Goal: Task Accomplishment & Management: Manage account settings

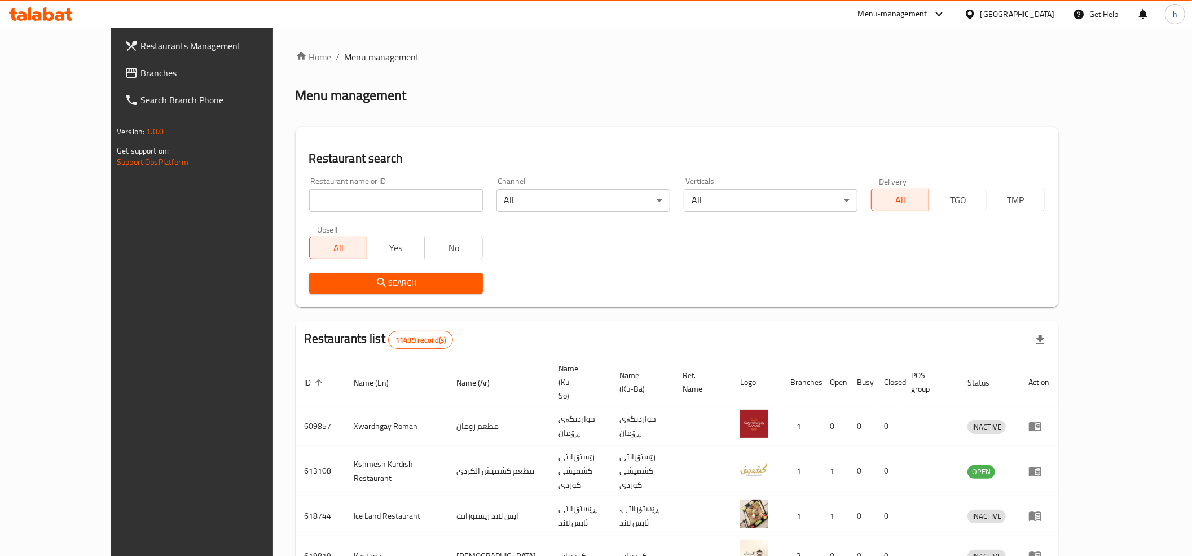
click at [140, 72] on span "Branches" at bounding box center [220, 73] width 161 height 14
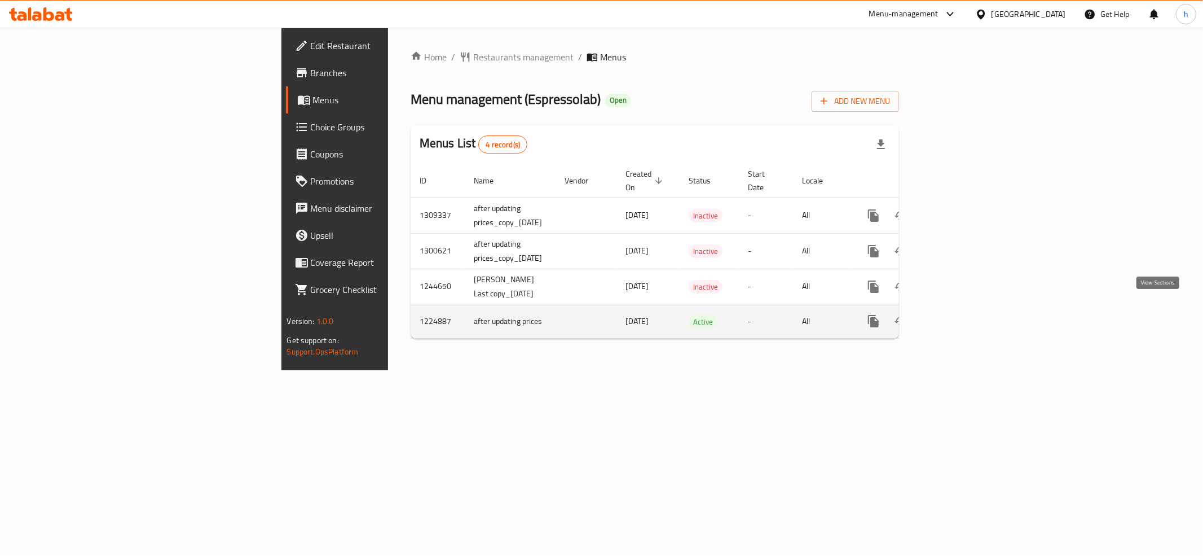
click at [968, 308] on link "enhanced table" at bounding box center [954, 320] width 27 height 27
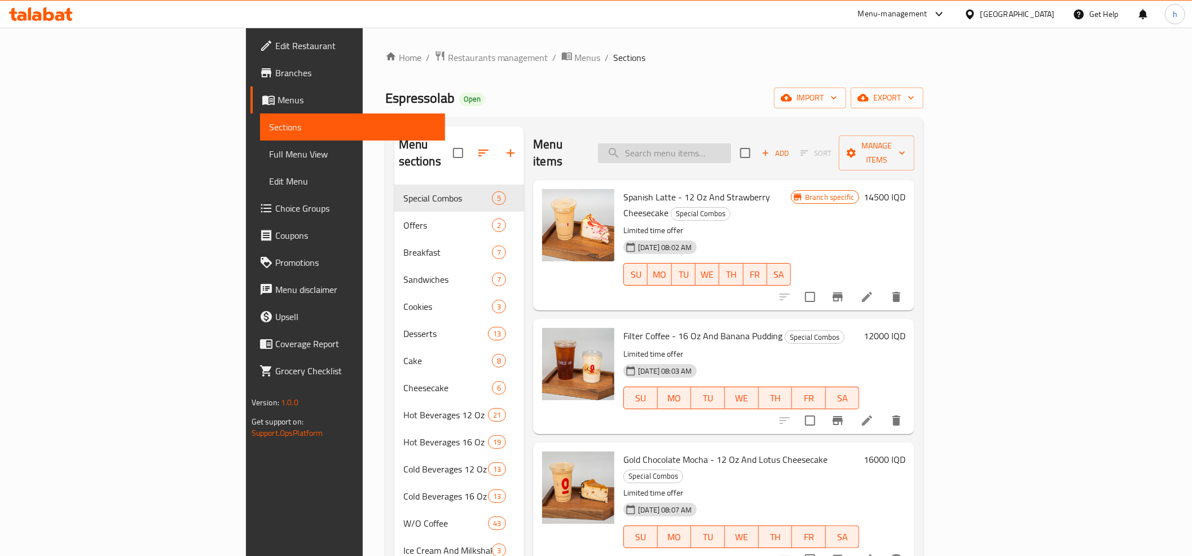
click at [720, 143] on input "search" at bounding box center [664, 153] width 133 height 20
paste input "Cinnamon Peach - 12 Oz"
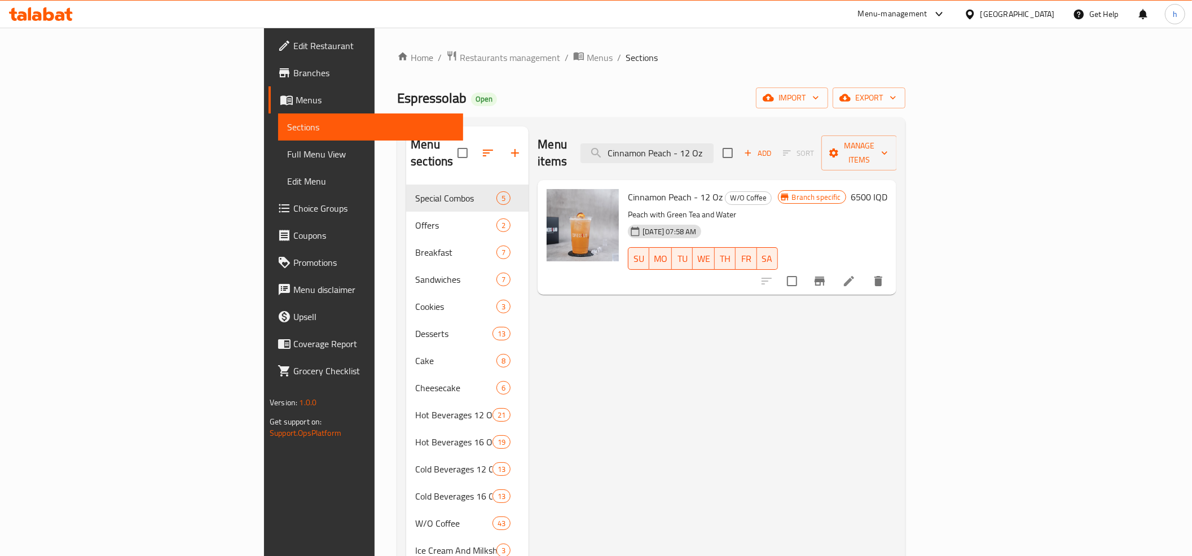
type input "Cinnamon Peach - 12 Oz"
click at [856, 274] on icon at bounding box center [849, 281] width 14 height 14
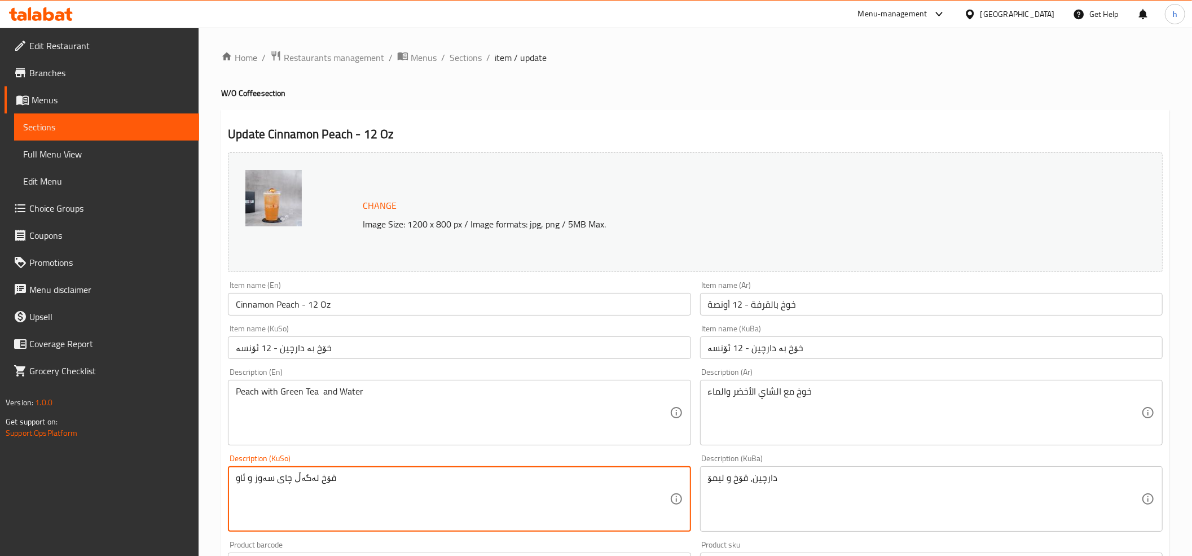
click at [318, 481] on textarea "قۆخ لەگەڵ چای سەوز و ئاو" at bounding box center [452, 499] width 433 height 54
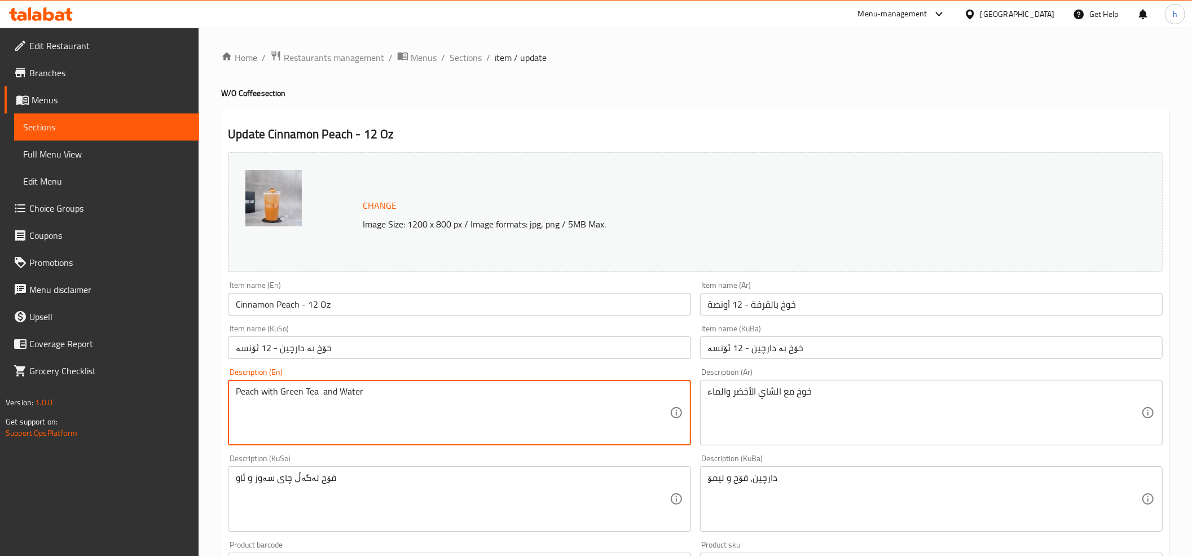
click at [246, 393] on textarea "Peach with Green Tea and Water" at bounding box center [452, 413] width 433 height 54
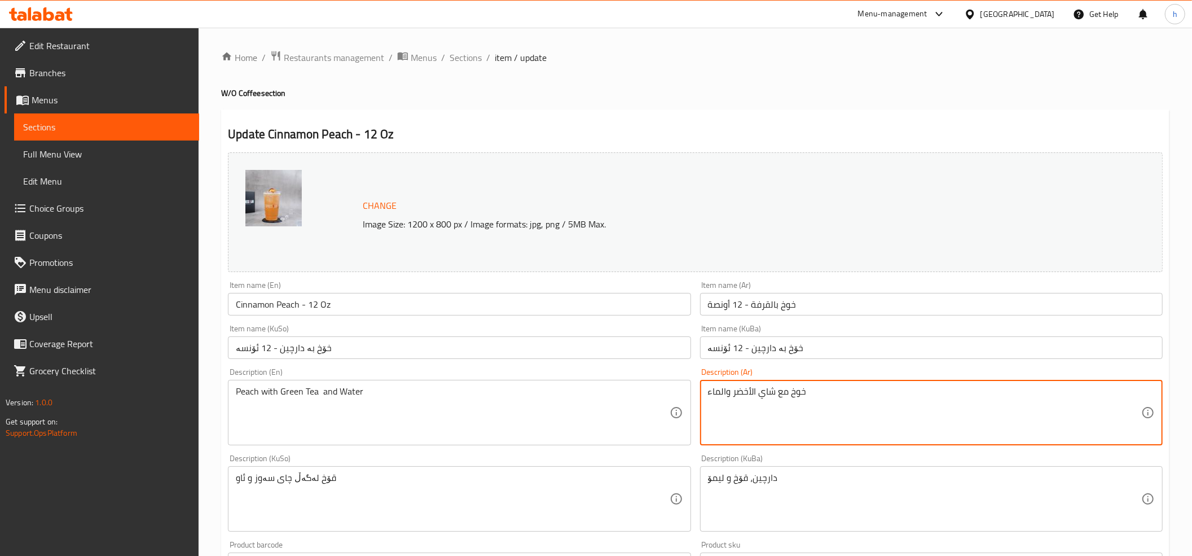
click at [751, 394] on textarea "خوخ مع شاي الأخضر والماء" at bounding box center [924, 413] width 433 height 54
click at [722, 389] on textarea "خوخ مع شاي أخضر والماء" at bounding box center [924, 413] width 433 height 54
click at [720, 393] on textarea "خوخ مع شاي أخضر ولماء" at bounding box center [924, 413] width 433 height 54
type textarea "خوخ مع شاي أخضر وماء"
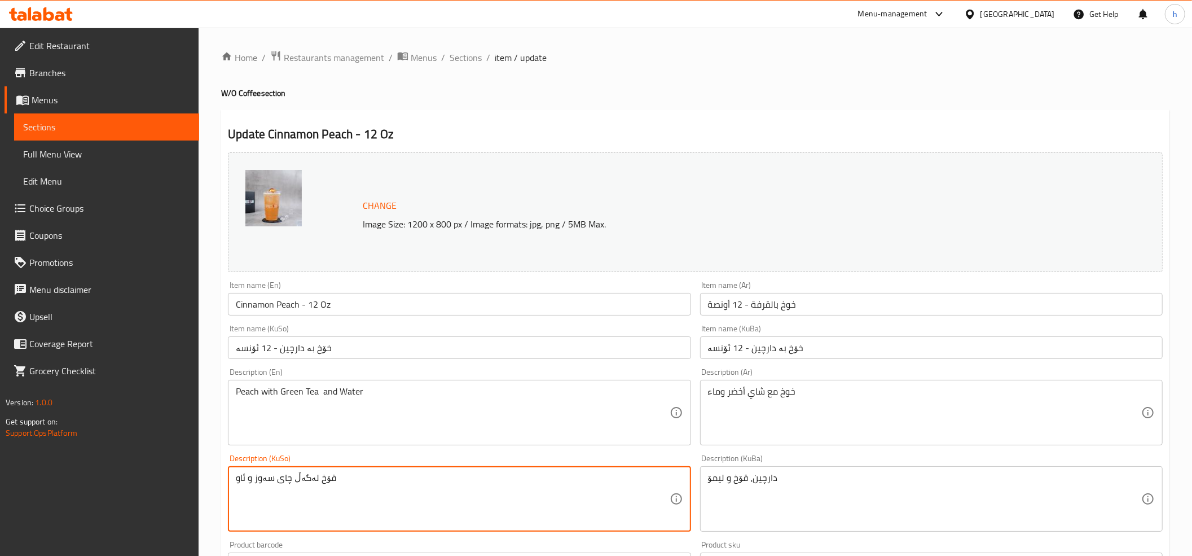
drag, startPoint x: 321, startPoint y: 467, endPoint x: 218, endPoint y: 472, distance: 103.9
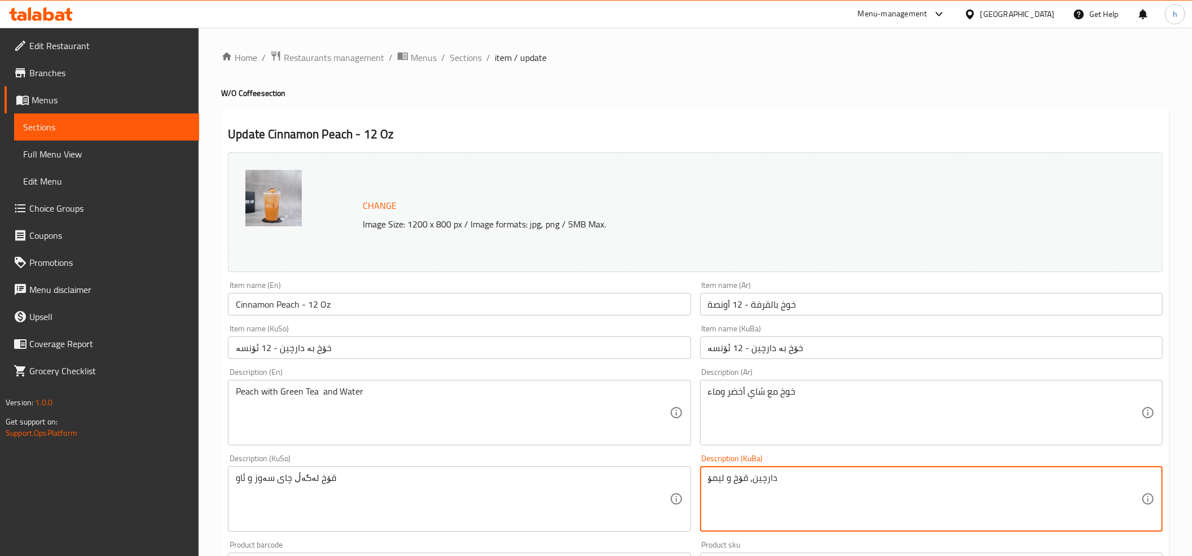
drag, startPoint x: 784, startPoint y: 481, endPoint x: 696, endPoint y: 471, distance: 88.4
paste textarea "قۆخ لەگەڵ چای سەوز و ئاو"
type textarea "قۆخ لەگەڵ چای سەوز و ئاو"
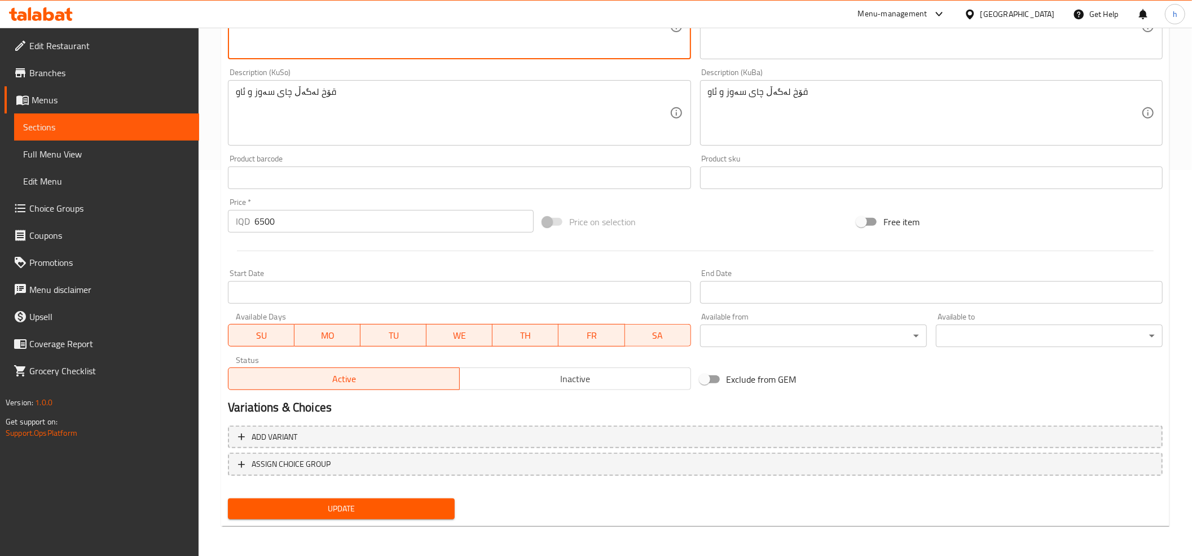
scroll to position [386, 0]
type textarea "Peach with green tea and water"
click at [349, 505] on span "Update" at bounding box center [341, 508] width 209 height 14
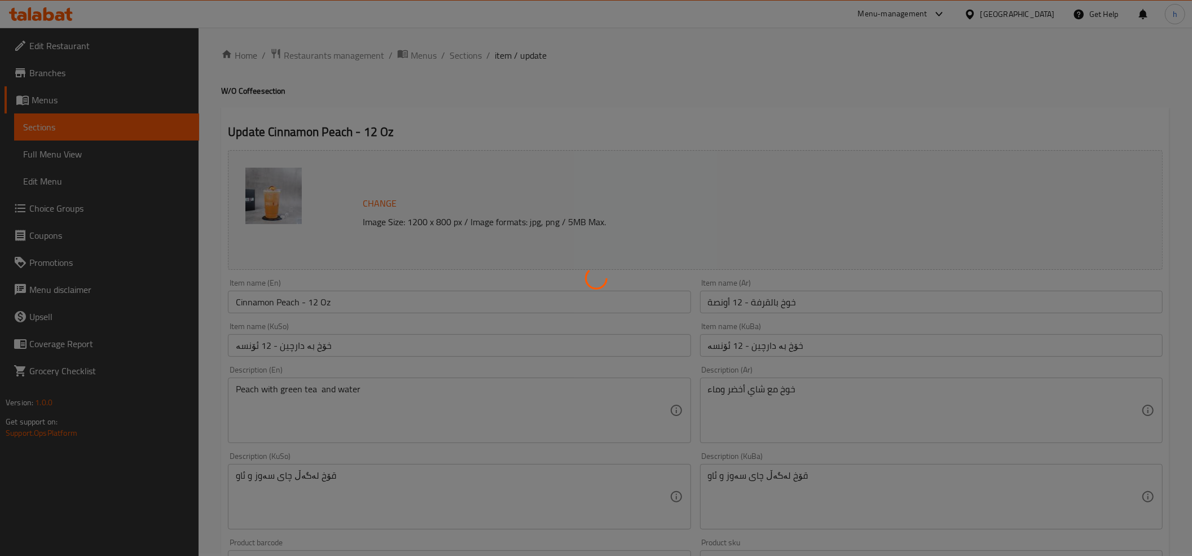
scroll to position [0, 0]
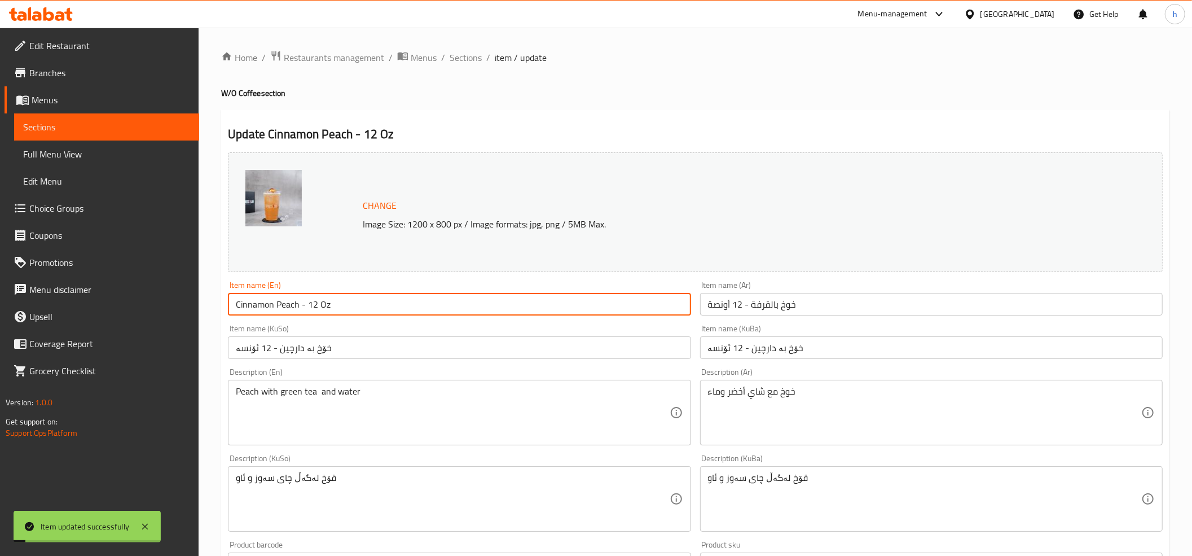
drag, startPoint x: 361, startPoint y: 307, endPoint x: 230, endPoint y: 318, distance: 131.3
click at [230, 318] on div "Item name (En) Cinnamon Peach - 12 Oz Item name (En)" at bounding box center [458, 297] width 471 height 43
click at [98, 144] on link "Full Menu View" at bounding box center [106, 153] width 185 height 27
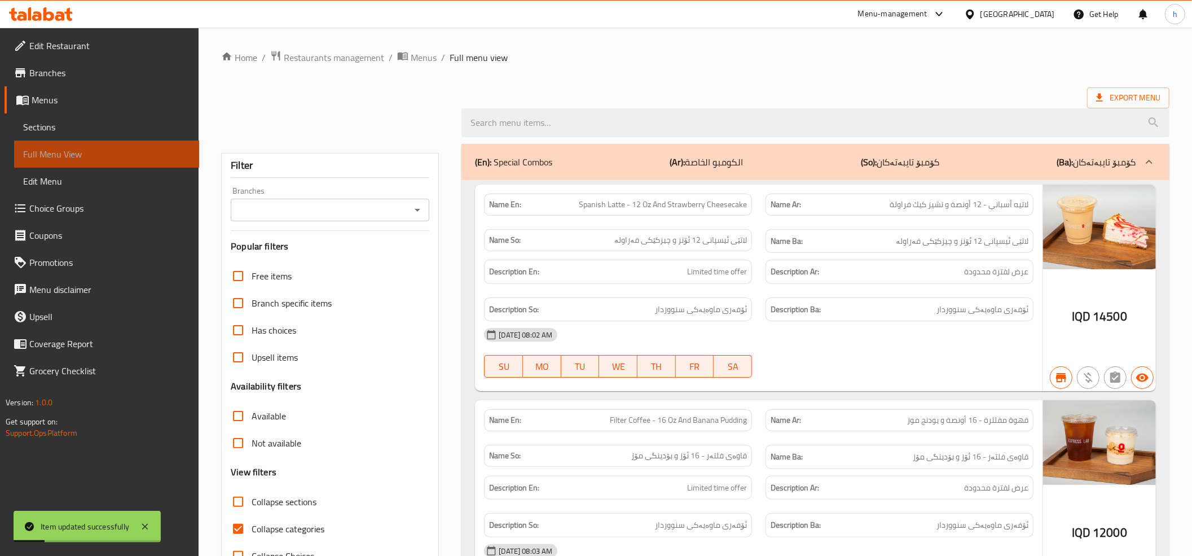
click at [72, 152] on span "Full Menu View" at bounding box center [106, 154] width 167 height 14
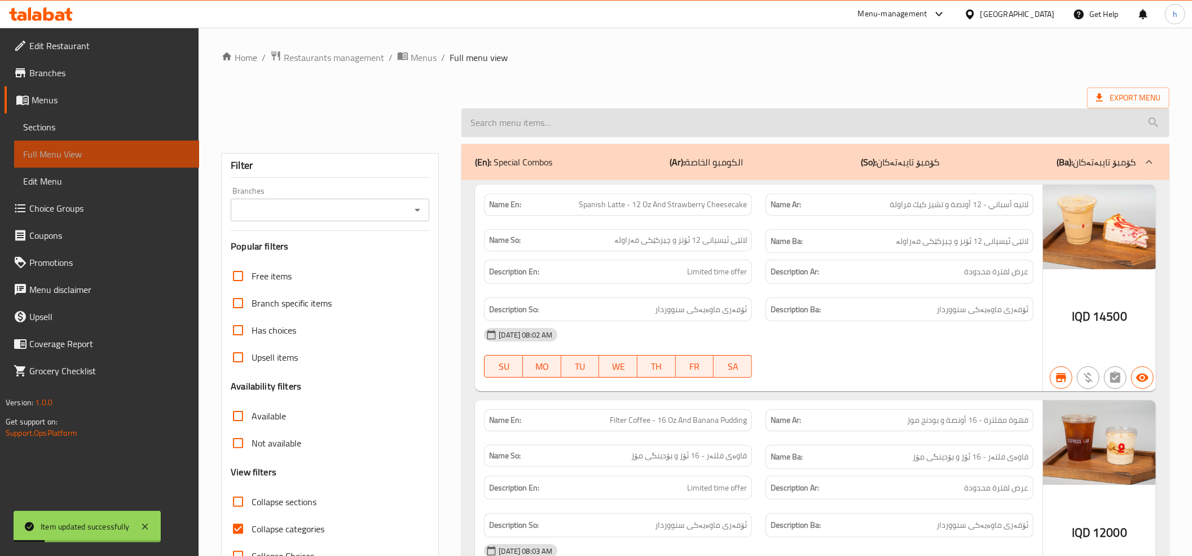
click at [574, 125] on input "search" at bounding box center [815, 122] width 708 height 29
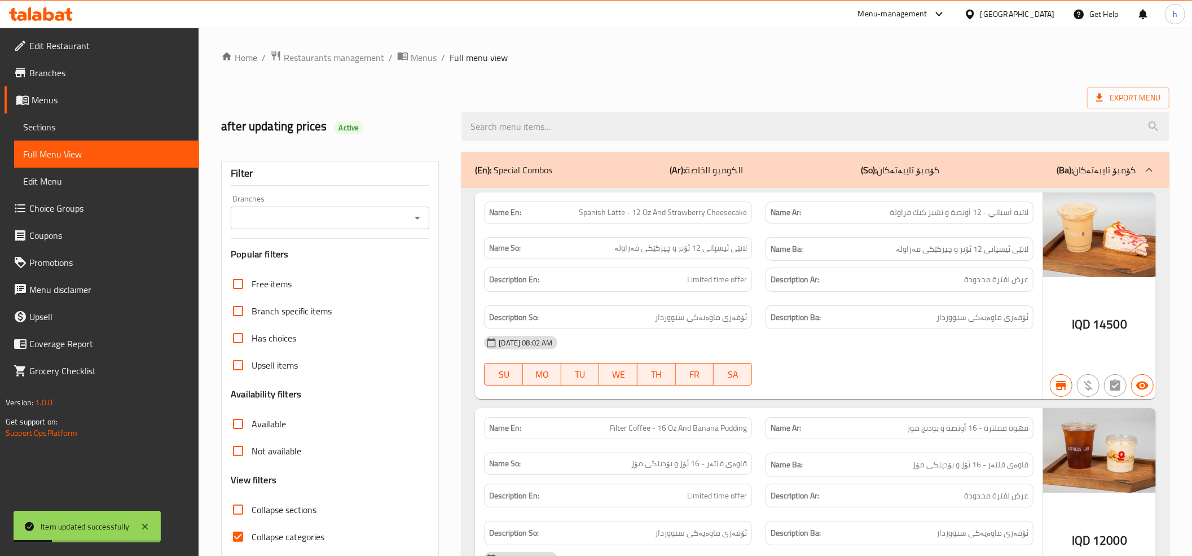
paste input "Cinnamon Peach - 12 Oz"
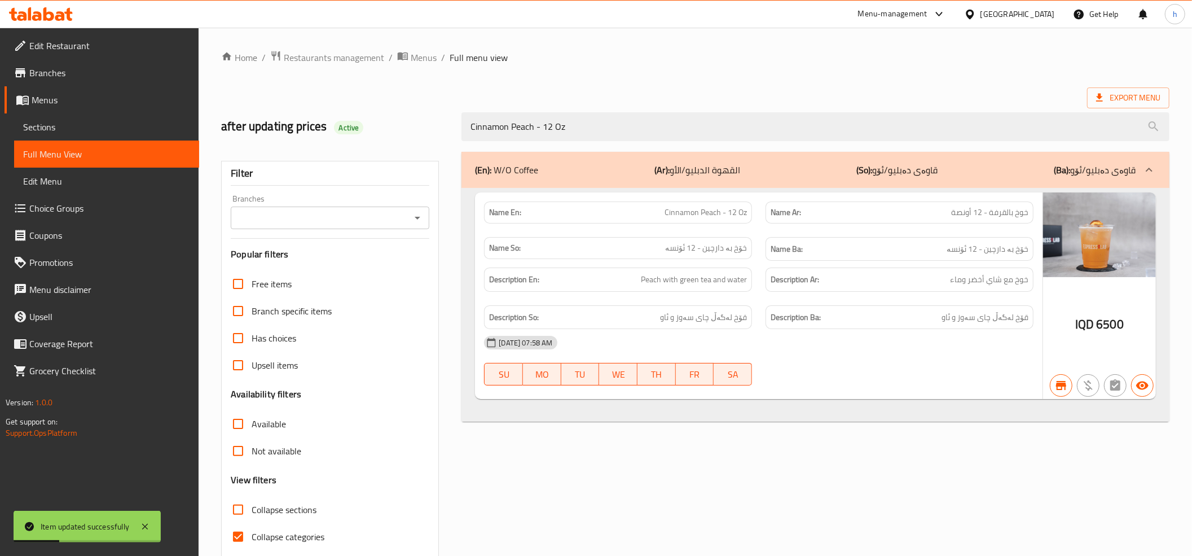
click at [417, 215] on icon "Open" at bounding box center [418, 218] width 14 height 14
type input "Cinnamon Peach - 12 Oz"
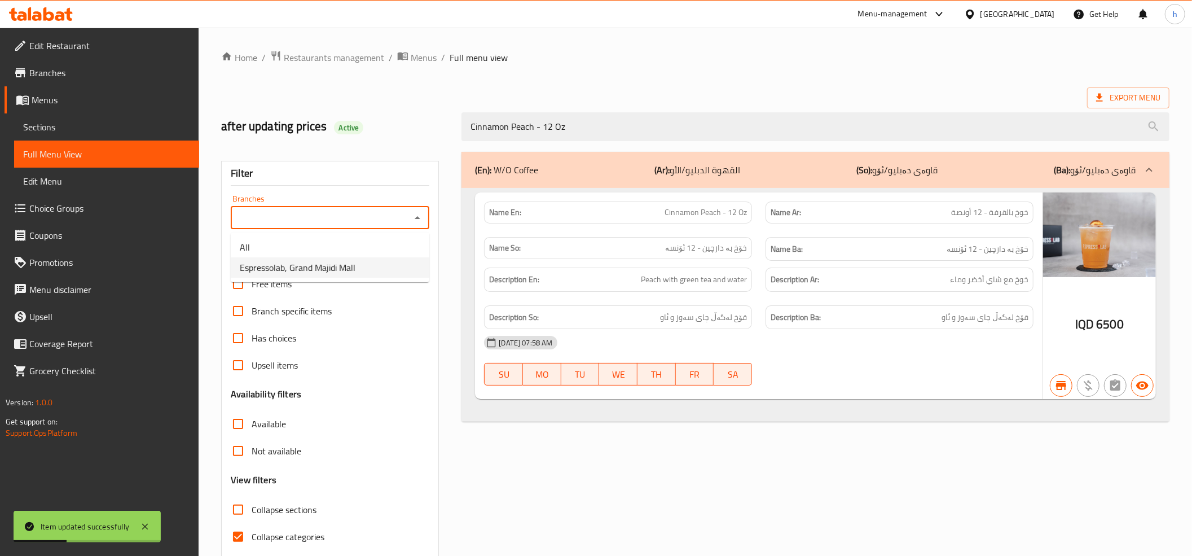
click at [323, 261] on span "Espressolab, Grand Majidi Mall" at bounding box center [298, 268] width 116 height 14
type input "Espressolab, Grand Majidi Mall"
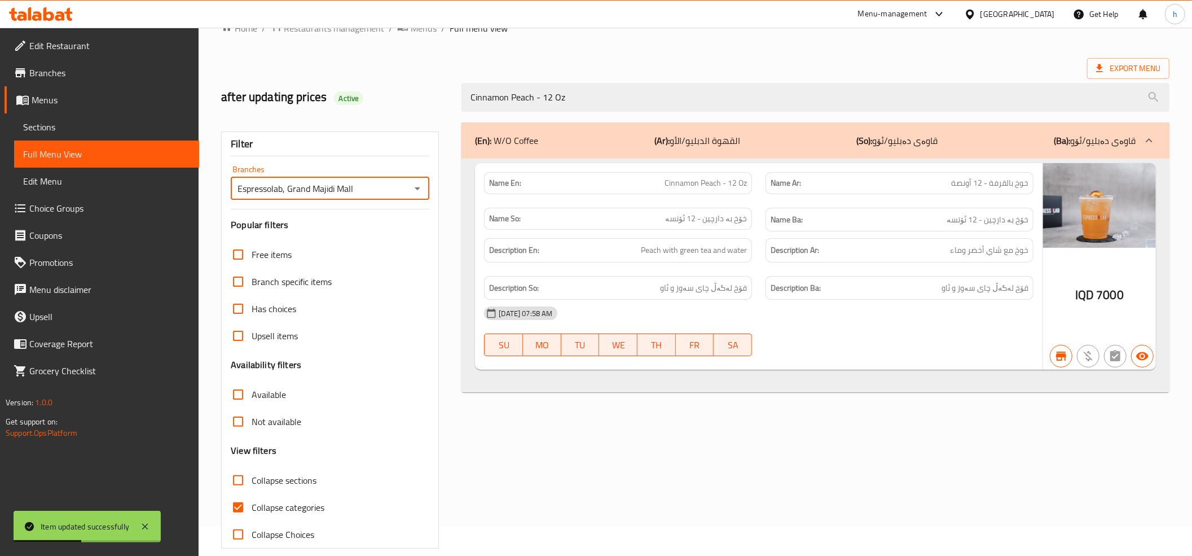
scroll to position [46, 0]
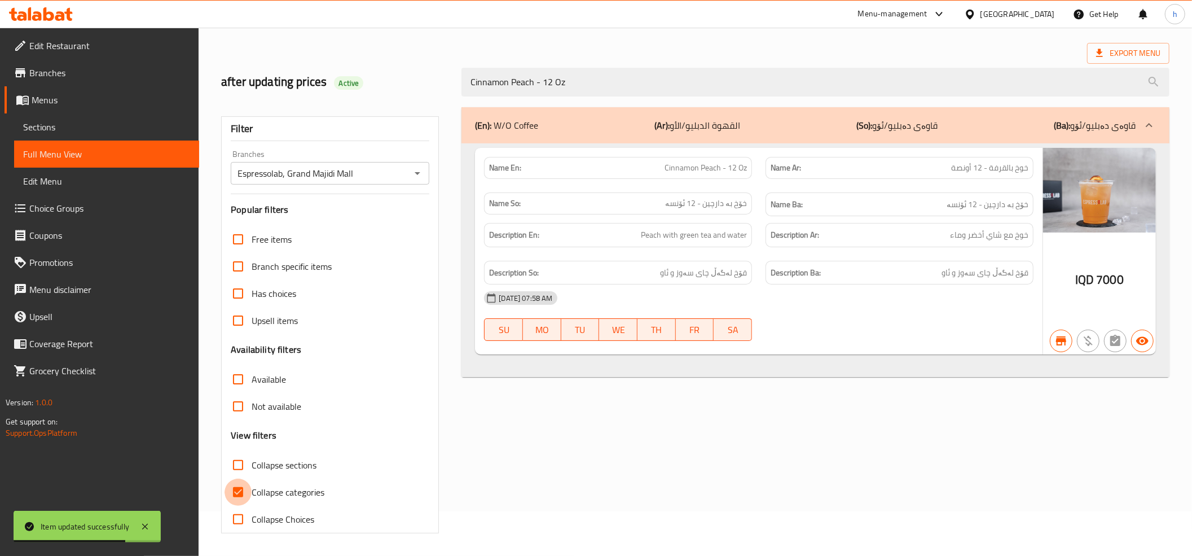
click at [231, 488] on input "Collapse categories" at bounding box center [237, 491] width 27 height 27
checkbox input "false"
click at [68, 118] on link "Sections" at bounding box center [106, 126] width 185 height 27
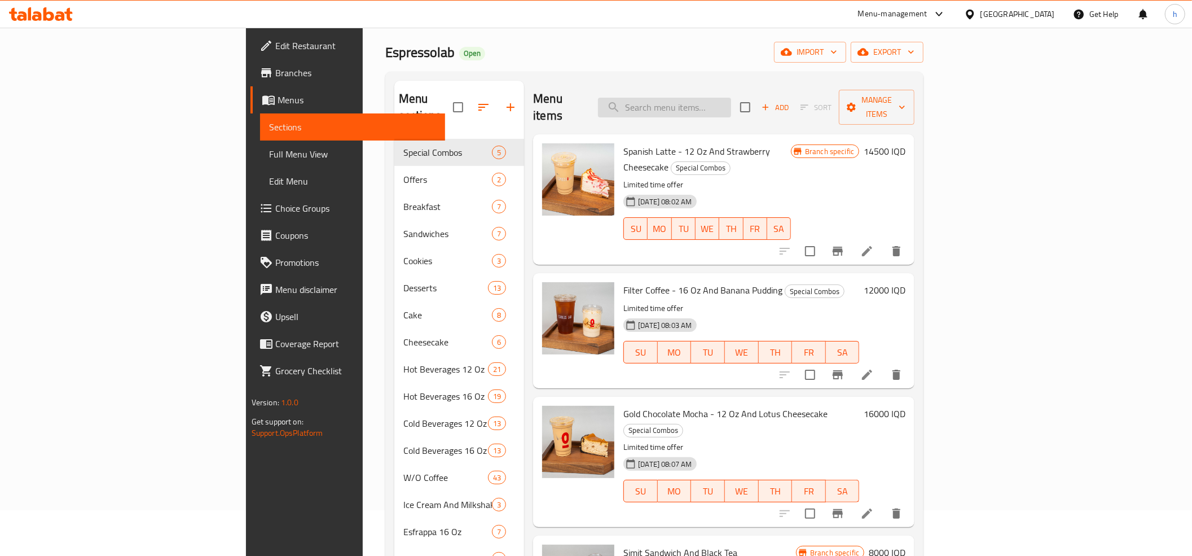
click at [731, 98] on input "search" at bounding box center [664, 108] width 133 height 20
click at [715, 98] on input "search" at bounding box center [664, 108] width 133 height 20
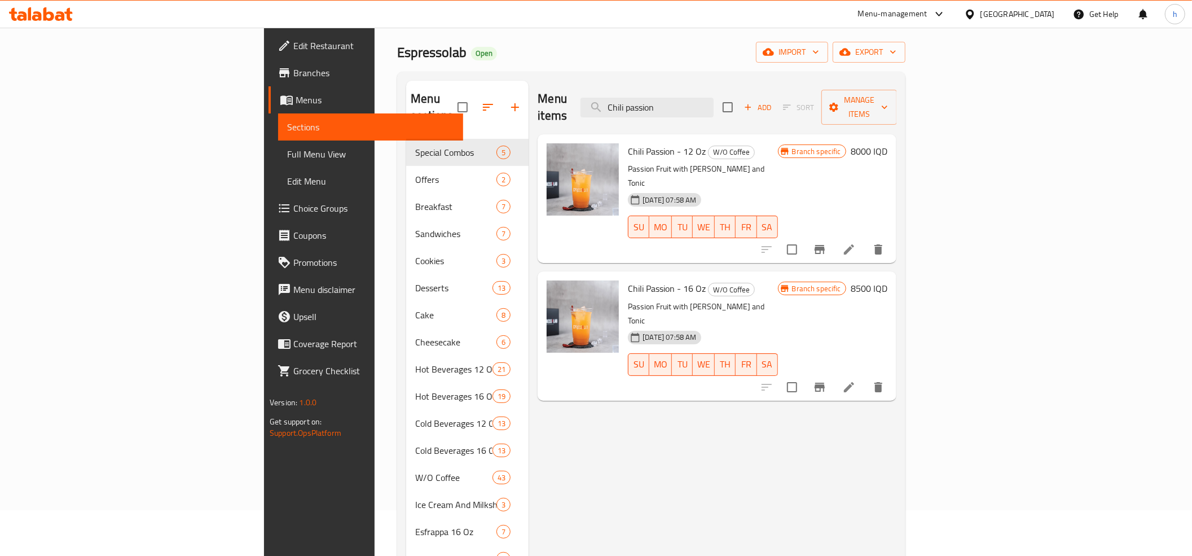
type input "Chili passion"
click at [865, 377] on li at bounding box center [849, 387] width 32 height 20
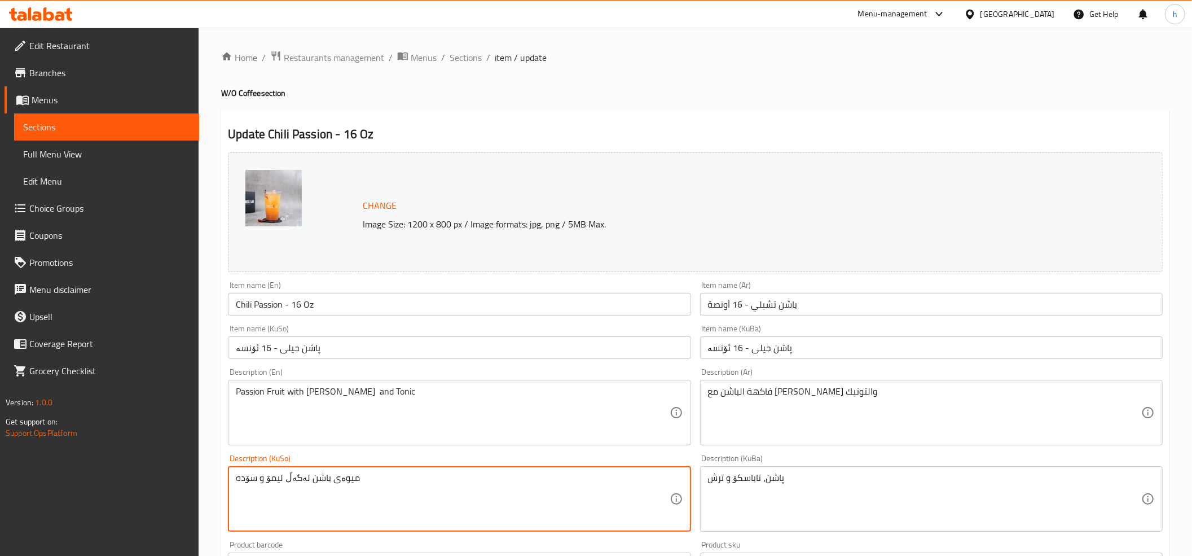
click at [267, 481] on textarea "میوەی باشن لەگەڵ لیمۆ و سۆده" at bounding box center [452, 499] width 433 height 54
paste textarea "ترش"
click at [245, 479] on textarea "میوەی باشن لەگەڵ ترش و سۆده" at bounding box center [452, 499] width 433 height 54
type textarea "میوەی باشن لەگەڵ ترش و تۆنیک"
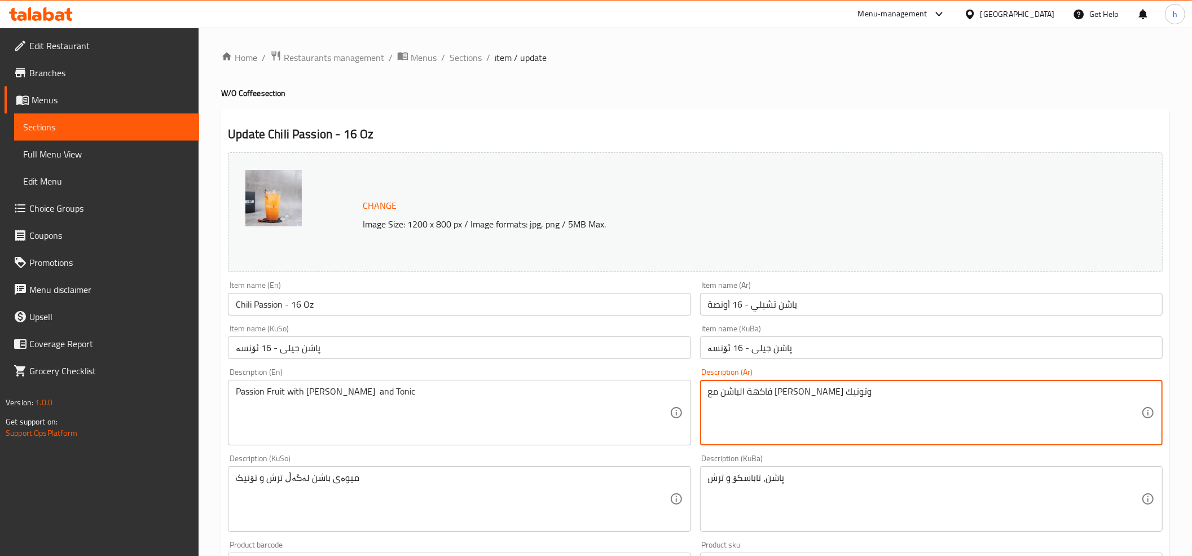
click at [757, 391] on textarea "فاكهة الباشن مع الليمون وتونيك" at bounding box center [924, 413] width 433 height 54
click at [759, 390] on textarea "فاكهة الباشن مع الليمون وتونيك" at bounding box center [924, 413] width 433 height 54
click at [751, 386] on textarea "فاكهة الباشن مع الليمون وتونيك" at bounding box center [924, 413] width 433 height 54
paste textarea "امض"
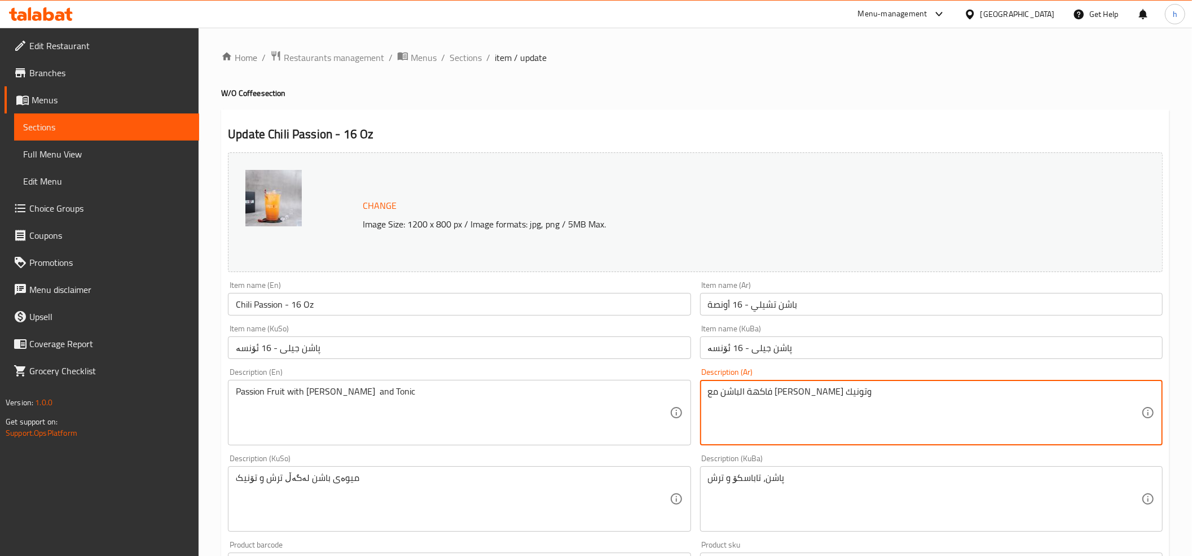
click at [792, 391] on textarea "فاكهة الباشن مع حامض وتونيك" at bounding box center [924, 413] width 433 height 54
type textarea "فاكهة [PERSON_NAME] مع [PERSON_NAME] وتونيك"
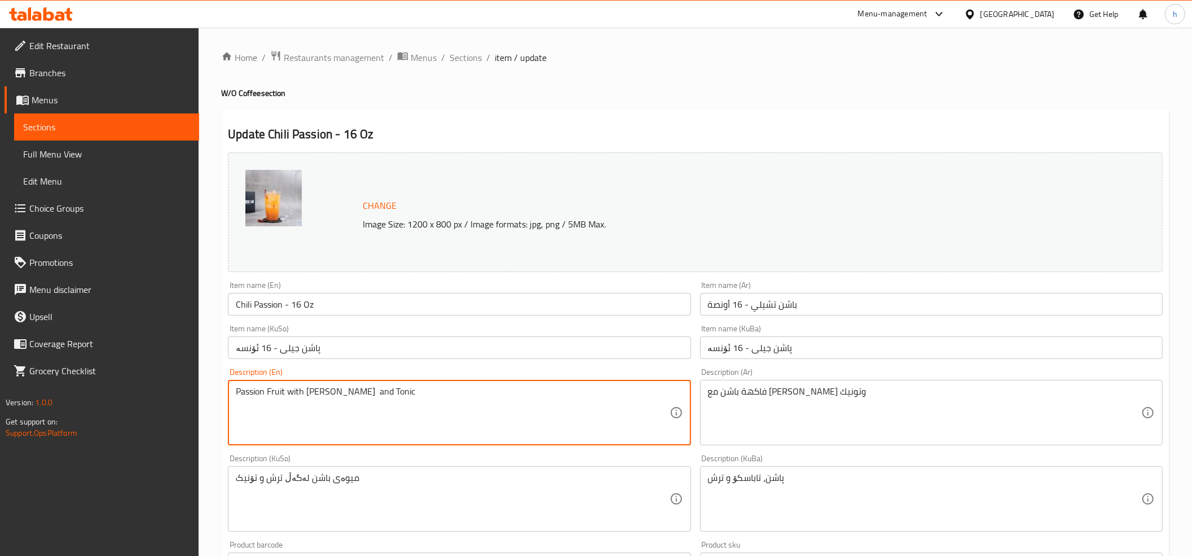
click at [251, 391] on textarea "Passion Fruit with [PERSON_NAME] and Tonic" at bounding box center [452, 413] width 433 height 54
click at [270, 393] on textarea "Passion Fruit with [PERSON_NAME] and Tonic" at bounding box center [452, 413] width 433 height 54
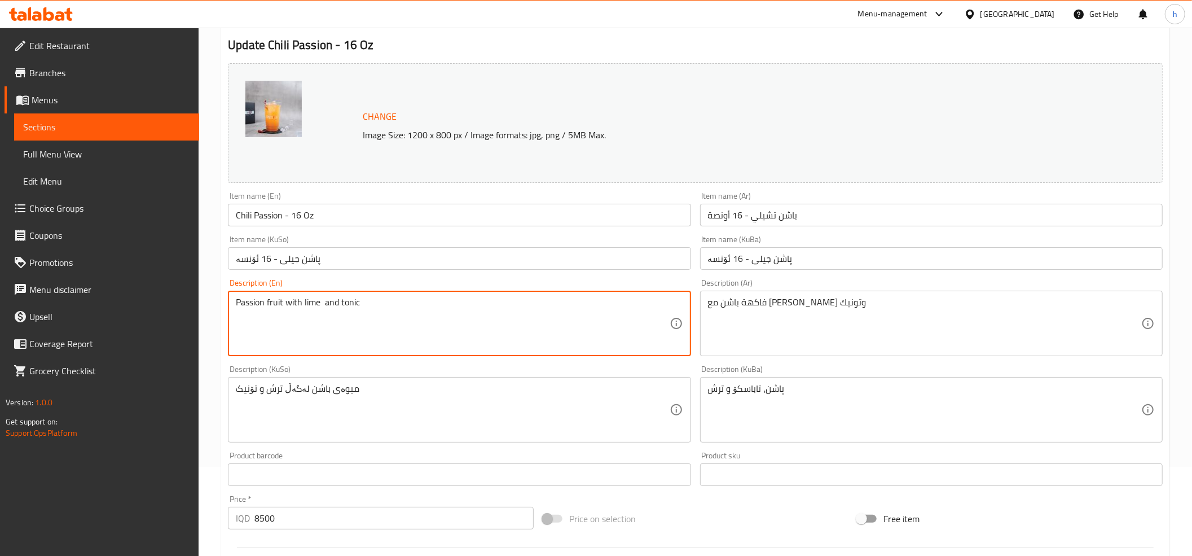
scroll to position [125, 0]
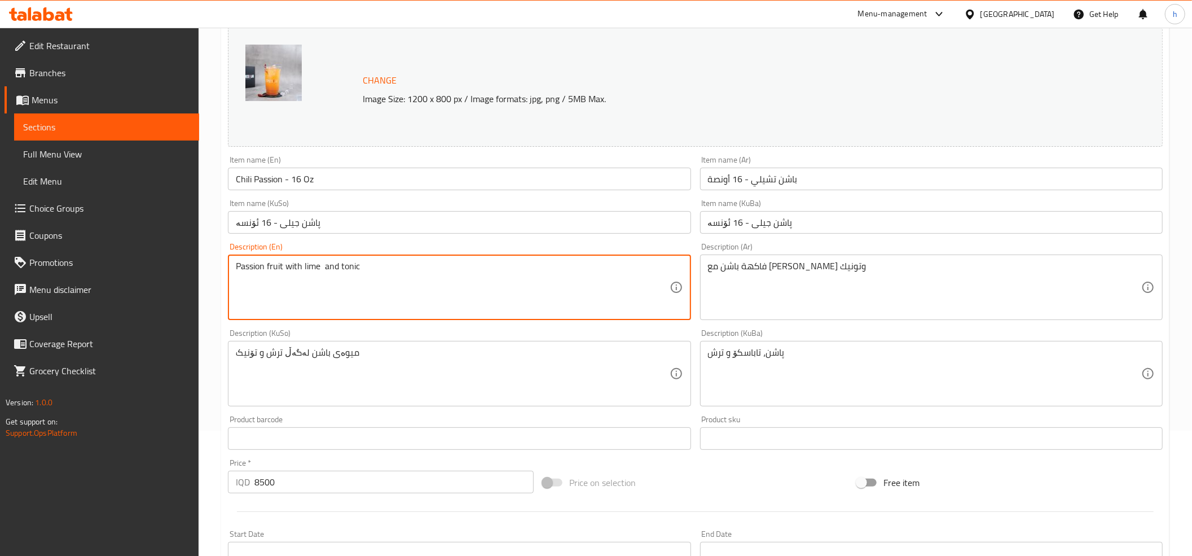
type textarea "Passion fruit with lime and tonic"
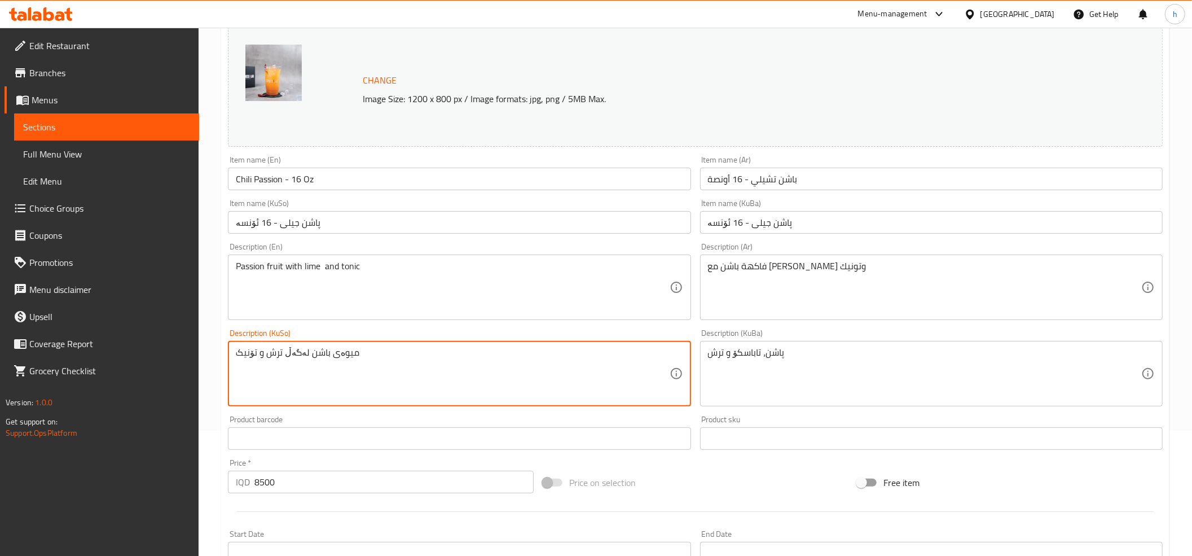
drag, startPoint x: 342, startPoint y: 337, endPoint x: 238, endPoint y: 361, distance: 106.4
click at [238, 361] on div "میوەی باشن لەگەڵ ترش و تۆنیک Description (KuSo)" at bounding box center [459, 373] width 462 height 65
click at [274, 365] on textarea "میوەی باشن لەگەڵ ترش و تۆنیک" at bounding box center [452, 374] width 433 height 54
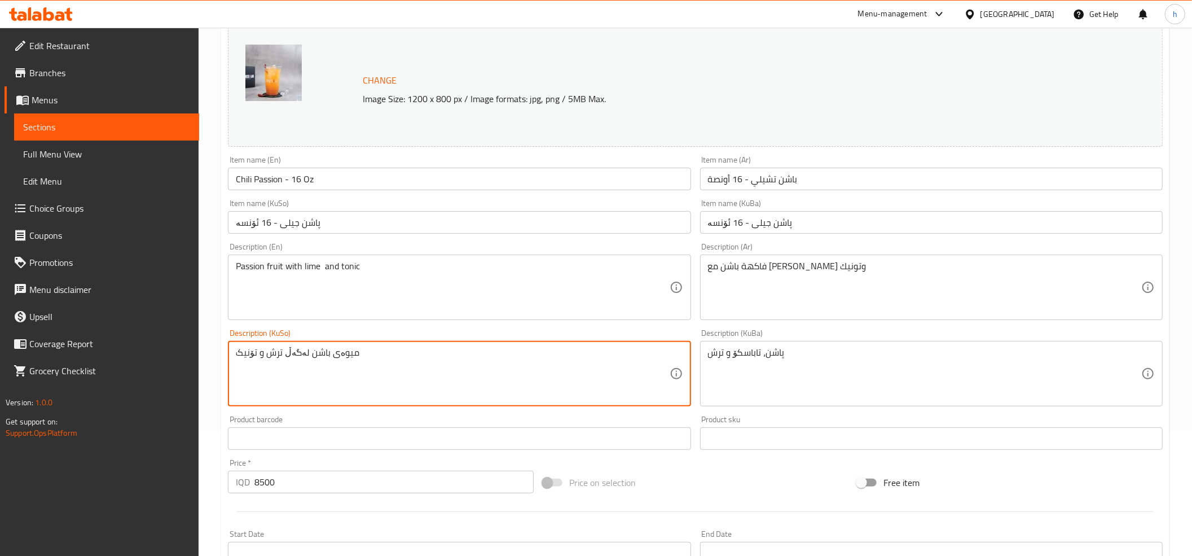
click at [804, 346] on div "پاشن، تاباسکۆ و ترش Description (KuBa)" at bounding box center [931, 373] width 462 height 65
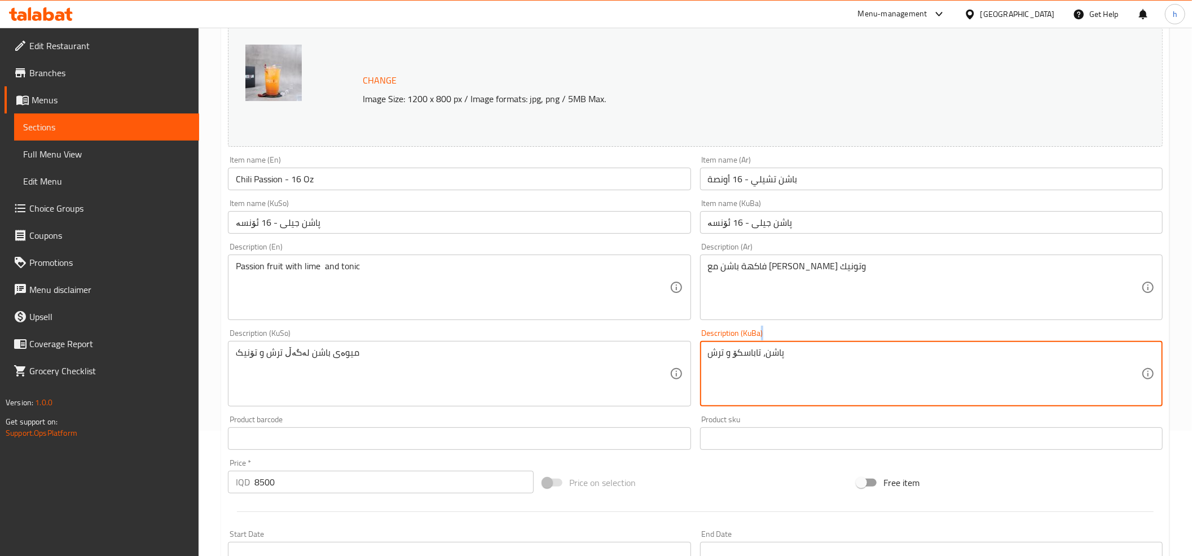
click at [804, 346] on div "پاشن، تاباسکۆ و ترش Description (KuBa)" at bounding box center [931, 373] width 462 height 65
click at [779, 355] on textarea "پاشن، تاباسکۆ و ترش" at bounding box center [924, 374] width 433 height 54
paste textarea "یوەی باشن لەگەڵ ترش و تۆنیک"
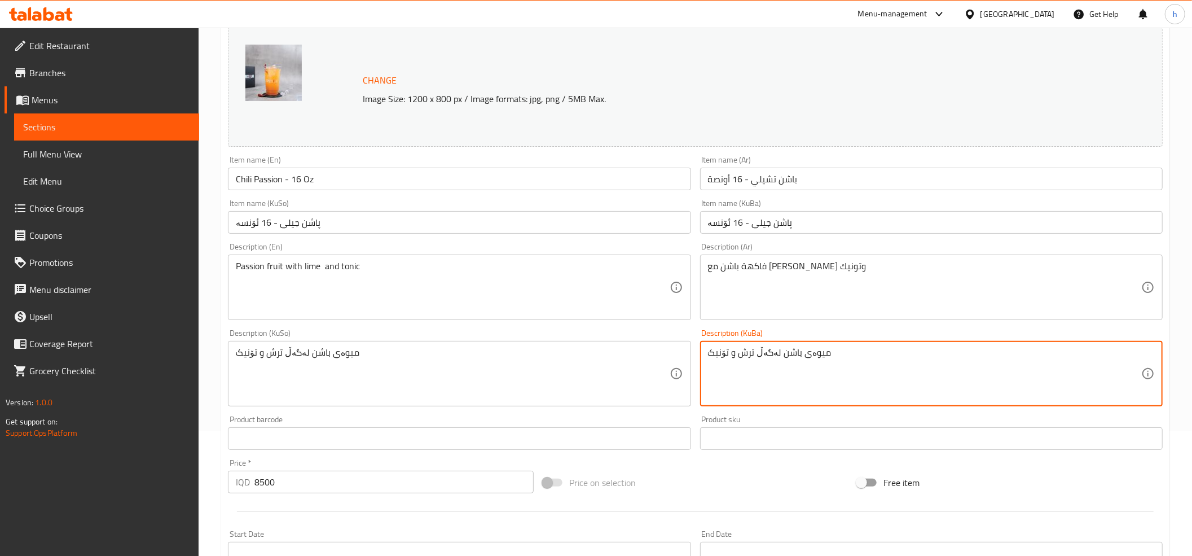
type textarea "میوەی باشن لەگەڵ ترش و تۆنیک"
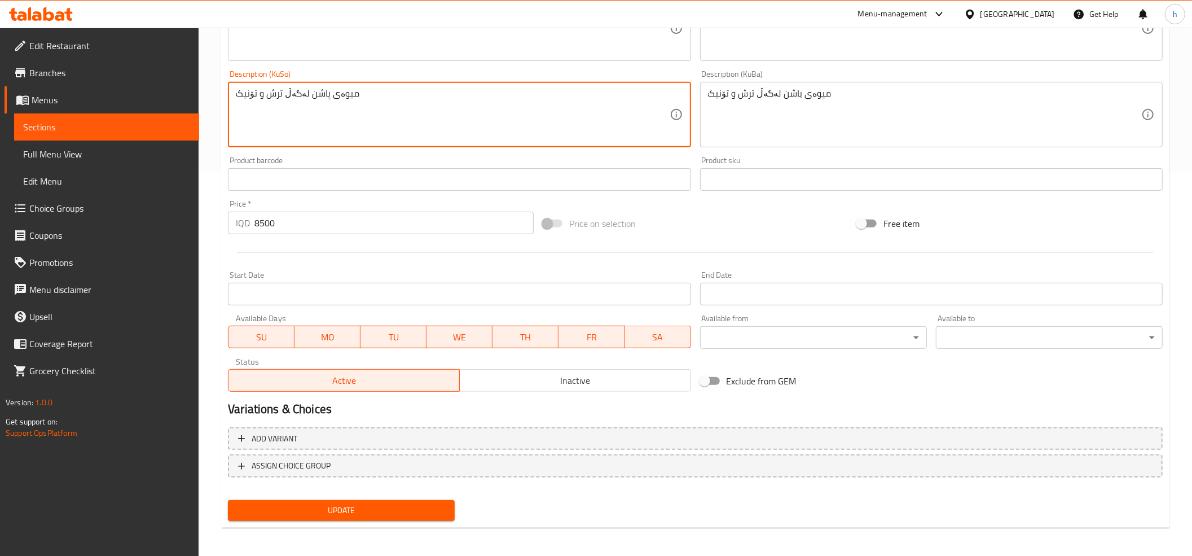
scroll to position [386, 0]
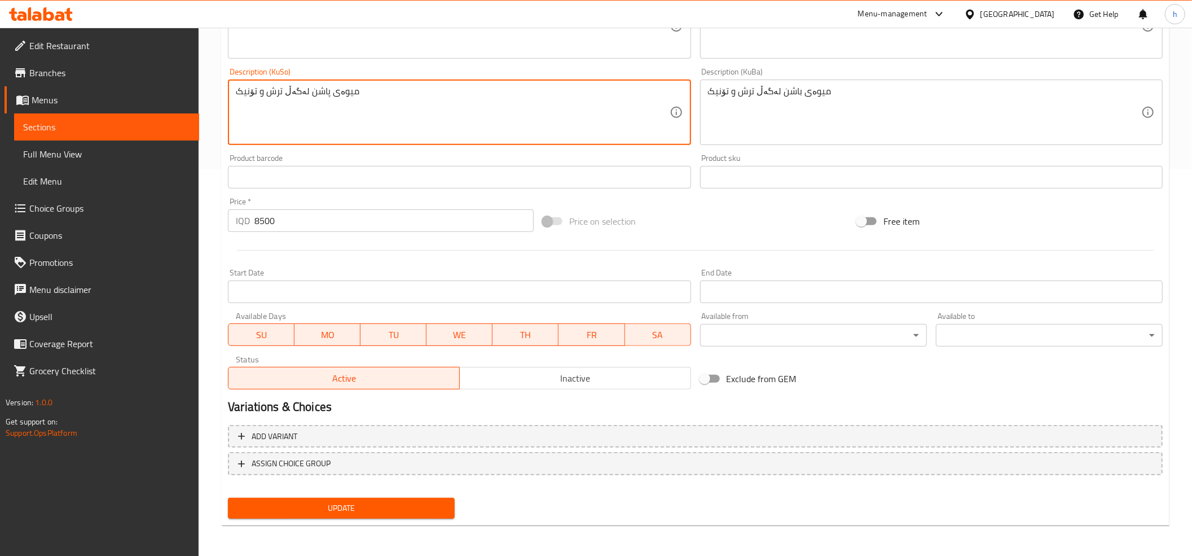
type textarea "میوەی پاشن لەگەڵ ترش و تۆنیک"
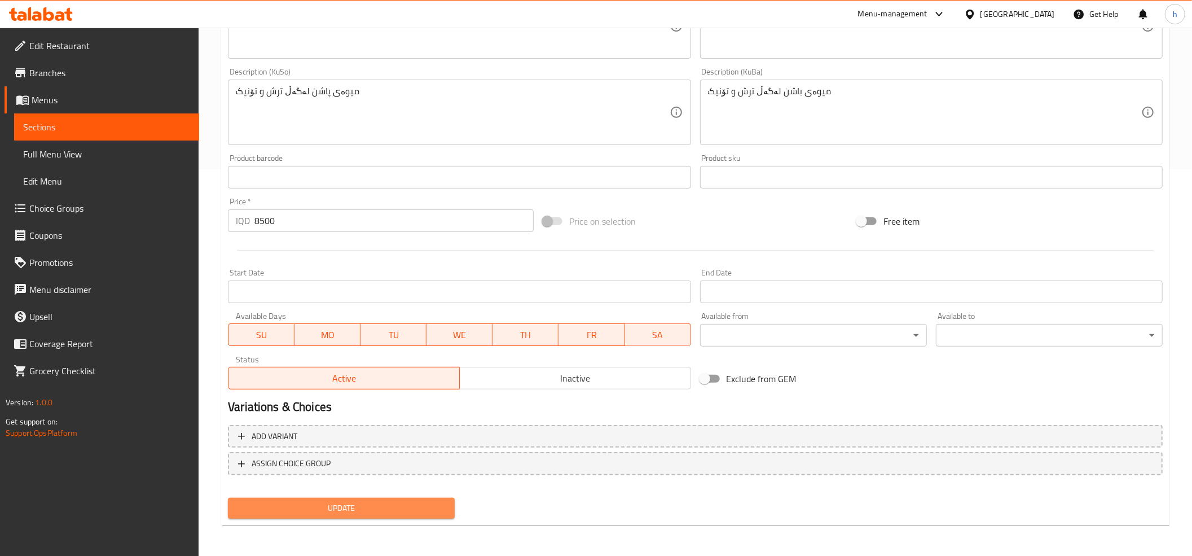
click at [382, 506] on span "Update" at bounding box center [341, 508] width 209 height 14
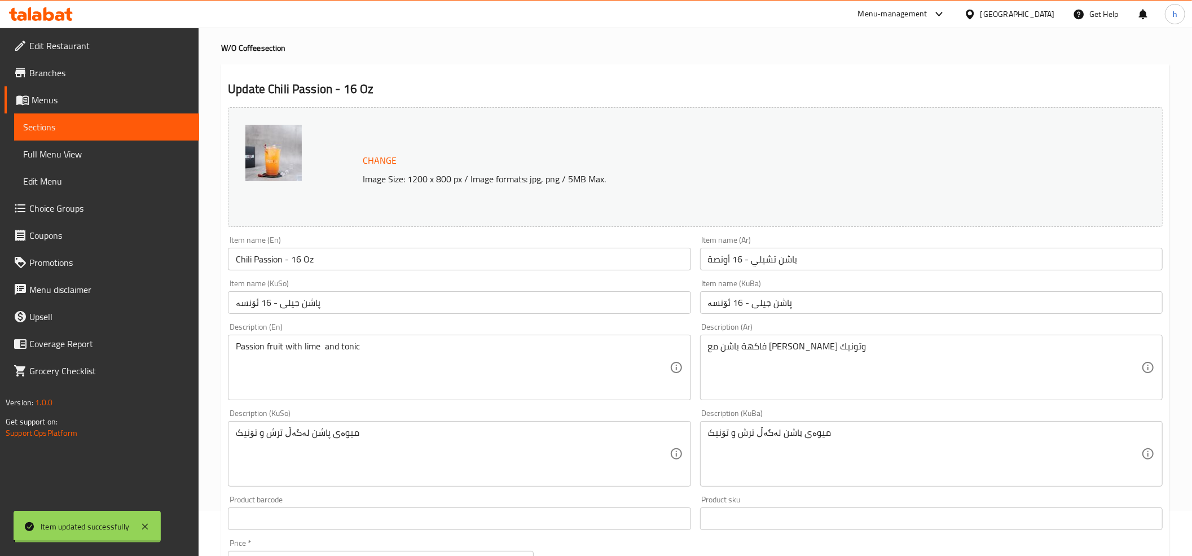
scroll to position [0, 0]
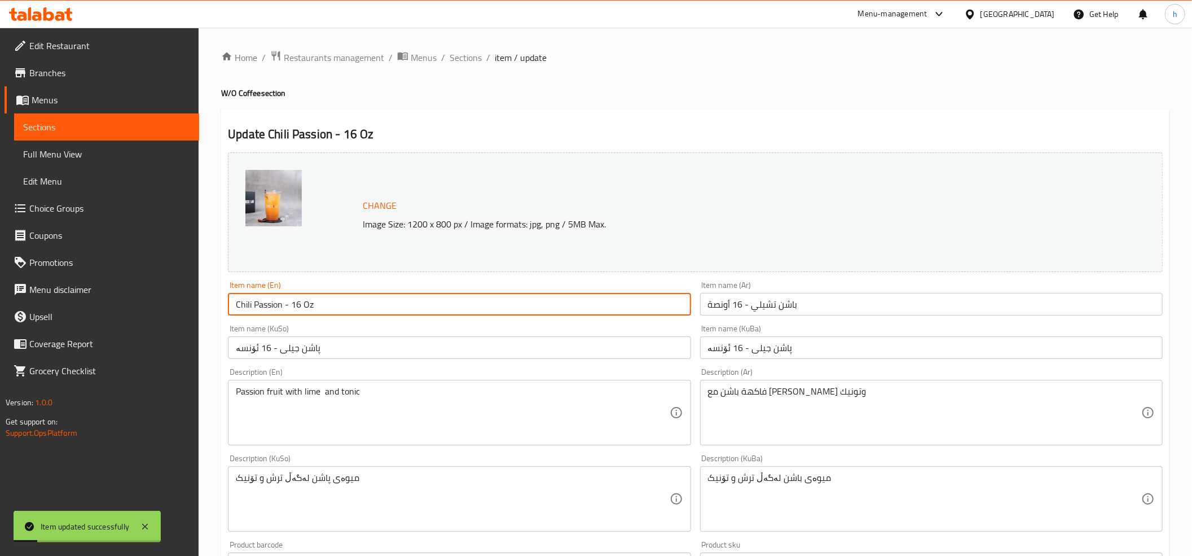
drag, startPoint x: 280, startPoint y: 305, endPoint x: 256, endPoint y: 303, distance: 24.3
click at [249, 303] on input "Chili Passion - 16 Oz" at bounding box center [459, 304] width 462 height 23
drag, startPoint x: 283, startPoint y: 305, endPoint x: 220, endPoint y: 299, distance: 62.9
click at [220, 299] on div "Home / Restaurants management / Menus / Sections / item / update W/O Coffee sec…" at bounding box center [695, 485] width 993 height 915
click at [96, 156] on span "Full Menu View" at bounding box center [106, 154] width 167 height 14
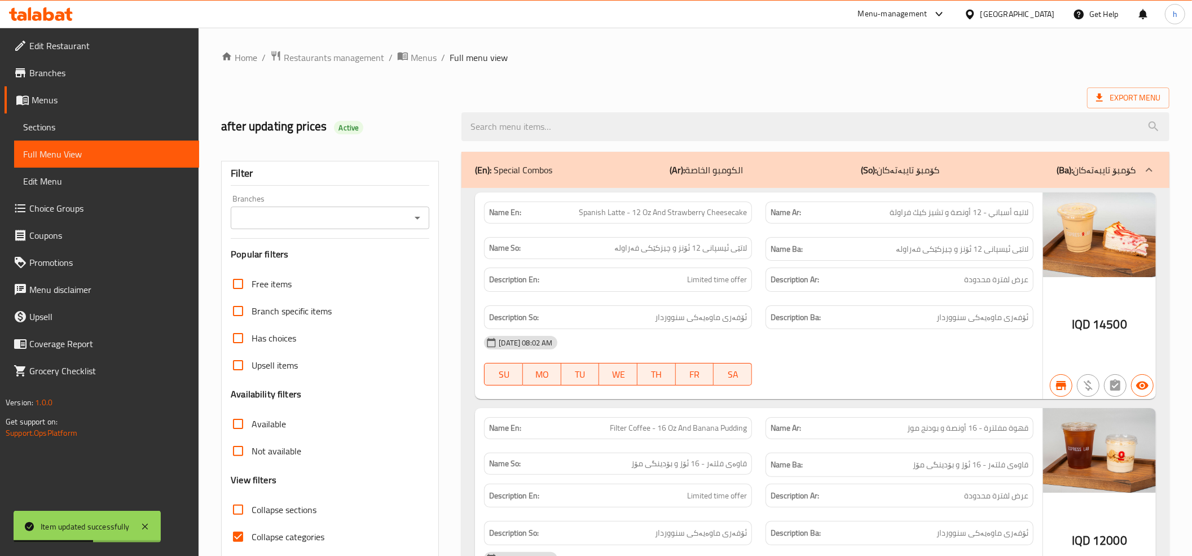
click at [416, 226] on div at bounding box center [416, 218] width 15 height 16
click at [417, 222] on icon "Open" at bounding box center [418, 218] width 14 height 14
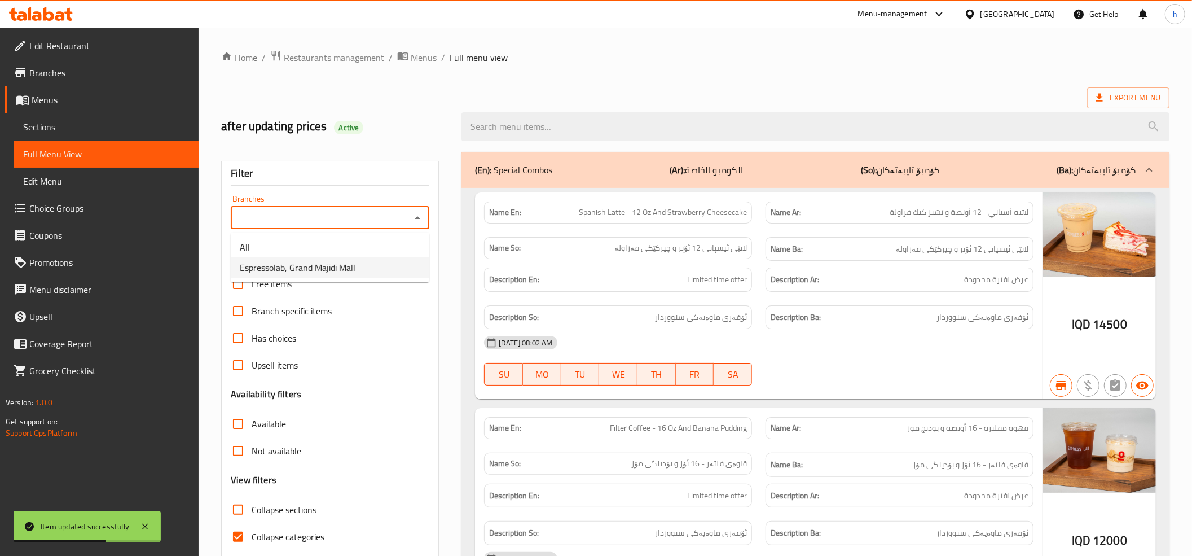
click at [323, 271] on span "Espressolab, Grand Majidi Mall" at bounding box center [298, 268] width 116 height 14
type input "Espressolab, Grand Majidi Mall"
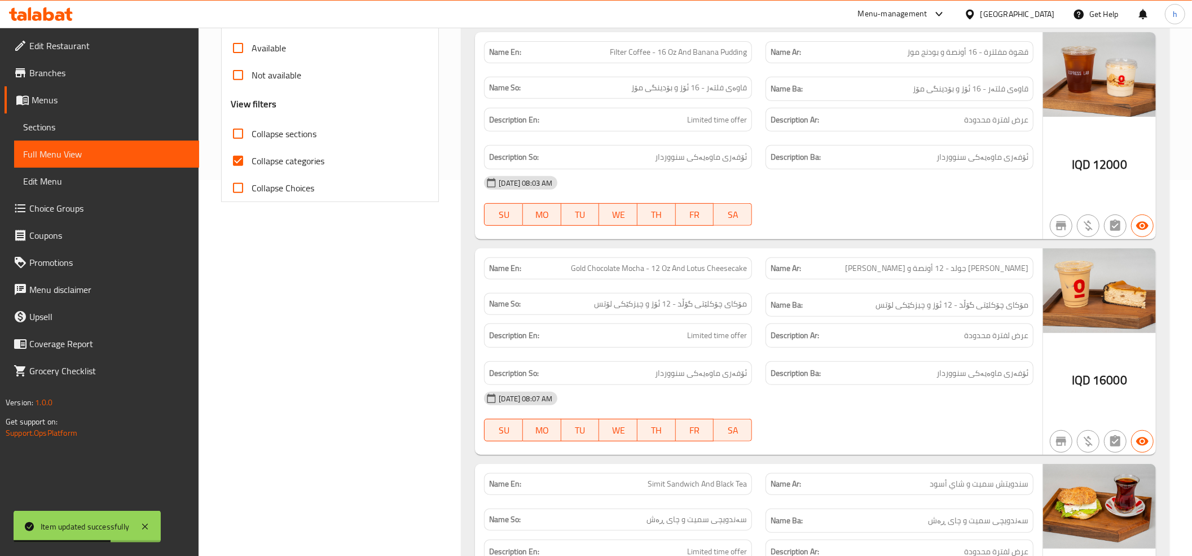
click at [235, 164] on input "Collapse categories" at bounding box center [237, 160] width 27 height 27
click at [235, 163] on input "Collapse categories" at bounding box center [237, 160] width 27 height 27
checkbox input "true"
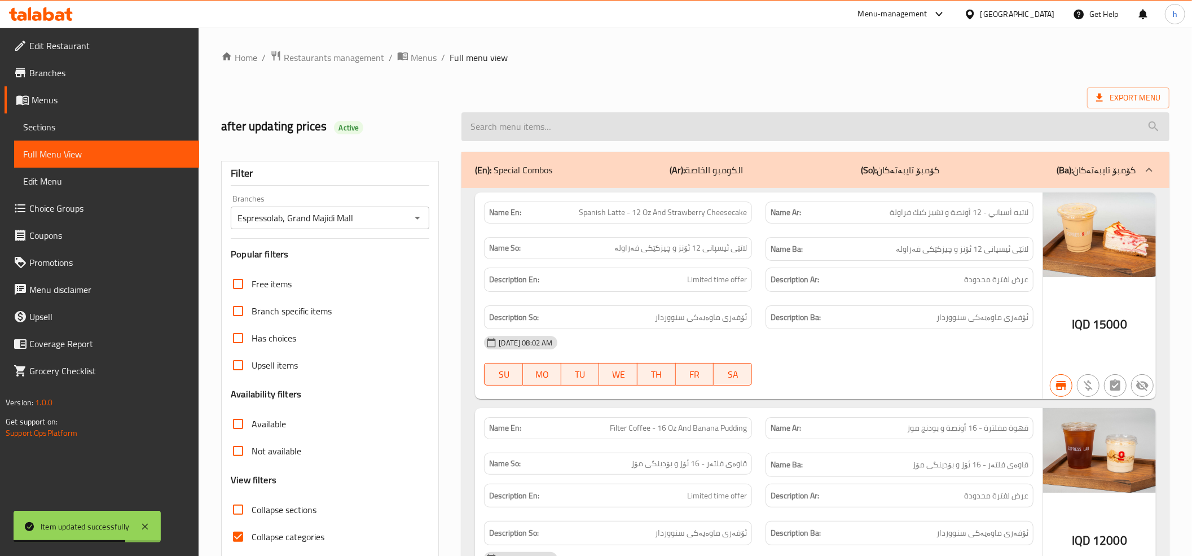
click at [585, 134] on input "search" at bounding box center [815, 126] width 708 height 29
paste input "Chili Passion"
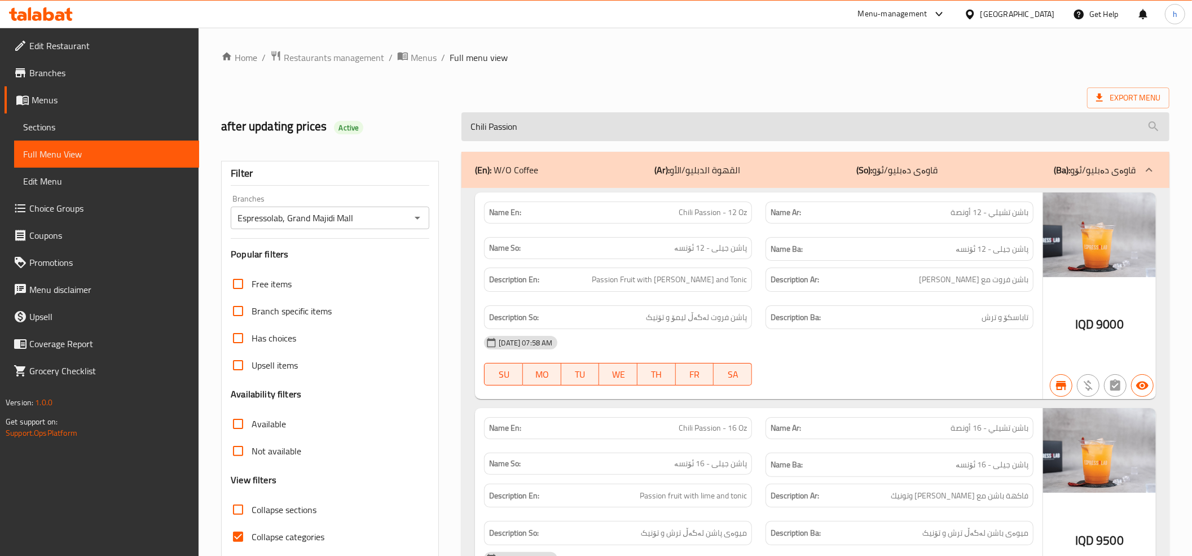
click at [564, 125] on input "Chili Passion" at bounding box center [815, 126] width 708 height 29
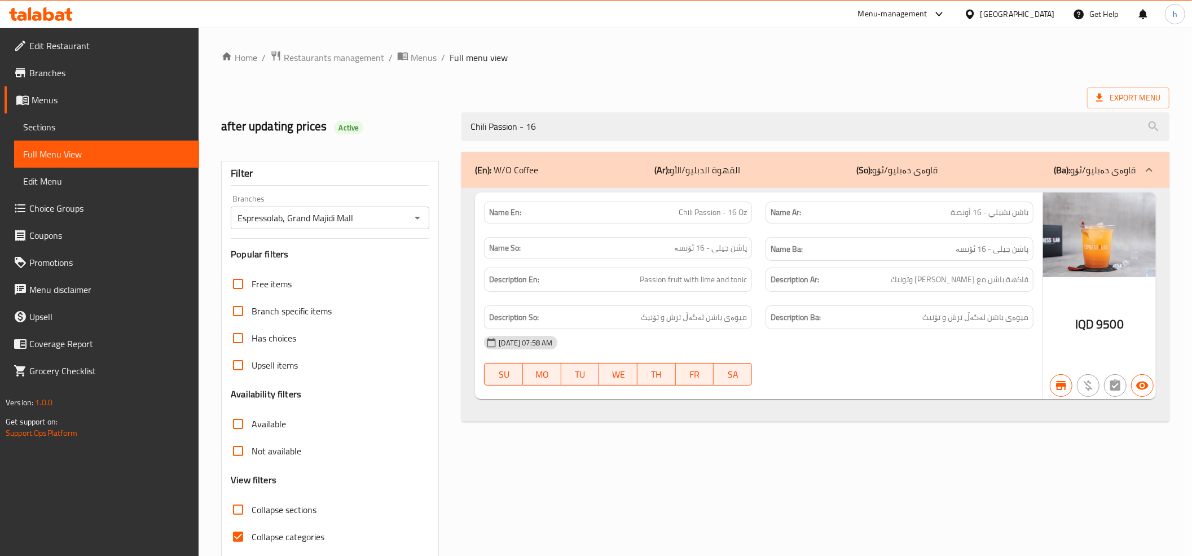
type input "Chili Passion - 16"
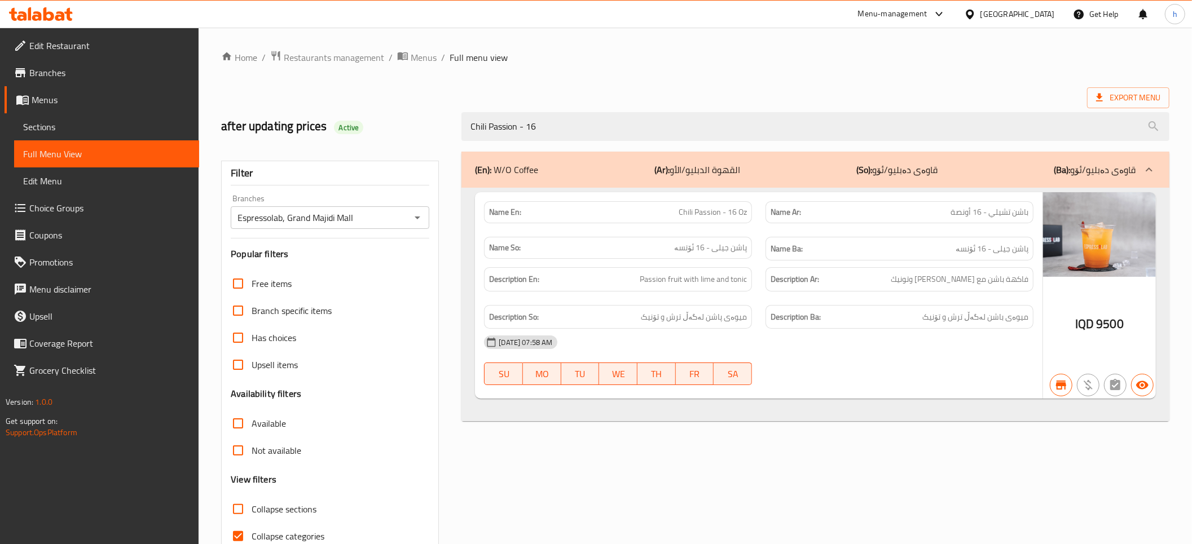
click at [90, 129] on span "Sections" at bounding box center [106, 127] width 167 height 14
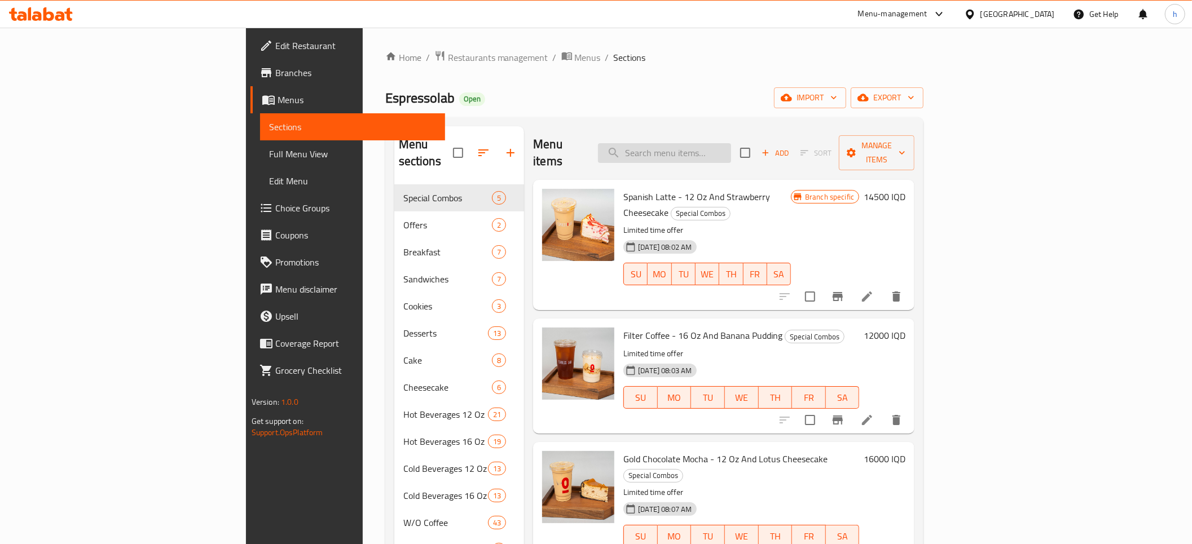
click at [731, 143] on input "search" at bounding box center [664, 153] width 133 height 20
click at [731, 146] on input "search" at bounding box center [664, 153] width 133 height 20
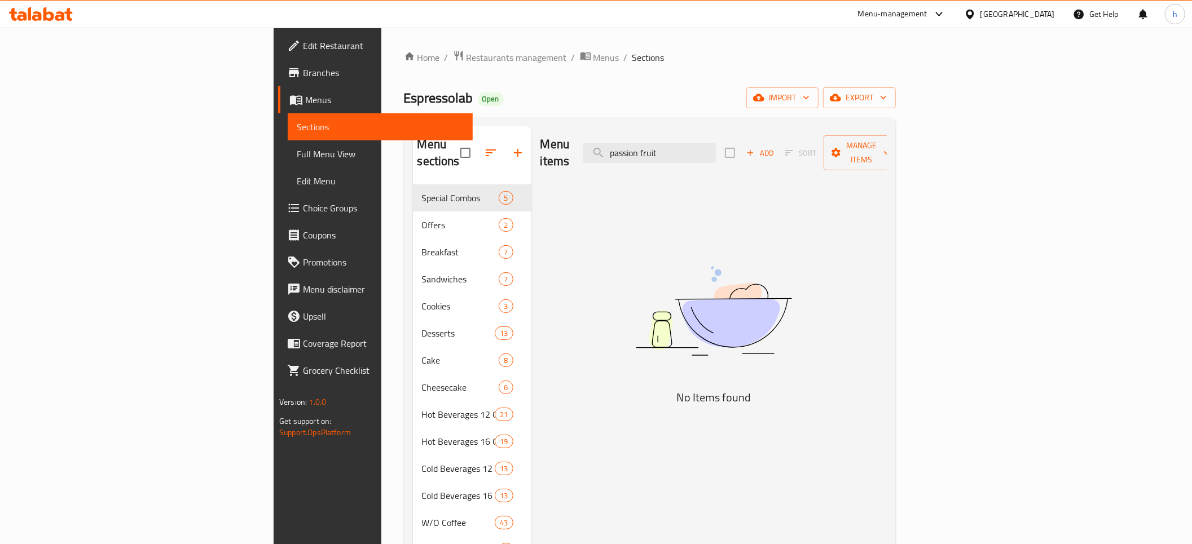
type input "passion fruit"
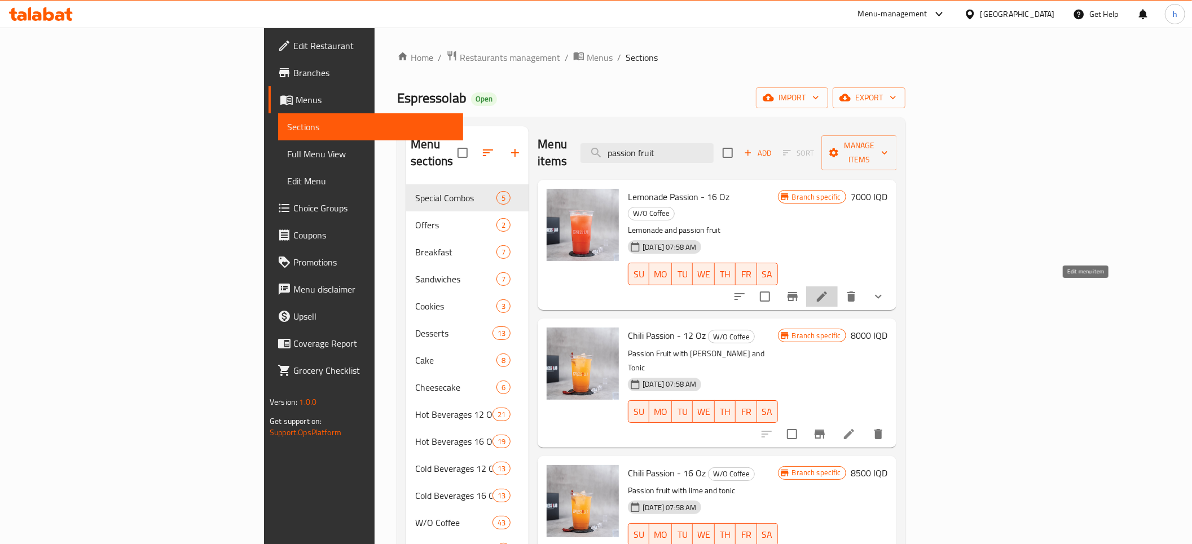
click at [828, 290] on icon at bounding box center [822, 297] width 14 height 14
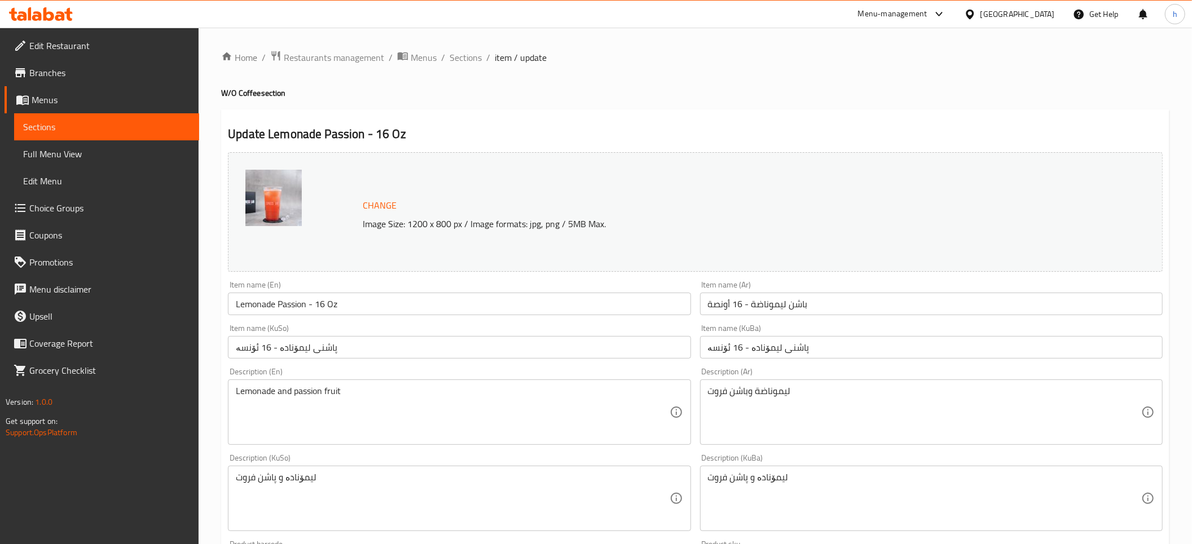
click at [100, 127] on span "Sections" at bounding box center [106, 127] width 167 height 14
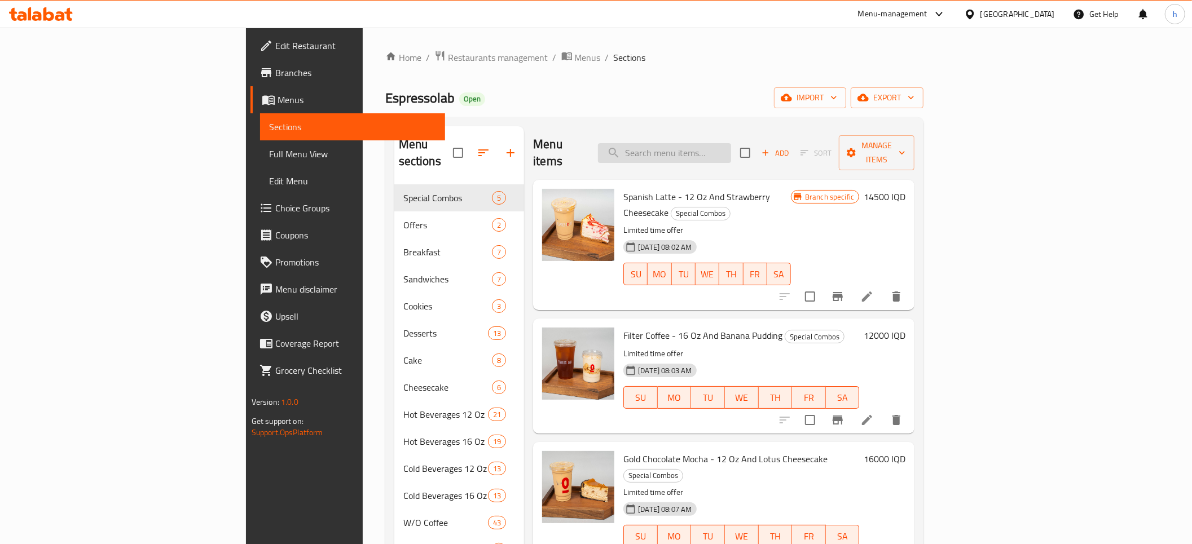
click at [731, 145] on input "search" at bounding box center [664, 153] width 133 height 20
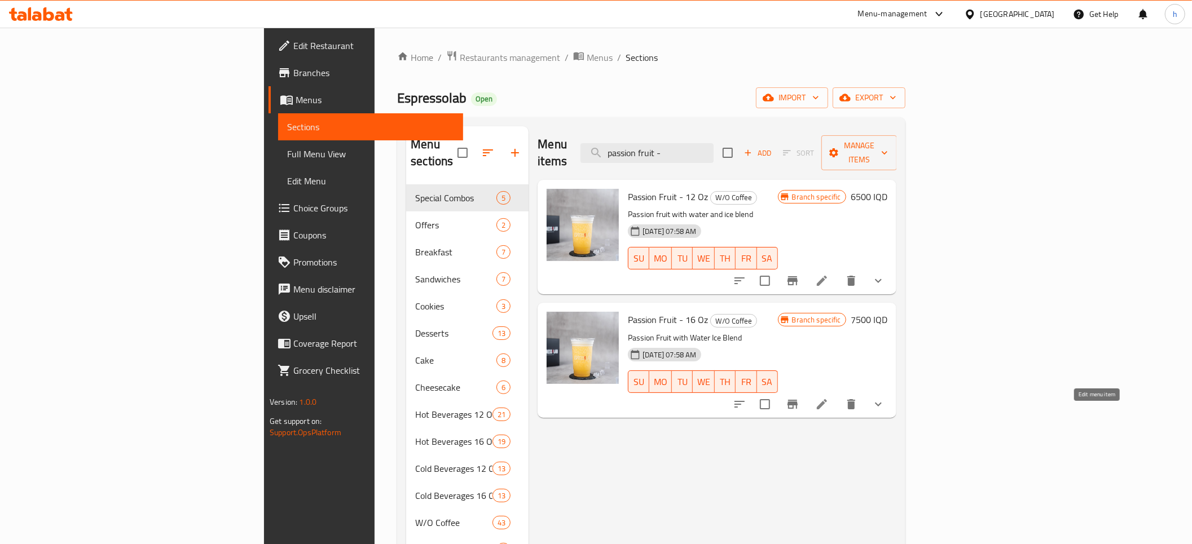
type input "passion fruit -"
click at [828, 398] on icon at bounding box center [822, 405] width 14 height 14
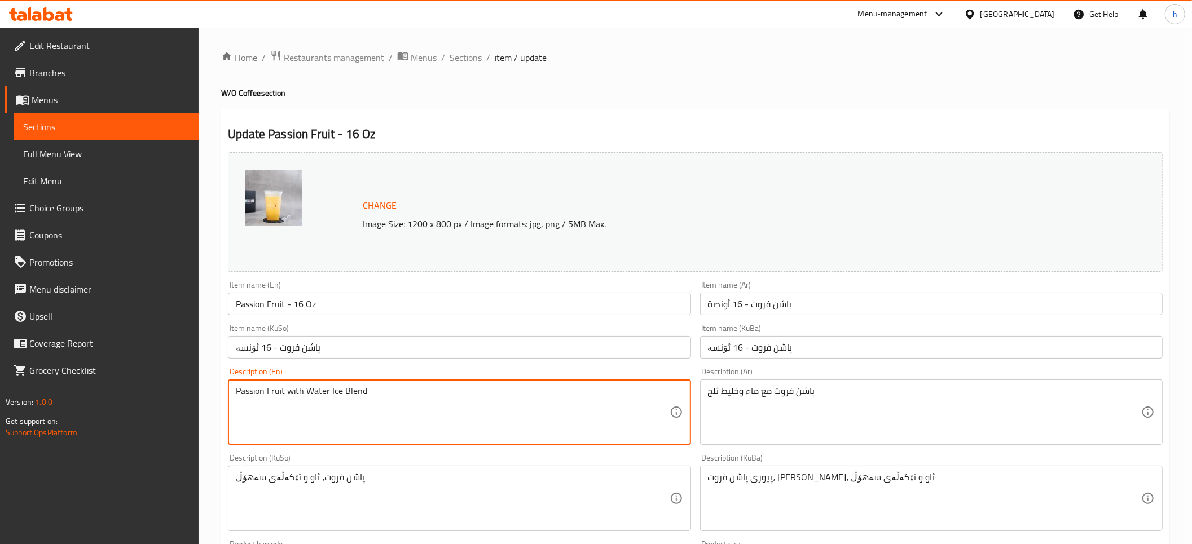
click at [362, 389] on textarea "Passion Fruit with Water Ice Blend" at bounding box center [452, 413] width 433 height 54
click at [395, 402] on textarea "Passion Fruit with Water Ice Blend" at bounding box center [452, 413] width 433 height 54
click at [376, 395] on textarea "Passion Fruit with Water Ice Blend" at bounding box center [452, 413] width 433 height 54
click at [360, 391] on textarea "Passion Fruit with Water Ice Blend" at bounding box center [452, 413] width 433 height 54
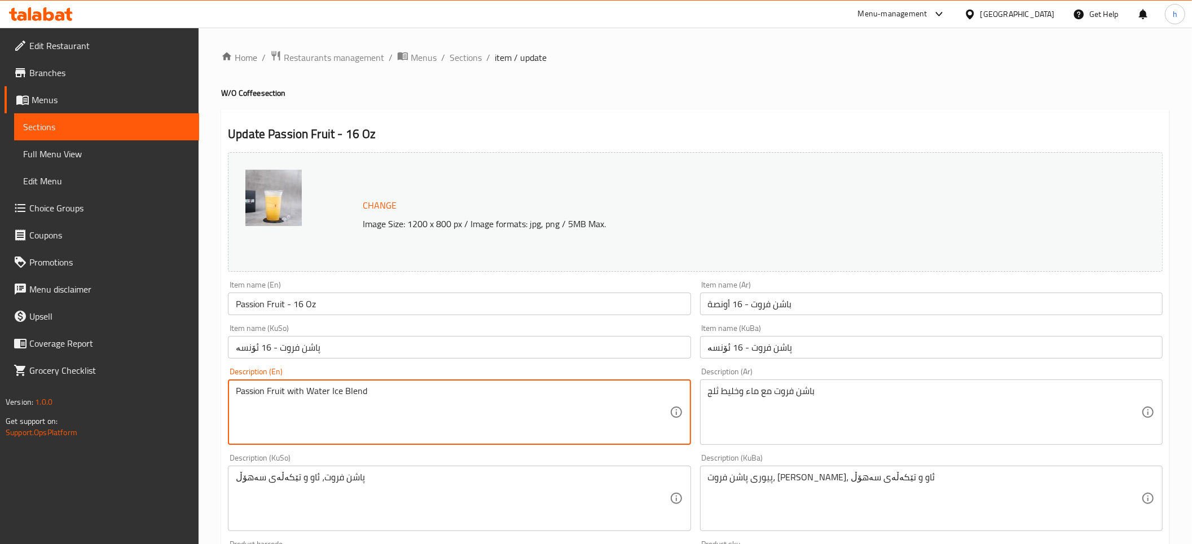
click at [360, 391] on textarea "Passion Fruit with Water Ice Blend" at bounding box center [452, 413] width 433 height 54
click at [319, 388] on textarea "Passion Fruit with Water Ice Blend" at bounding box center [452, 413] width 433 height 54
click at [316, 388] on textarea "Passion Fruit with Water Ice Blend" at bounding box center [452, 413] width 433 height 54
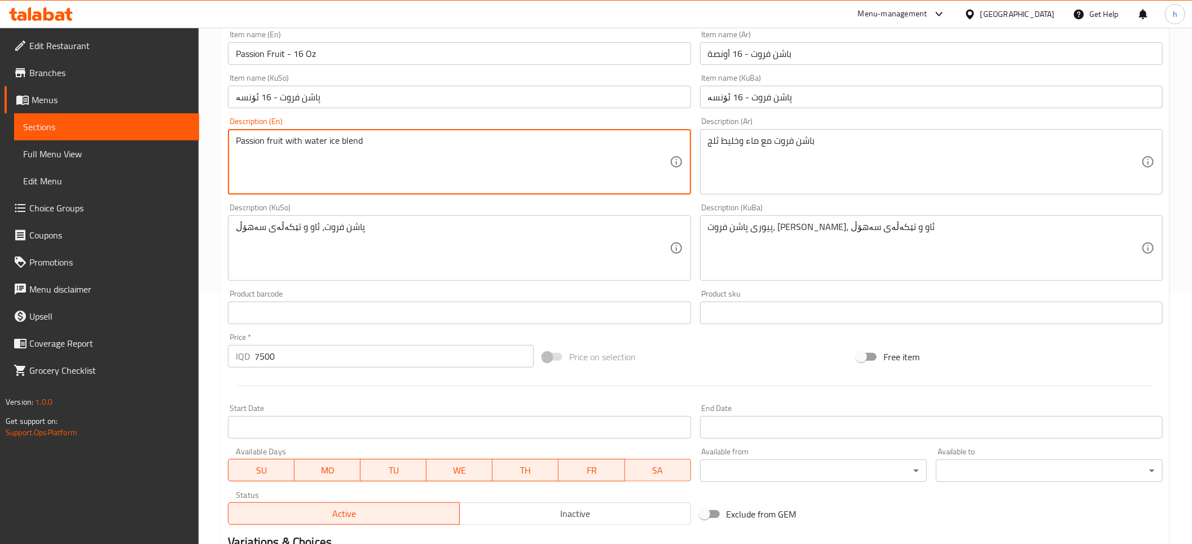
type textarea "Passion fruit with water ice blend"
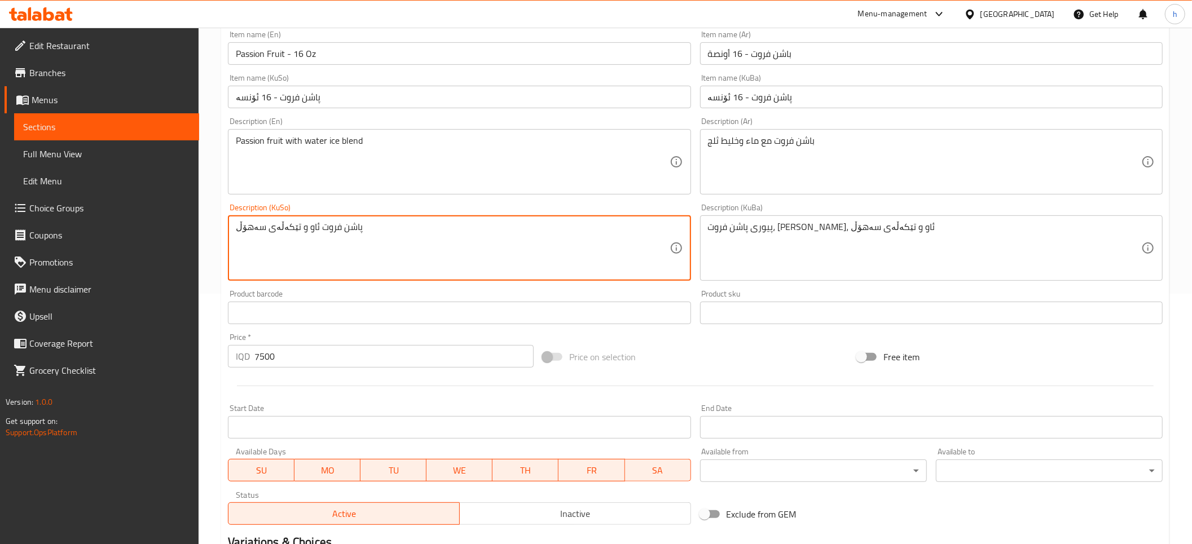
click at [316, 228] on textarea "پاشن فروت ئاو و تێکەڵەی سەهۆڵ" at bounding box center [452, 249] width 433 height 54
click at [574, 229] on textarea "پاشن فروت لەگەڵ ئاو و تێکەڵەی سەهۆڵ" at bounding box center [452, 249] width 433 height 54
click at [565, 235] on textarea "پاشن فروت لەگەڵ ئاو و خەڵاتەی سەهۆڵ" at bounding box center [452, 249] width 433 height 54
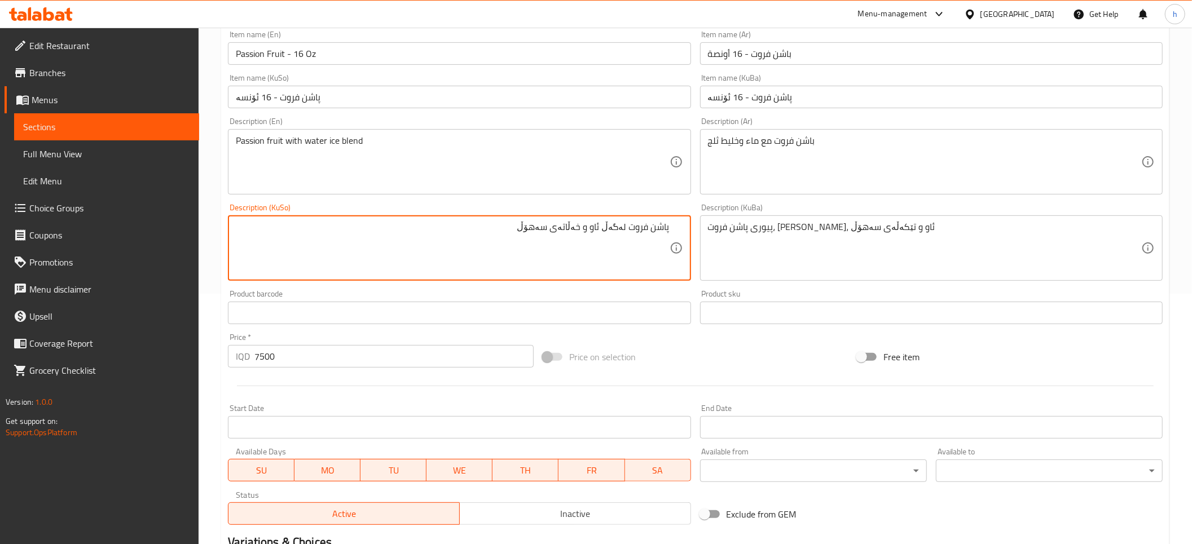
click at [565, 235] on textarea "پاشن فروت لەگەڵ ئاو و خەڵاتەی سەهۆڵ" at bounding box center [452, 249] width 433 height 54
click at [594, 227] on textarea "پاشن فروت لەگەڵ ئاو و خەڵاتەی سەهۆڵ" at bounding box center [452, 249] width 433 height 54
click at [591, 228] on textarea "پاشن فروت لەگەڵ ئاو و خەڵاتەی سەهۆڵ" at bounding box center [452, 249] width 433 height 54
click at [596, 230] on textarea "پاشن فروت لەگەڵ ئاو و خەڵاتەی سەهۆڵ" at bounding box center [452, 249] width 433 height 54
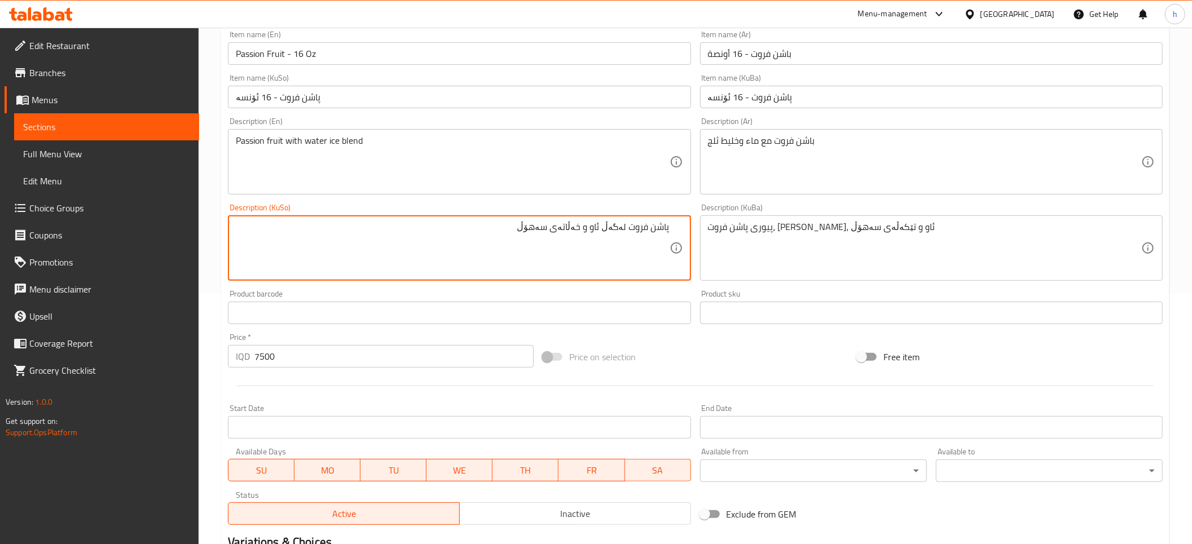
click at [594, 224] on textarea "پاشن فروت لەگەڵ ئاو و خەڵاتەی سەهۆڵ" at bounding box center [452, 249] width 433 height 54
type textarea "پاشن فروت لەگەڵ ئاوی خەڵاتەی سەهۆڵ"
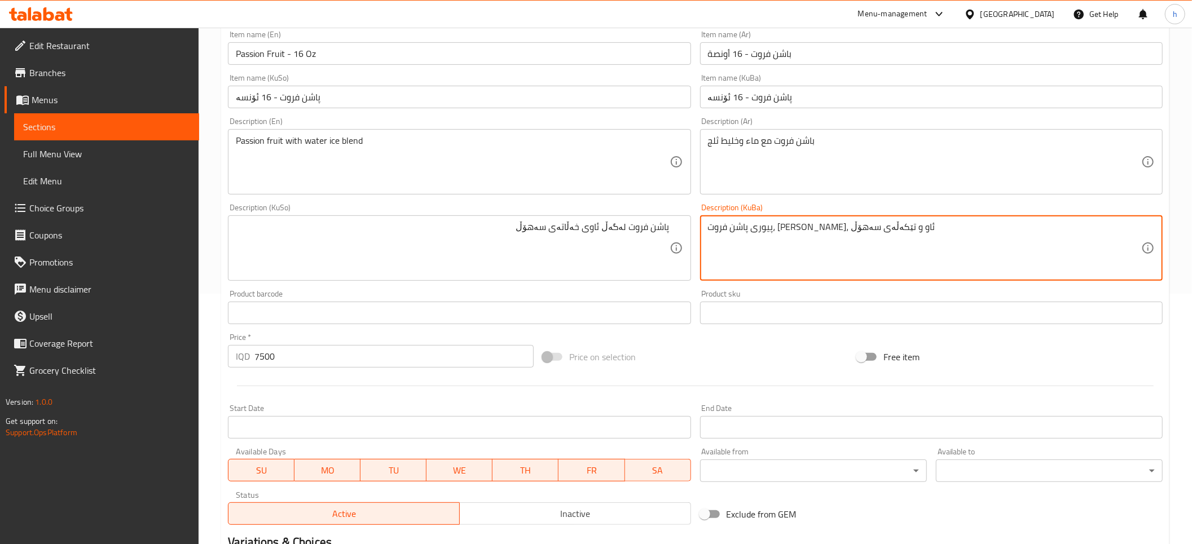
paste textarea "پاشن فروت لەگەڵ ئاوی خەڵات"
type textarea "پاشن فروت لەگەڵ ئاوی خەڵاتەی سەهۆڵ"
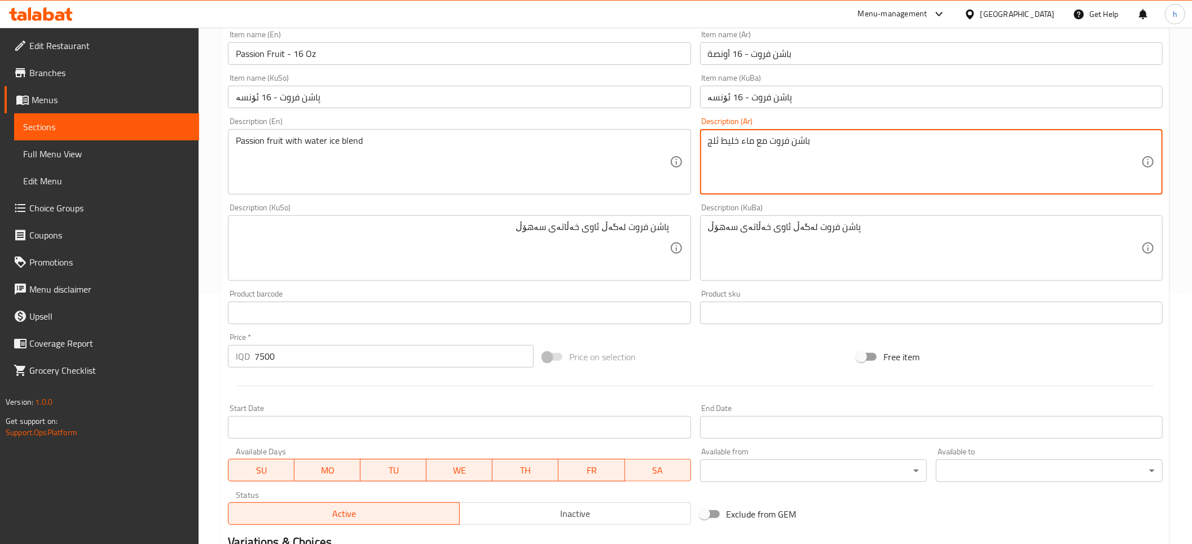
type textarea "باشن فروت مع ماء وخليط ثلج"
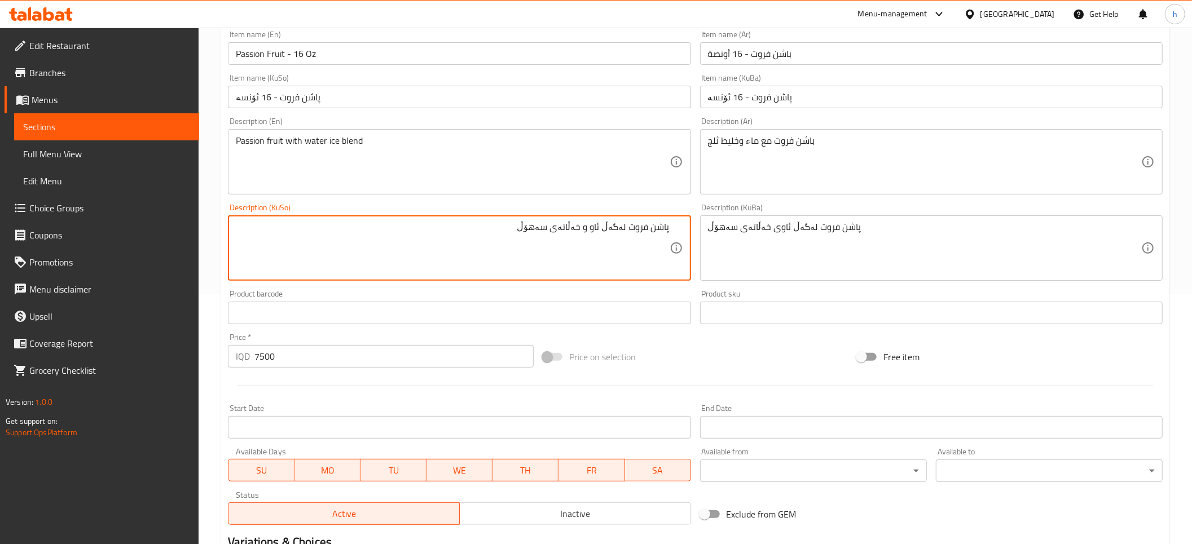
type textarea "پاشن فروت لەگەڵ ئاو و خەڵاتەی سەهۆڵ"
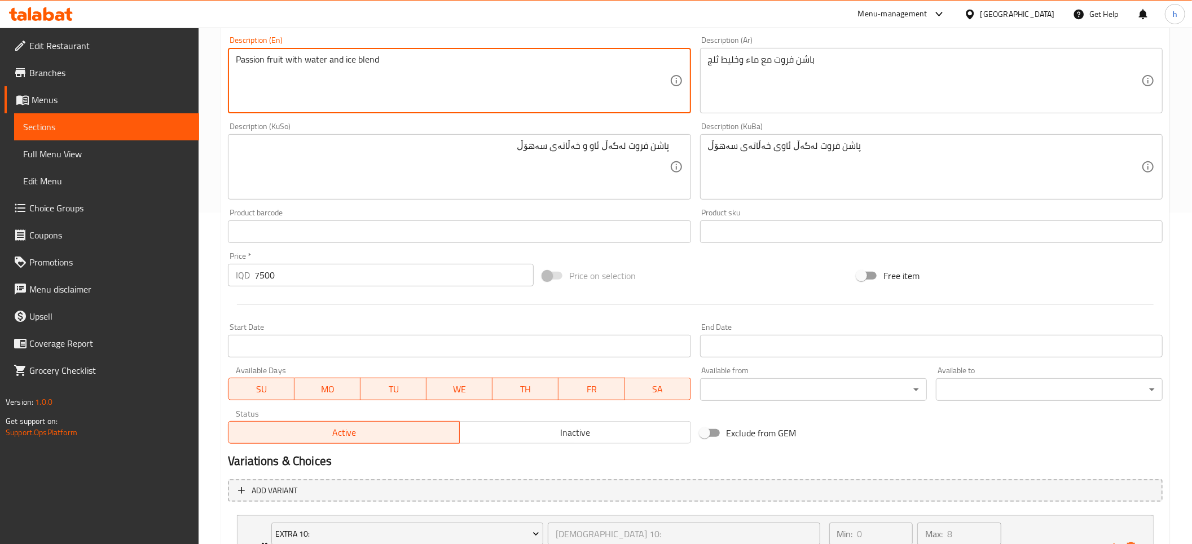
scroll to position [445, 0]
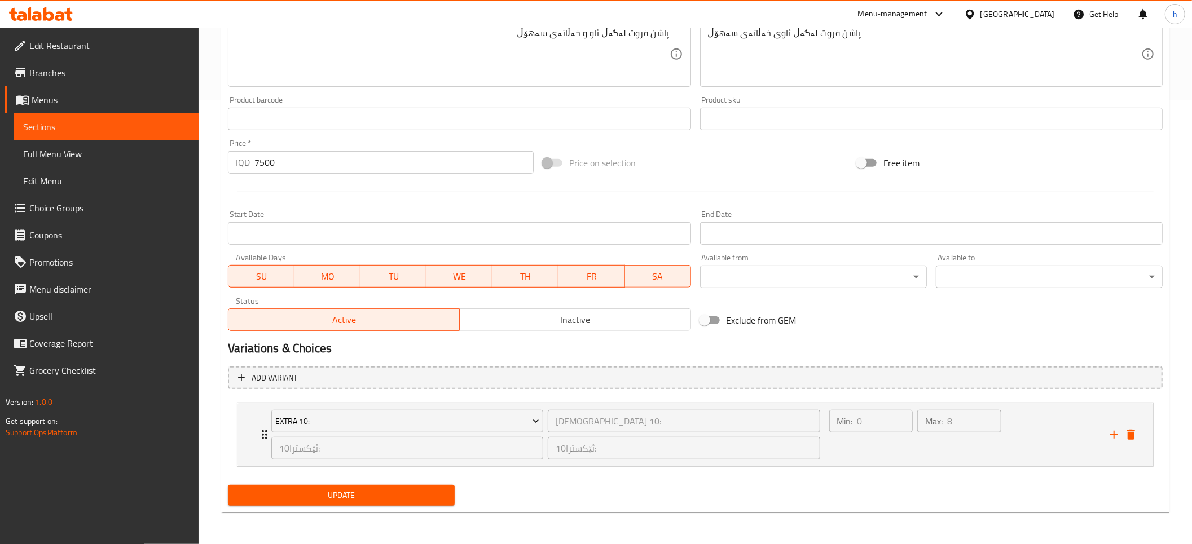
type textarea "Passion fruit with water and ice blend"
click at [361, 492] on span "Update" at bounding box center [341, 495] width 209 height 14
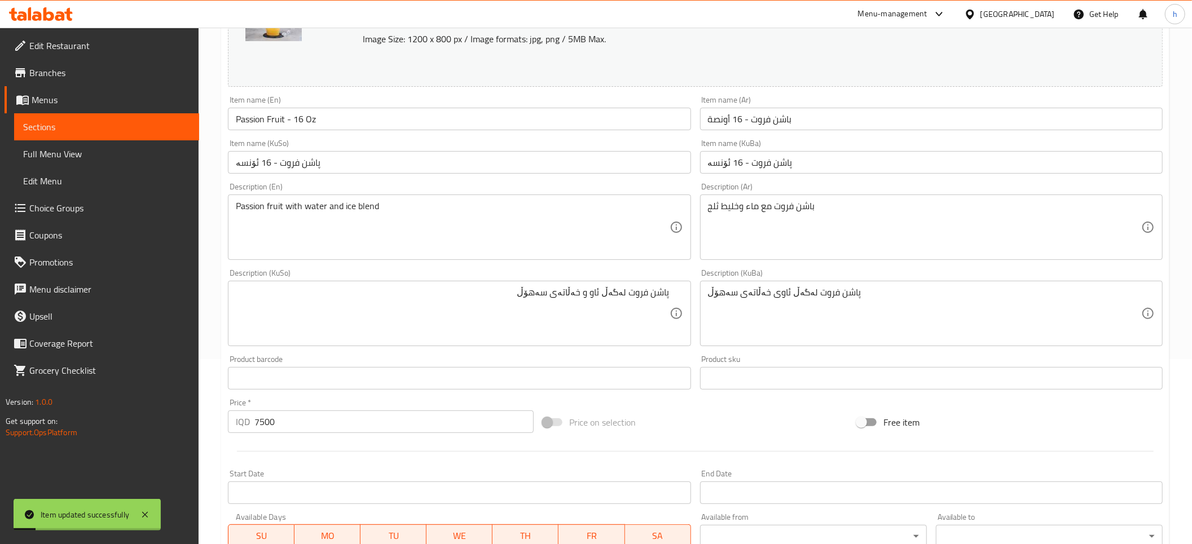
scroll to position [0, 0]
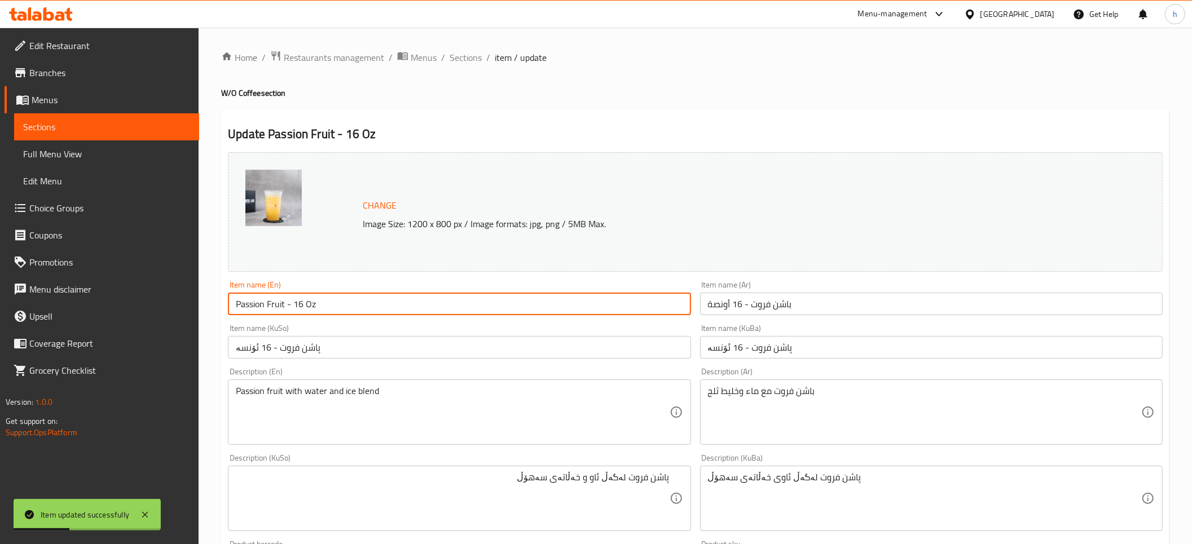
drag, startPoint x: 321, startPoint y: 302, endPoint x: 224, endPoint y: 302, distance: 97.0
click at [224, 302] on div "Update Passion Fruit - 16 Oz Change Image Size: 1200 x 800 px / Image formats: …" at bounding box center [695, 533] width 948 height 848
drag, startPoint x: 59, startPoint y: 152, endPoint x: 91, endPoint y: 156, distance: 32.5
click at [59, 152] on span "Full Menu View" at bounding box center [106, 154] width 167 height 14
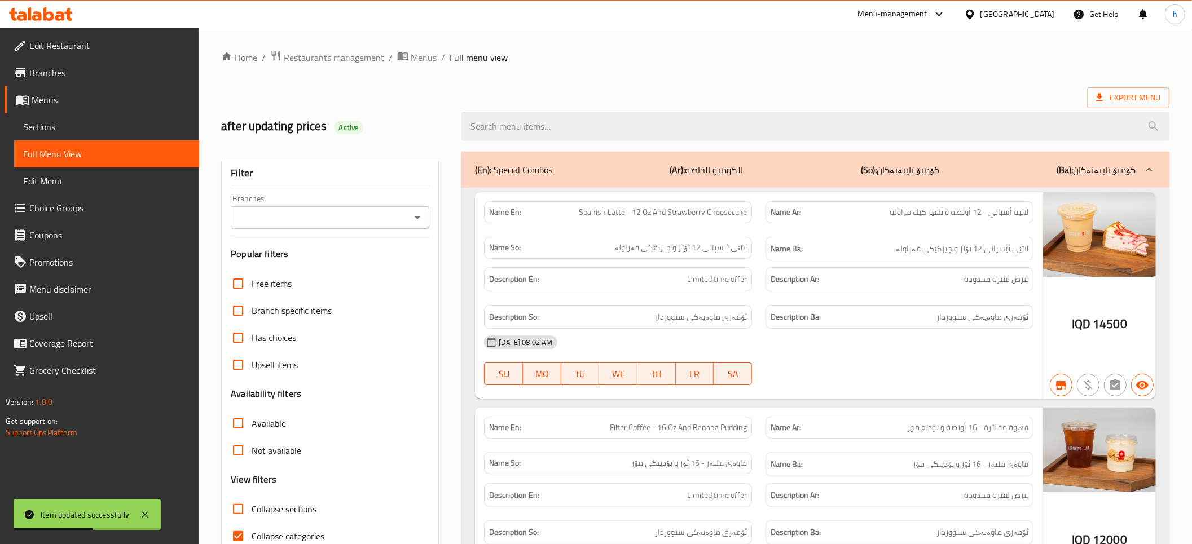
click at [417, 221] on icon "Open" at bounding box center [418, 218] width 14 height 14
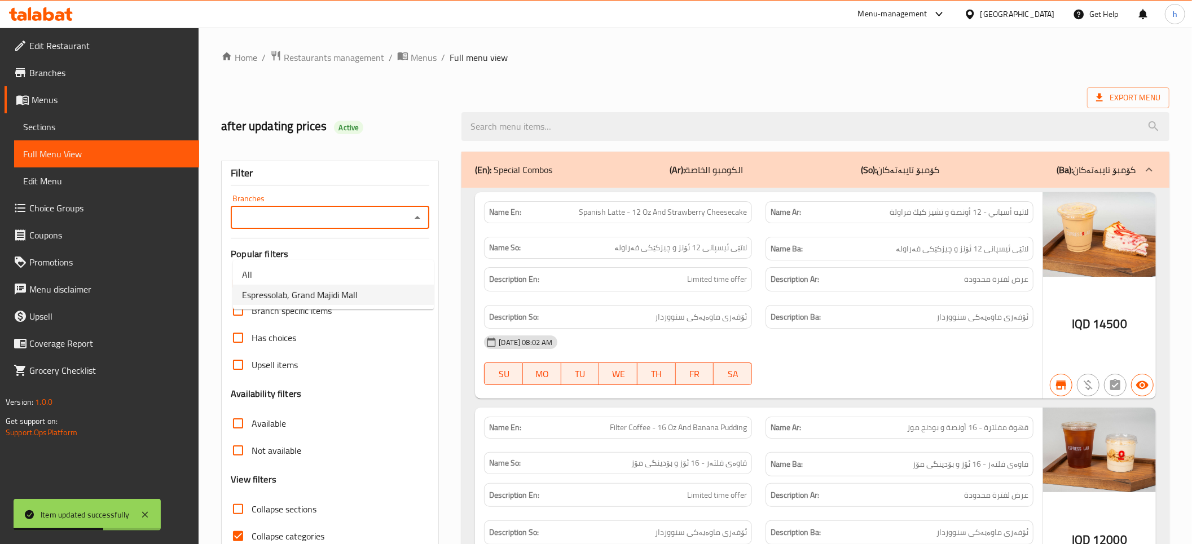
drag, startPoint x: 293, startPoint y: 294, endPoint x: 540, endPoint y: 166, distance: 278.0
click at [292, 294] on span "Espressolab, Grand Majidi Mall" at bounding box center [300, 295] width 116 height 14
type input "Espressolab, Grand Majidi Mall"
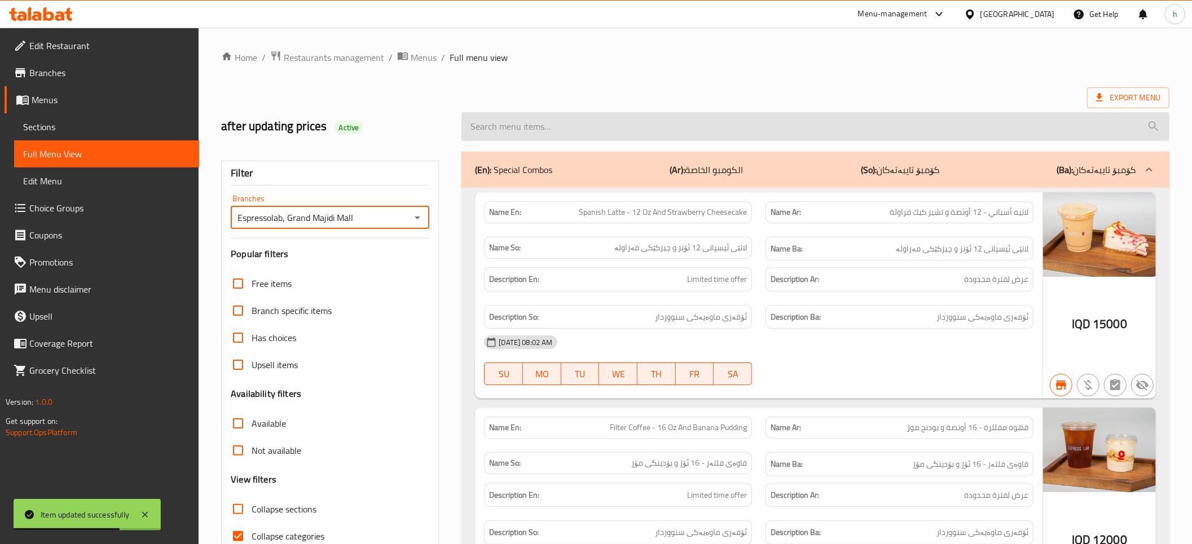
click at [568, 134] on input "search" at bounding box center [815, 126] width 708 height 29
paste input "Passion Fruit - 16 Oz"
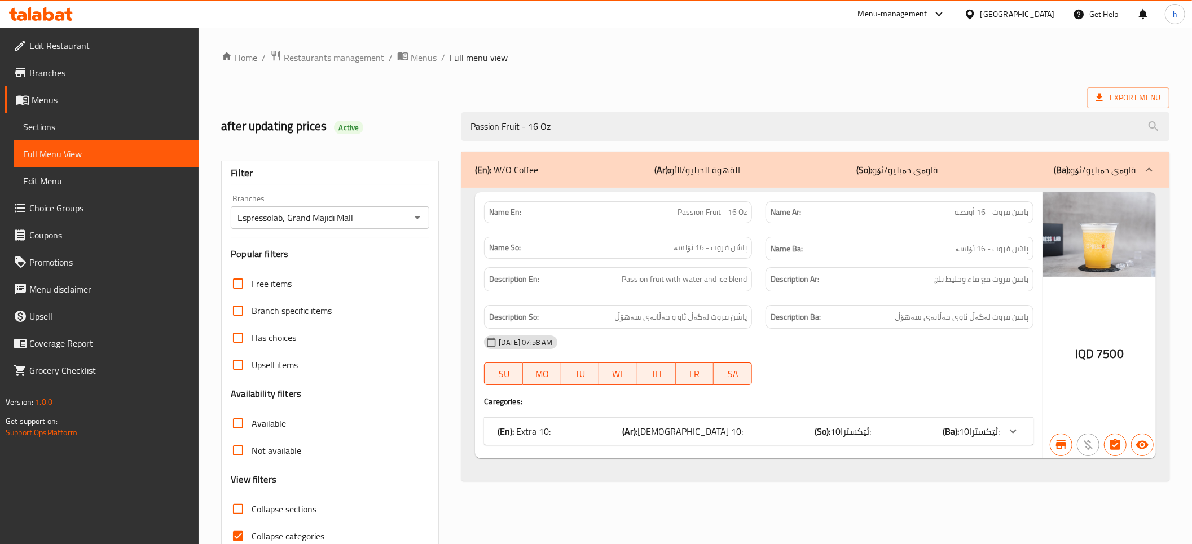
drag, startPoint x: 474, startPoint y: 96, endPoint x: 465, endPoint y: 102, distance: 10.5
click at [465, 102] on div "after updating prices Active Passion Fruit - 16 Oz" at bounding box center [695, 127] width 962 height 50
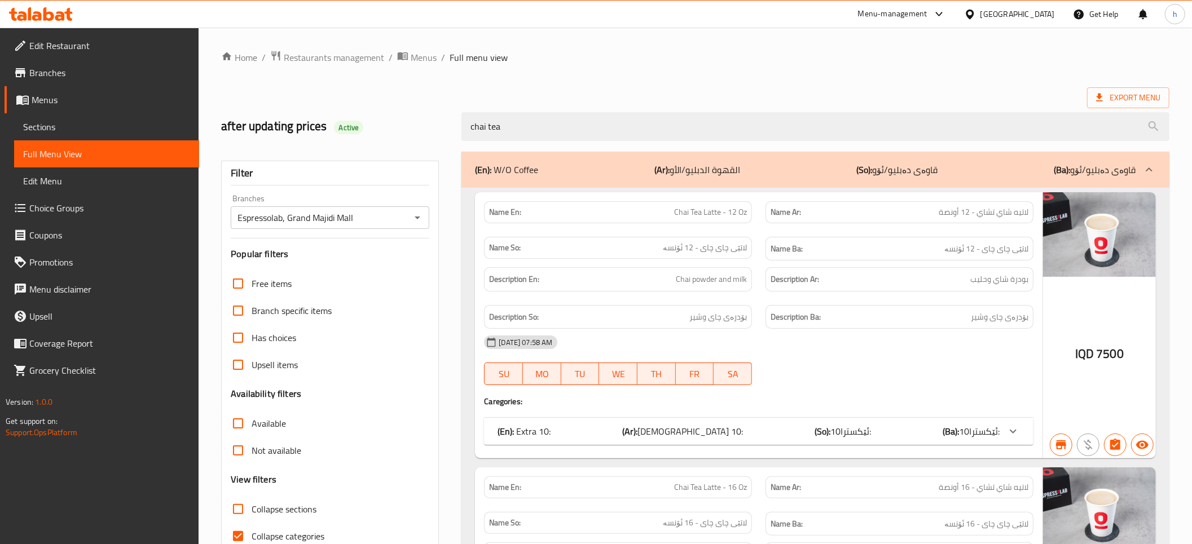
type input "chai tea"
drag, startPoint x: 681, startPoint y: 213, endPoint x: 755, endPoint y: 213, distance: 73.3
click at [752, 213] on div "Name En: Chai Tea Latte - 12 Oz" at bounding box center [618, 212] width 268 height 22
copy span "Chai Tea Latte - 12 Oz"
click at [59, 127] on span "Sections" at bounding box center [106, 127] width 167 height 14
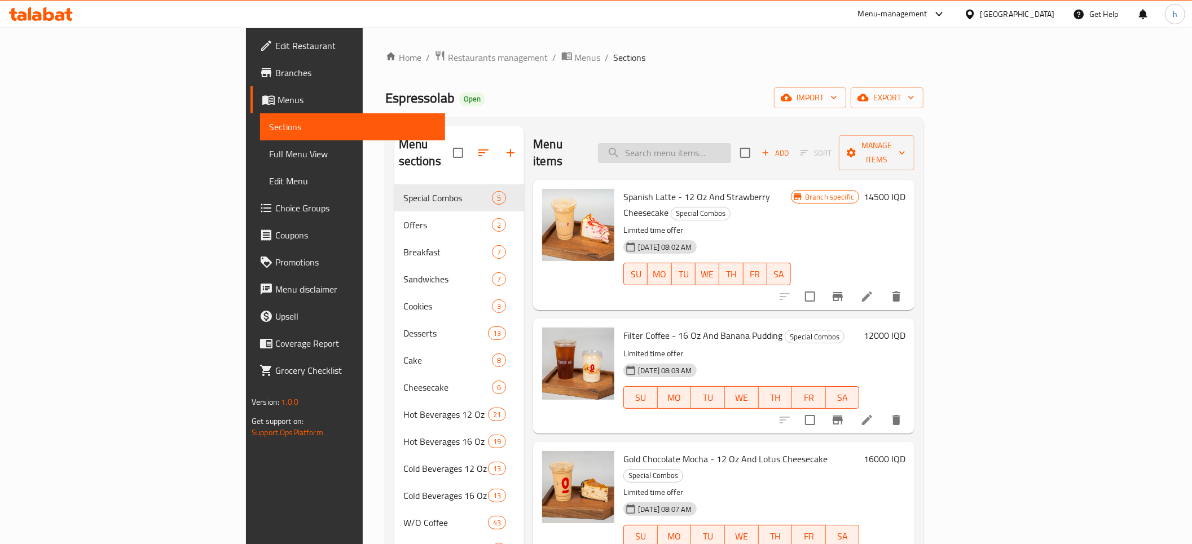
click at [731, 143] on input "search" at bounding box center [664, 153] width 133 height 20
paste input "Chai Tea Latte - 12 Oz"
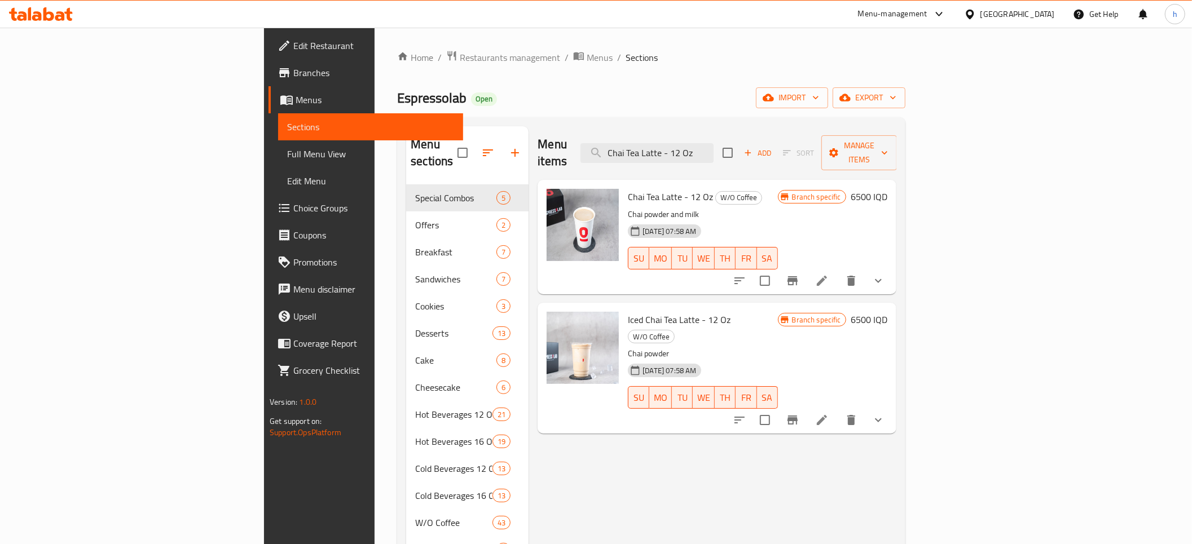
type input "Chai Tea Latte - 12 Oz"
click at [837, 272] on li at bounding box center [822, 281] width 32 height 20
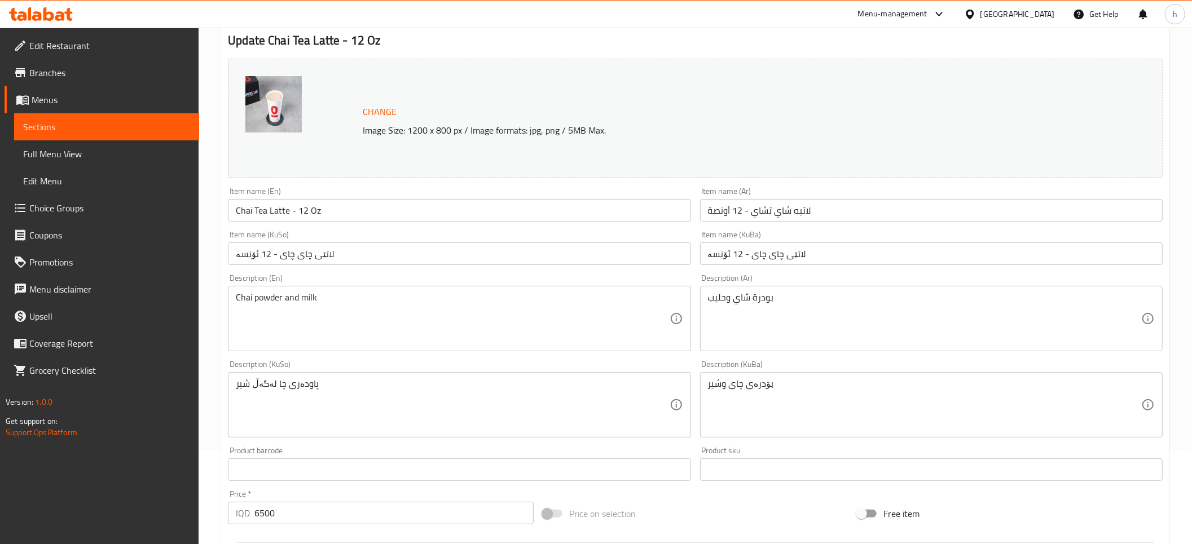
scroll to position [125, 0]
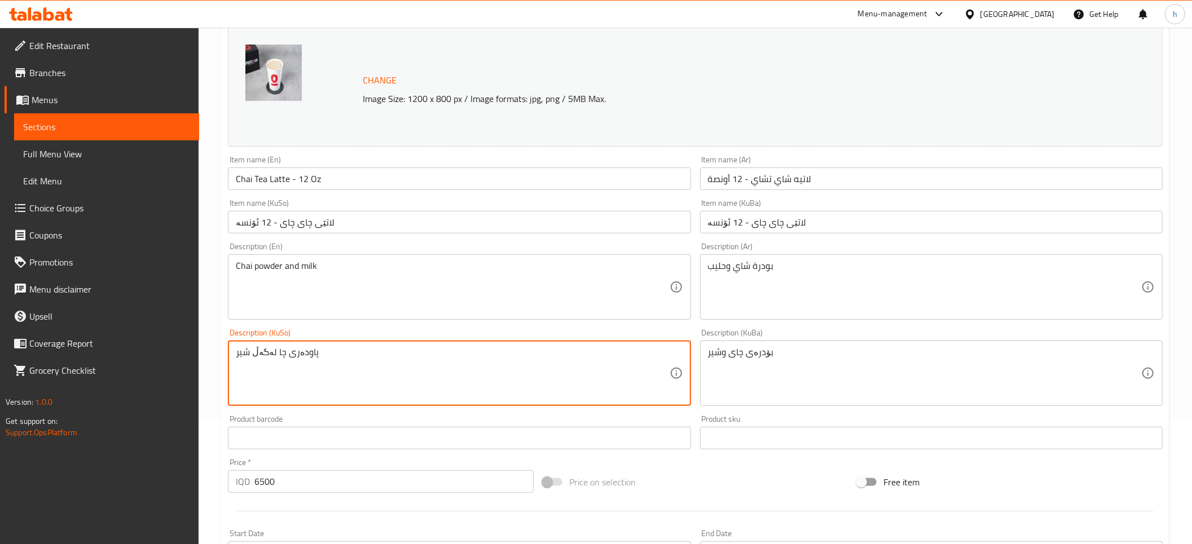
click at [259, 357] on textarea "پاودەری چا لەگەڵ شیر" at bounding box center [452, 374] width 433 height 54
click at [321, 378] on textarea "پاودەری چا و شیر" at bounding box center [452, 374] width 433 height 54
type textarea "پاودەری چا و شیر"
click at [711, 373] on div "بۆدرەی چای وشير Description (KuBa)" at bounding box center [931, 373] width 462 height 65
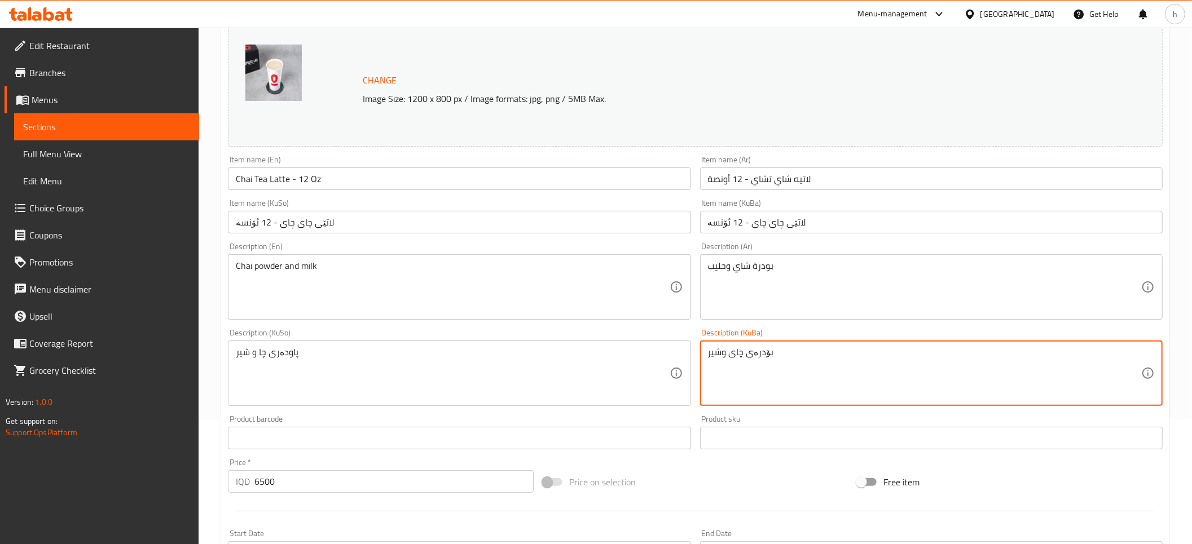
paste textarea "پاودەری چا و شی"
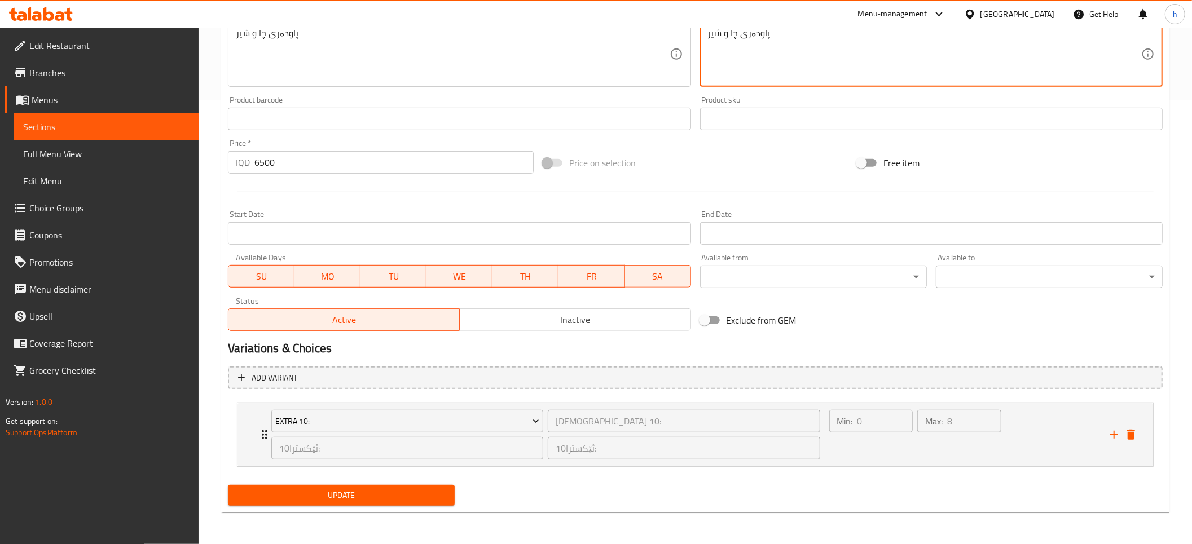
type textarea "پاودەری چا و شیر"
click at [285, 500] on span "Update" at bounding box center [341, 495] width 209 height 14
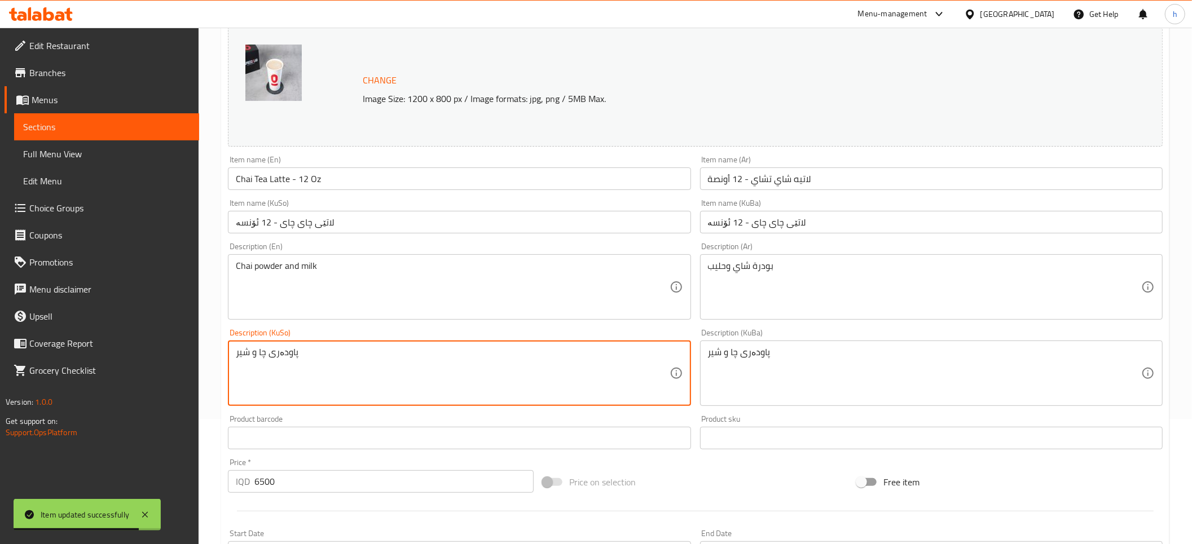
drag, startPoint x: 315, startPoint y: 357, endPoint x: 224, endPoint y: 355, distance: 90.8
click at [224, 355] on div "Update Chai Tea Latte - 12 Oz Change Image Size: 1200 x 800 px / Image formats:…" at bounding box center [695, 408] width 948 height 848
click at [309, 371] on textarea "پاودەری چا و شیر" at bounding box center [452, 374] width 433 height 54
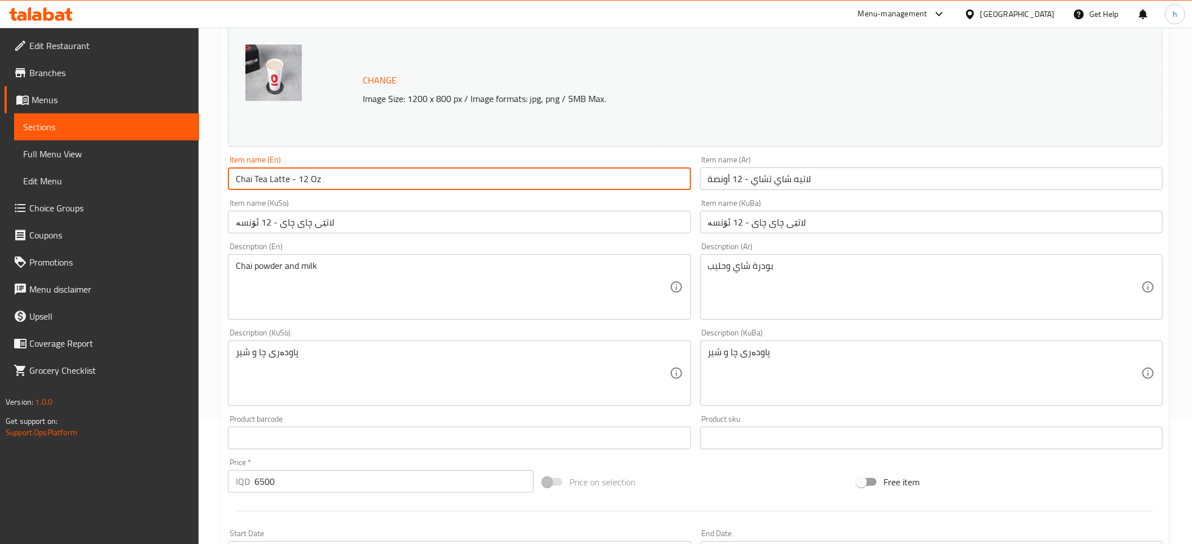
drag, startPoint x: 346, startPoint y: 180, endPoint x: 235, endPoint y: 171, distance: 110.9
click at [235, 171] on input "Chai Tea Latte - 12 Oz" at bounding box center [459, 178] width 462 height 23
click at [69, 165] on link "Full Menu View" at bounding box center [106, 153] width 185 height 27
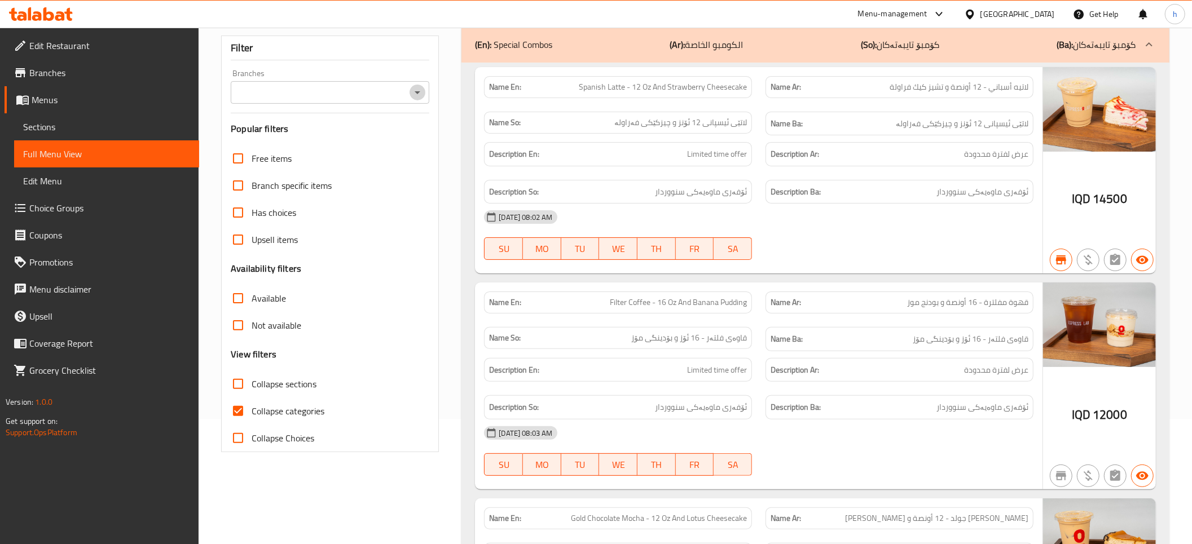
click at [423, 95] on icon "Open" at bounding box center [418, 93] width 14 height 14
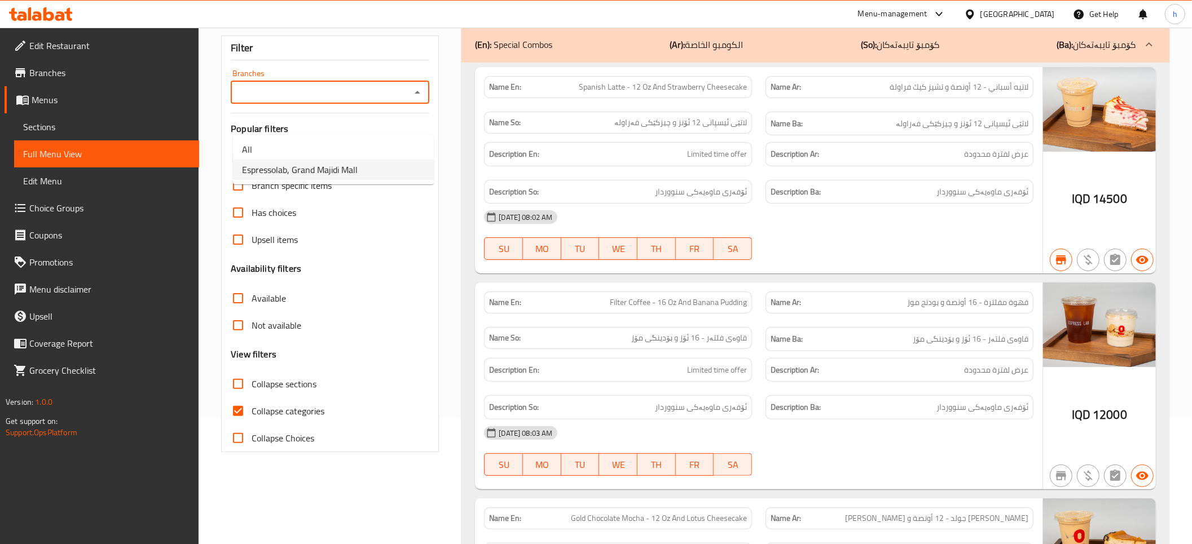
click at [262, 170] on span "Espressolab, Grand Majidi Mall" at bounding box center [300, 170] width 116 height 14
type input "Espressolab, Grand Majidi Mall"
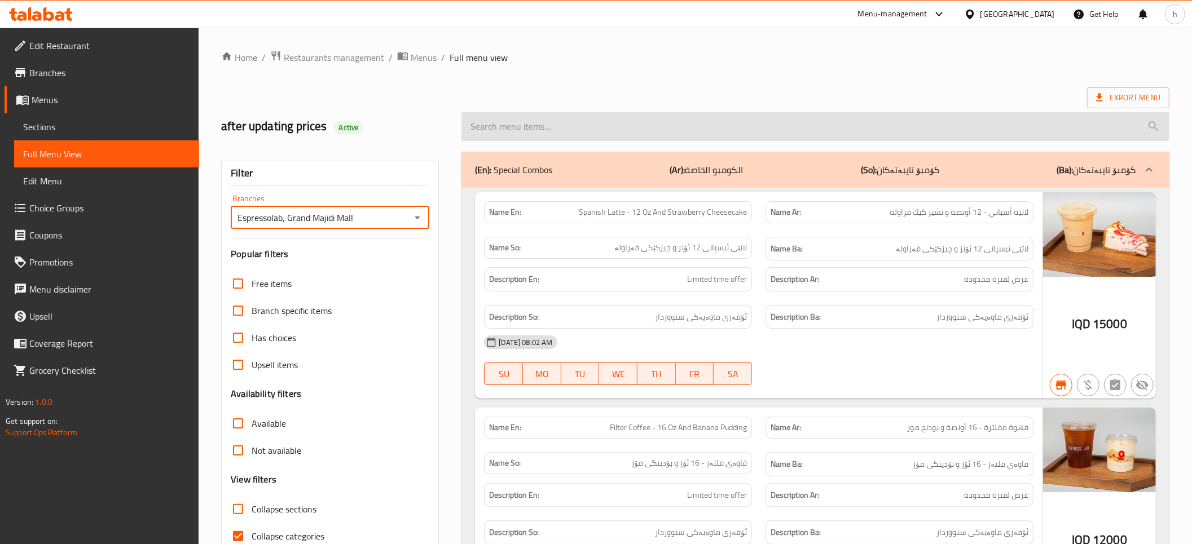
click at [591, 122] on input "search" at bounding box center [815, 126] width 708 height 29
paste input "Chai Tea Latte - 12 Oz"
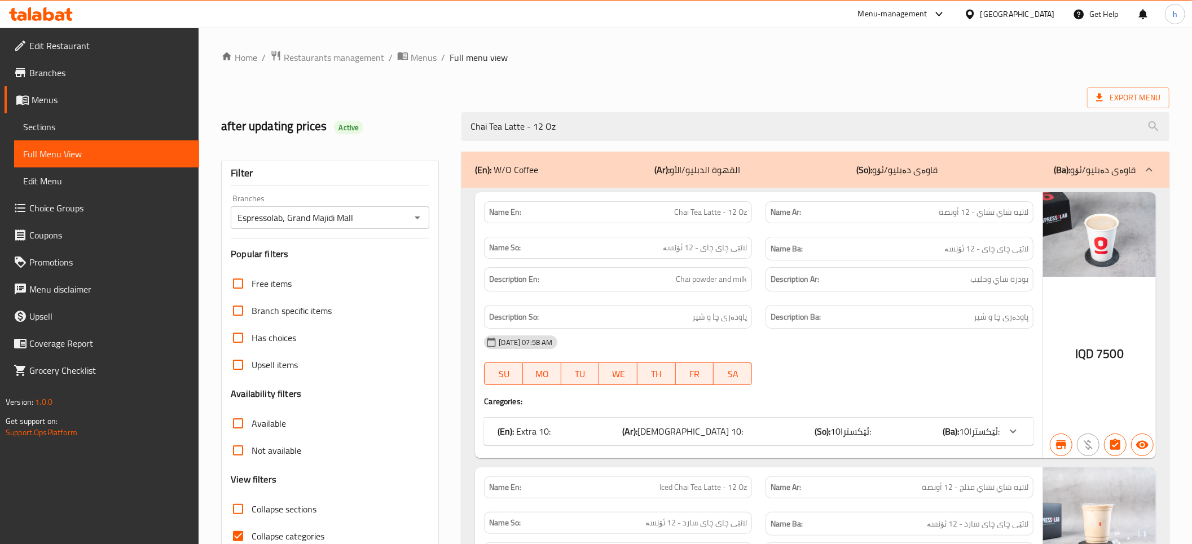
type input "Chai Tea Latte - 12 Oz"
click at [58, 127] on span "Sections" at bounding box center [106, 127] width 167 height 14
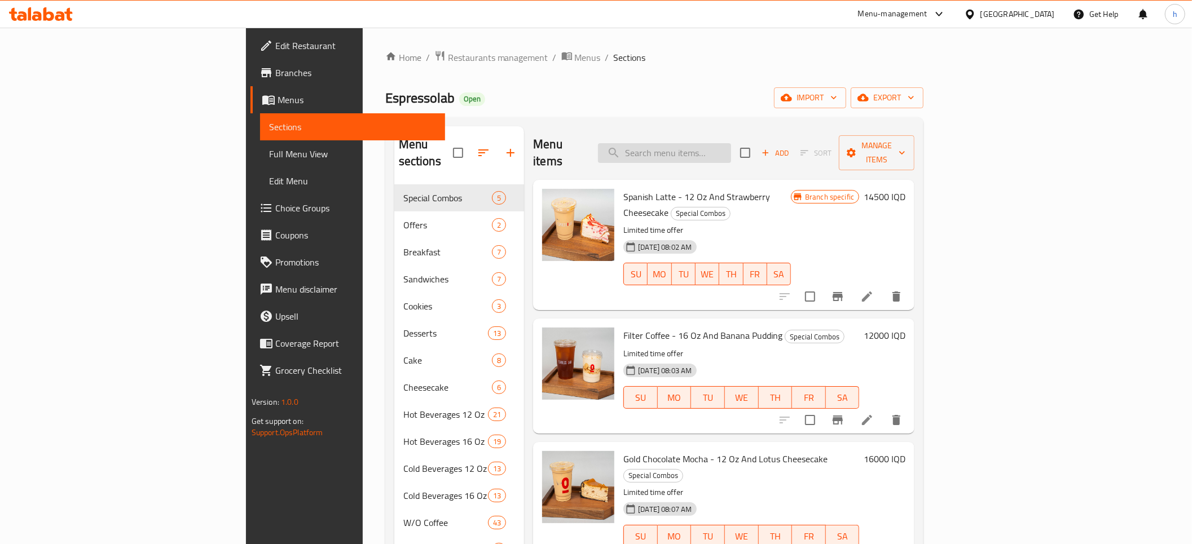
click at [720, 147] on input "search" at bounding box center [664, 153] width 133 height 20
paste input "Chai Tea Latte - 12 Oz"
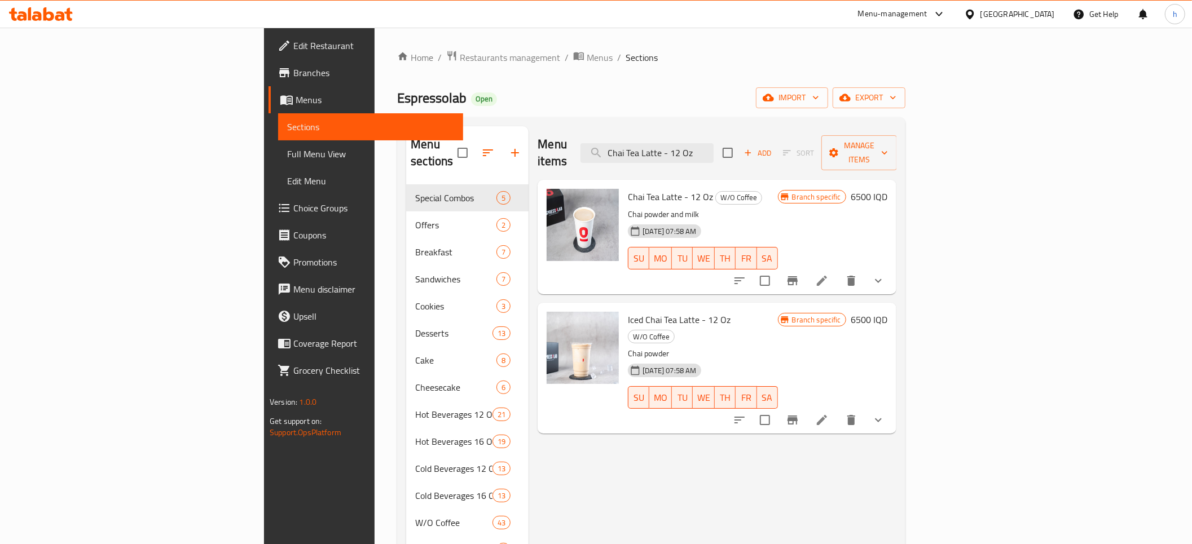
type input "Chai Tea Latte - 12 Oz"
click at [828, 274] on icon at bounding box center [822, 281] width 14 height 14
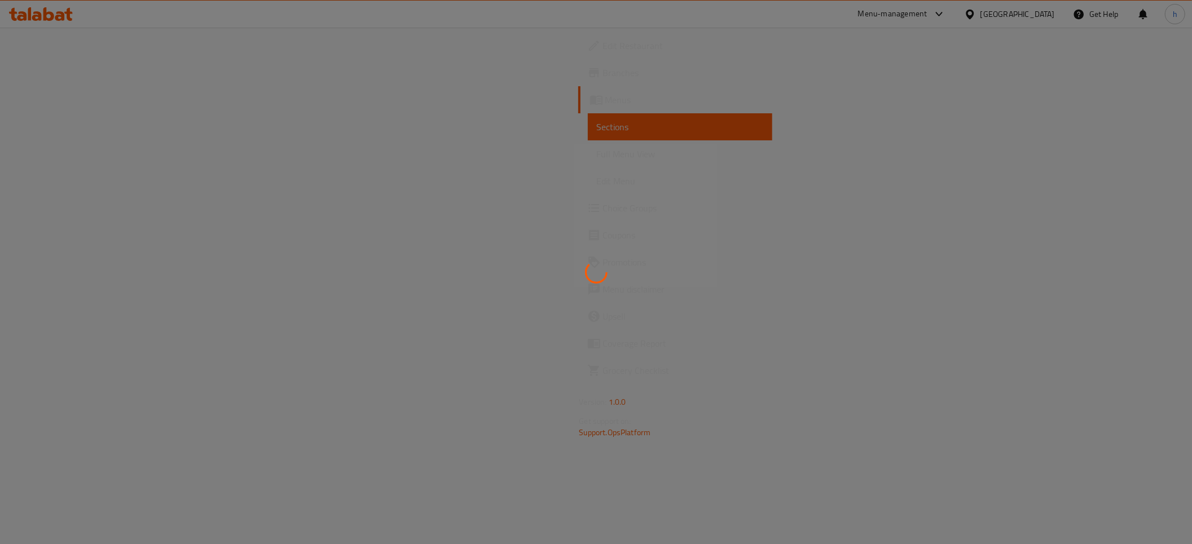
click at [403, 199] on div at bounding box center [596, 272] width 1192 height 544
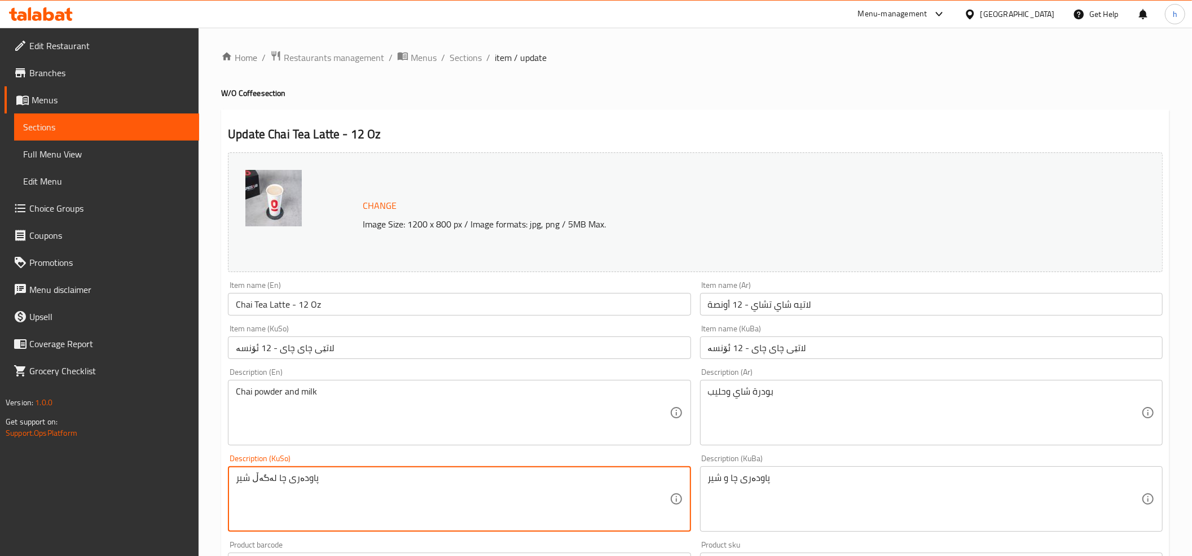
drag, startPoint x: 315, startPoint y: 476, endPoint x: 231, endPoint y: 479, distance: 83.5
click at [231, 479] on div "پاودەری چا لەگەڵ شیر Description (KuSo)" at bounding box center [459, 498] width 462 height 65
type textarea "پاودەری چا لەگەڵ شیر"
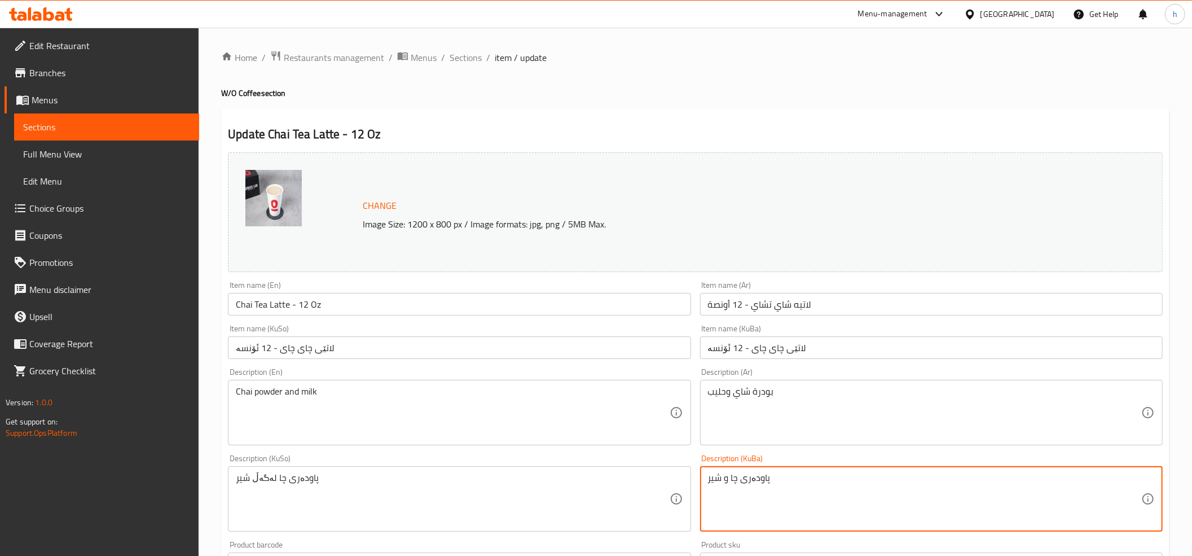
drag, startPoint x: 688, startPoint y: 477, endPoint x: 656, endPoint y: 476, distance: 31.6
paste textarea "ەگەڵ"
type textarea "پاودەری چا لەگەڵ شیر"
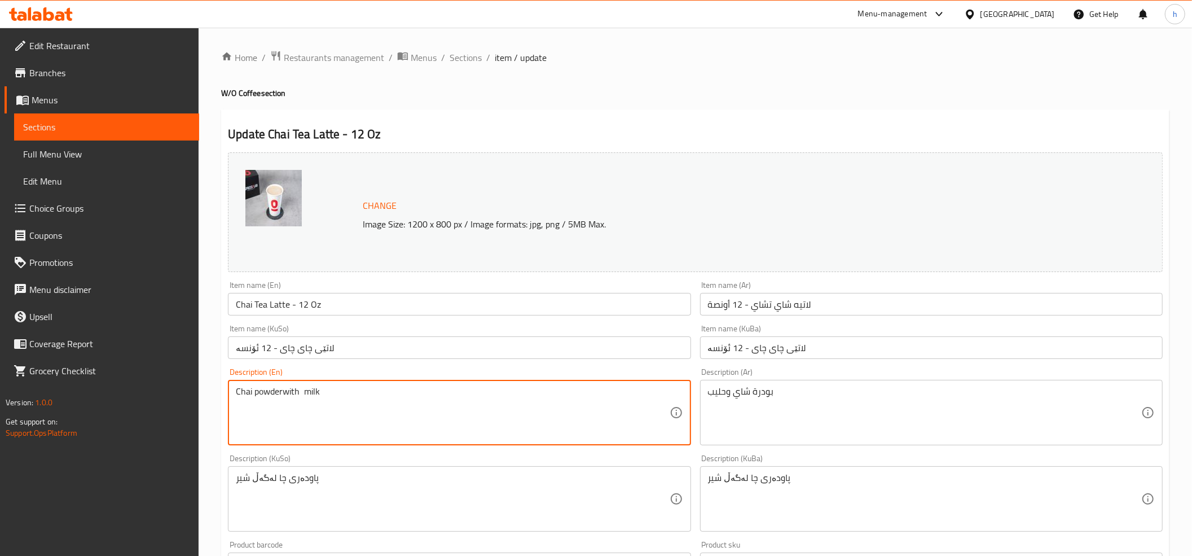
click at [283, 393] on textarea "Chai powderwith milk" at bounding box center [452, 413] width 433 height 54
click at [303, 398] on textarea "Chai powder with milk" at bounding box center [452, 413] width 433 height 54
type textarea "Chai powder with milk"
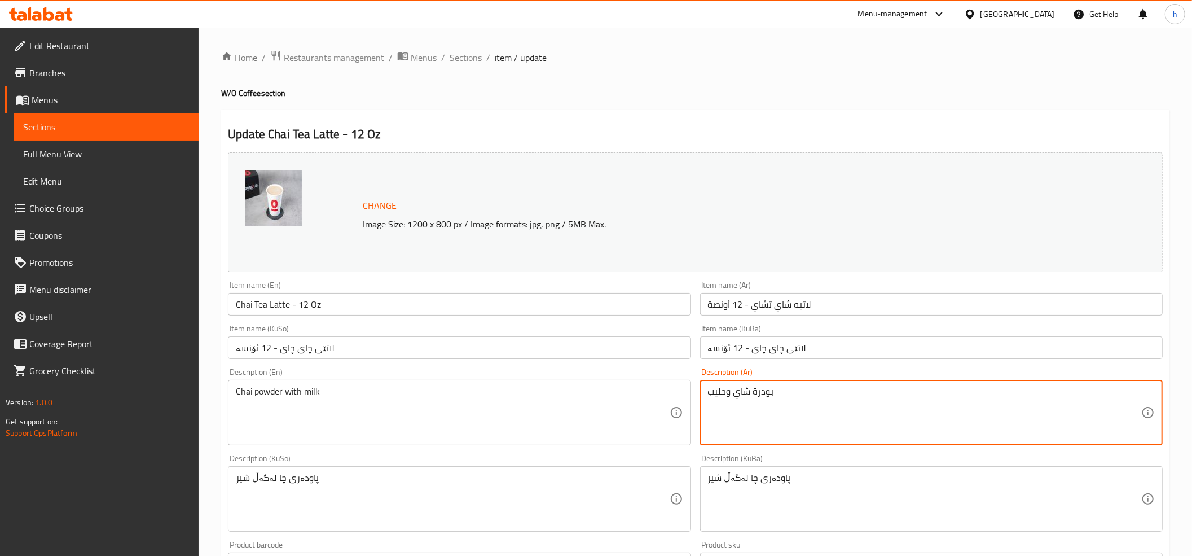
drag, startPoint x: 726, startPoint y: 393, endPoint x: 730, endPoint y: 399, distance: 7.1
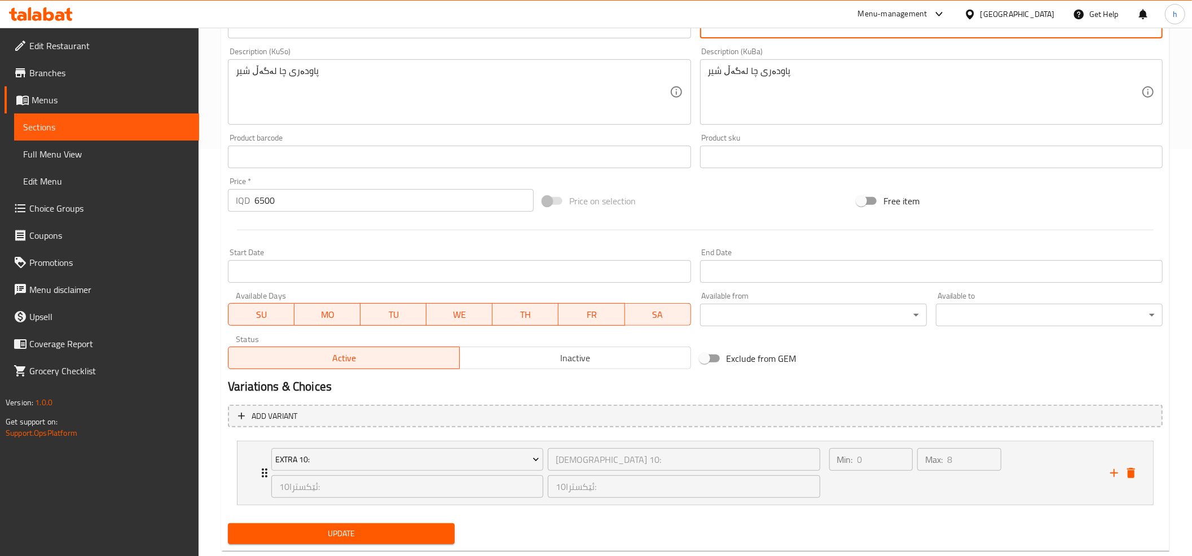
scroll to position [434, 0]
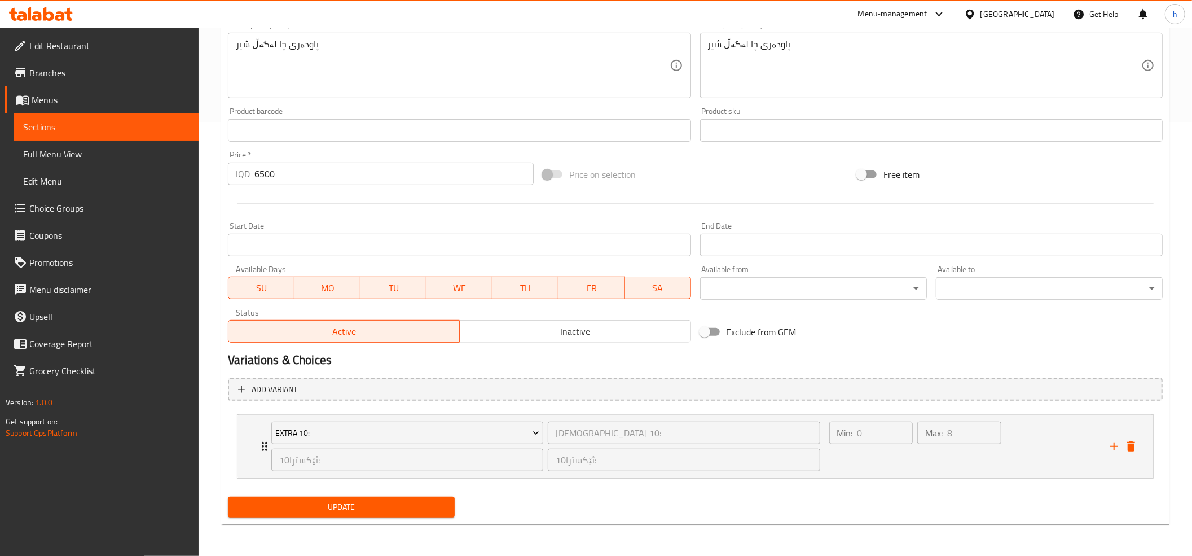
type textarea "بودرة شاي مع حليب"
click at [391, 500] on span "Update" at bounding box center [341, 507] width 209 height 14
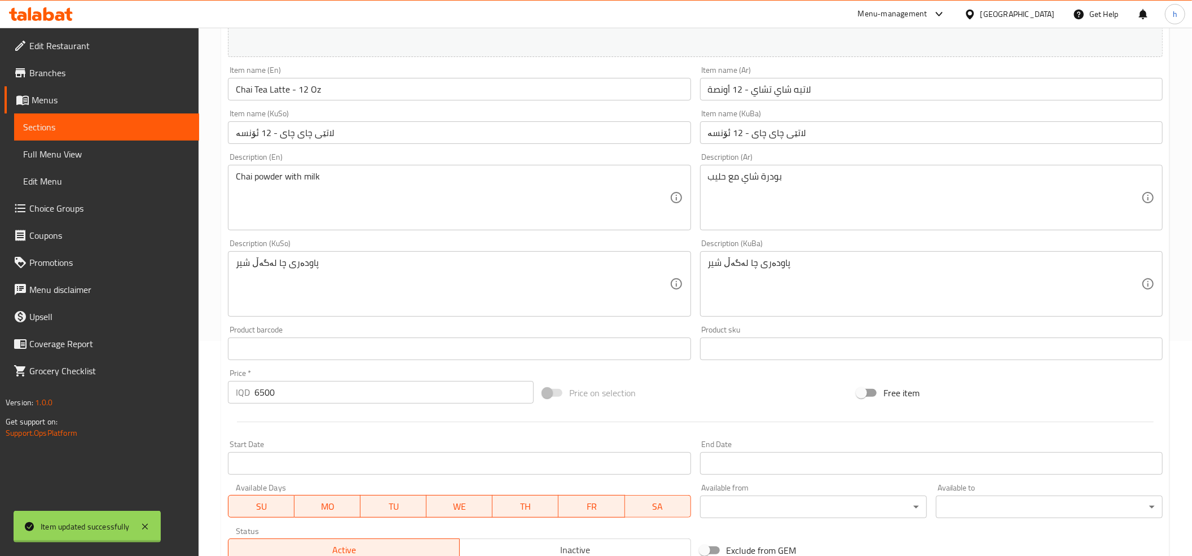
scroll to position [0, 0]
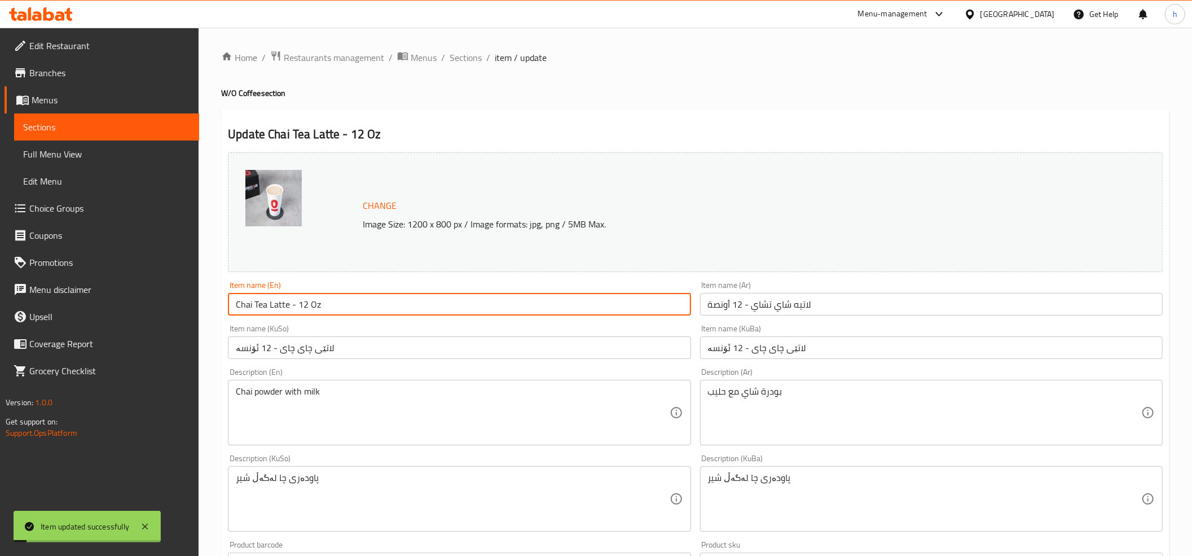
drag, startPoint x: 311, startPoint y: 308, endPoint x: 231, endPoint y: 312, distance: 80.2
click at [231, 312] on input "Chai Tea Latte - 12 Oz" at bounding box center [459, 304] width 462 height 23
click at [73, 153] on span "Full Menu View" at bounding box center [106, 154] width 167 height 14
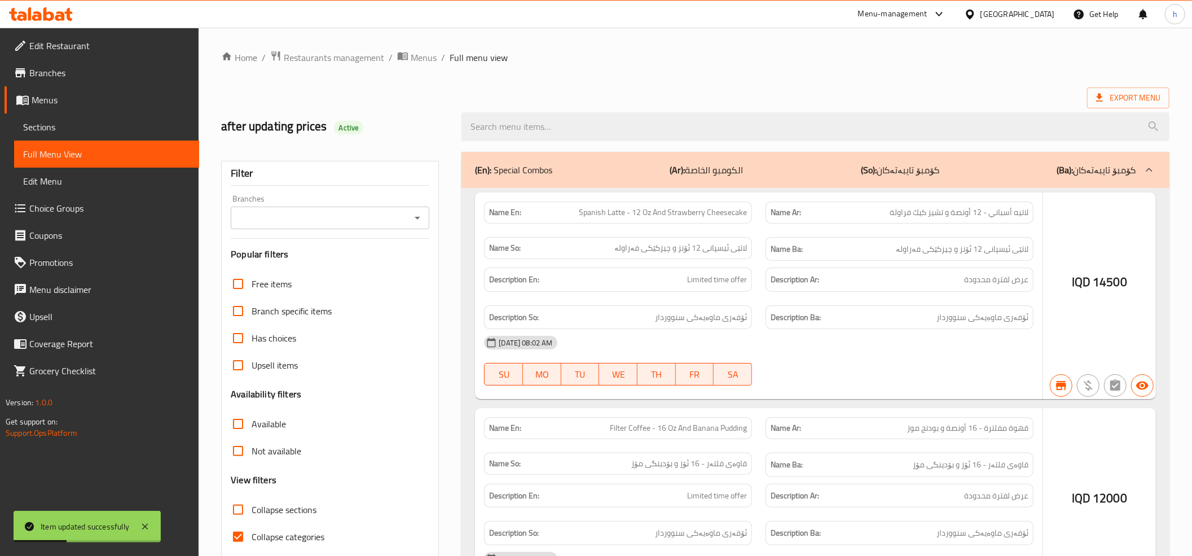
click at [416, 215] on div at bounding box center [596, 278] width 1192 height 556
click at [416, 217] on div at bounding box center [596, 278] width 1192 height 556
click at [420, 221] on div at bounding box center [596, 278] width 1192 height 556
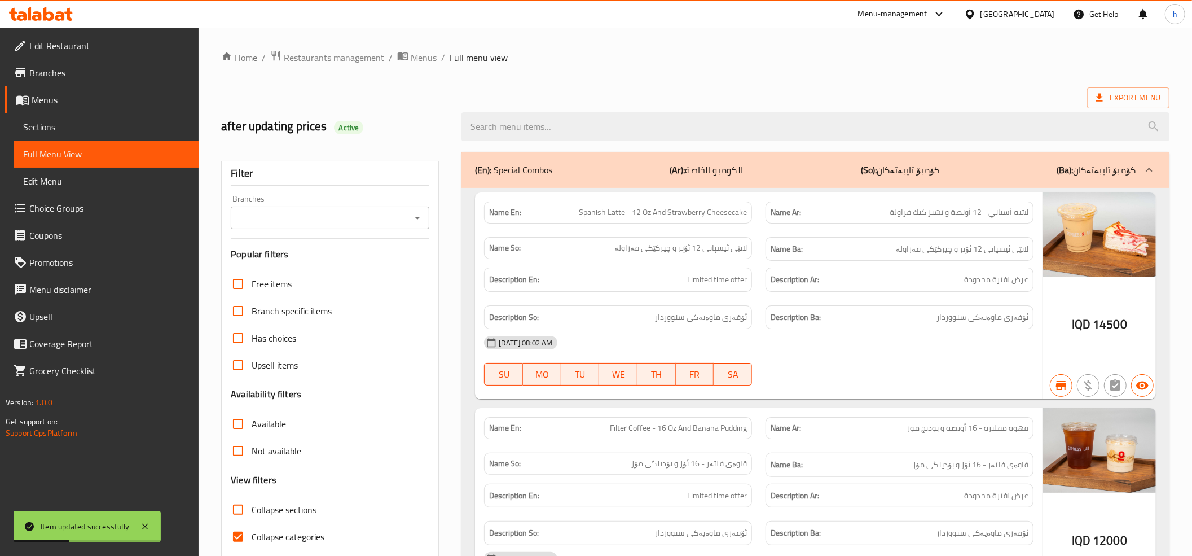
click at [415, 219] on icon "Open" at bounding box center [418, 218] width 14 height 14
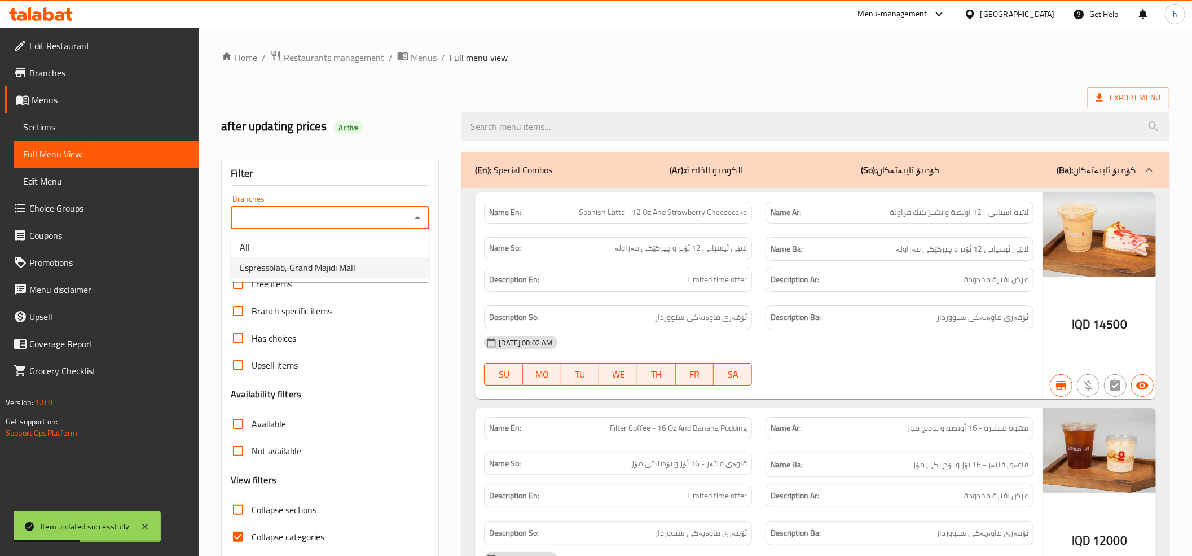
drag, startPoint x: 340, startPoint y: 262, endPoint x: 341, endPoint y: 271, distance: 8.6
click at [339, 262] on span "Espressolab, Grand Majidi Mall" at bounding box center [298, 268] width 116 height 14
type input "Espressolab, Grand Majidi Mall"
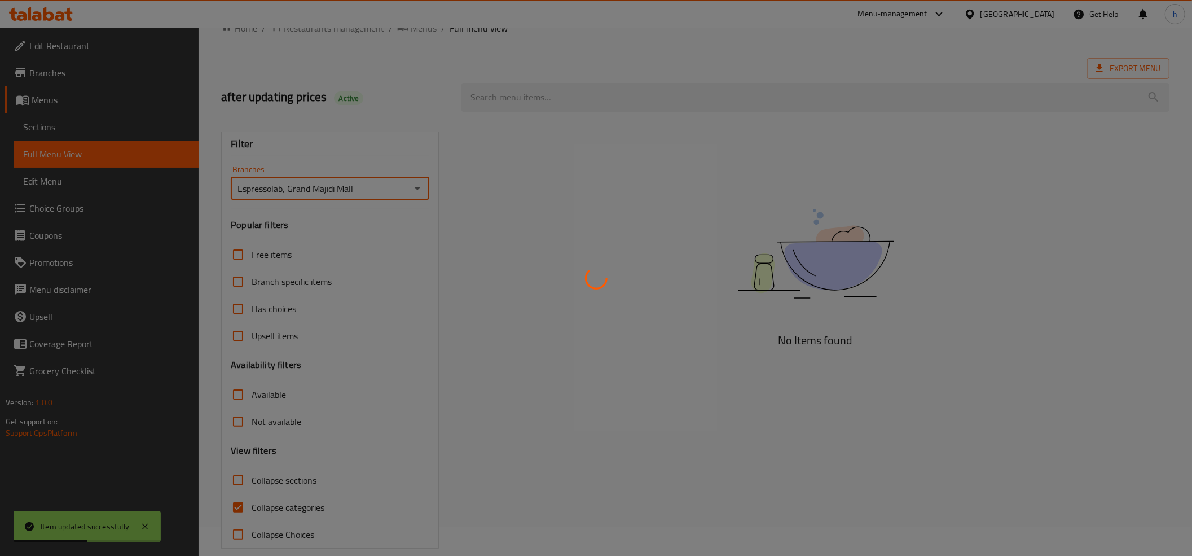
scroll to position [46, 0]
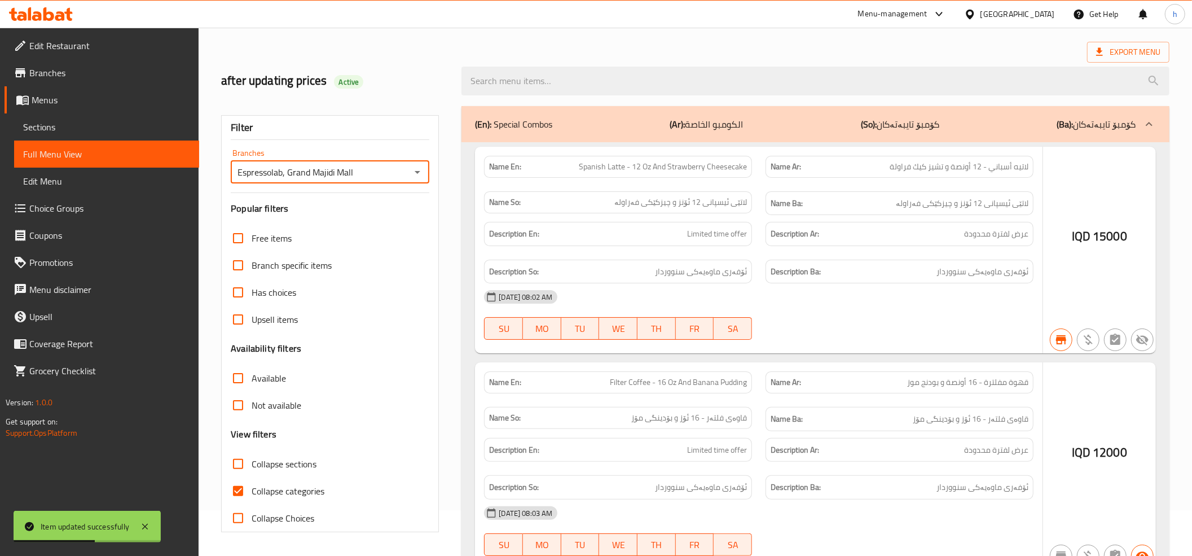
click at [235, 490] on div at bounding box center [596, 278] width 1192 height 556
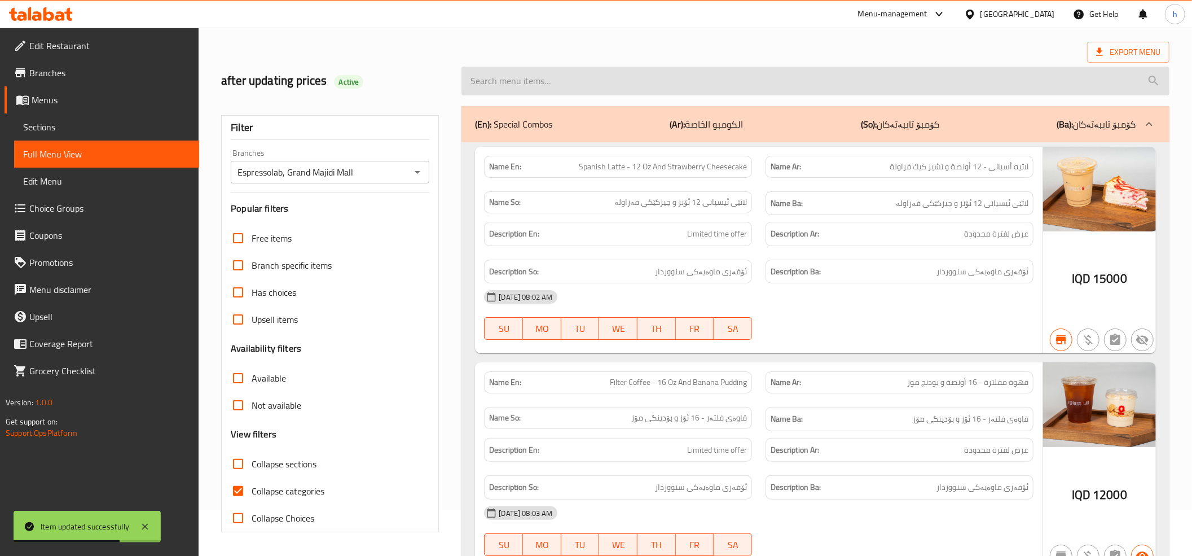
click at [535, 83] on input "search" at bounding box center [815, 81] width 708 height 29
paste input "Chai Tea Latte - 12 Oz"
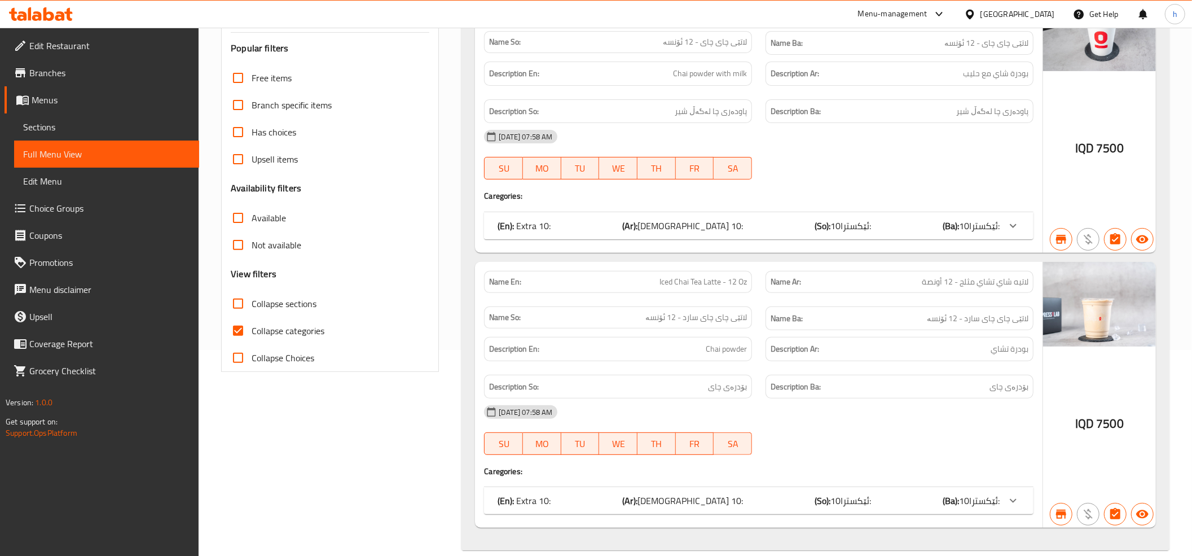
scroll to position [0, 0]
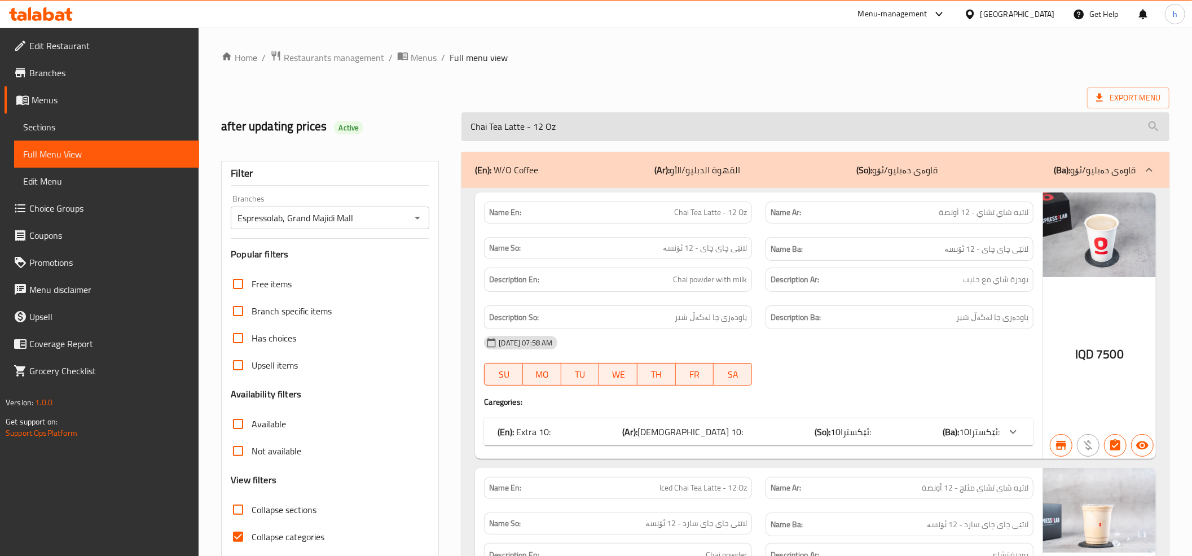
click at [542, 131] on input "Chai Tea Latte - 12 Oz" at bounding box center [815, 126] width 708 height 29
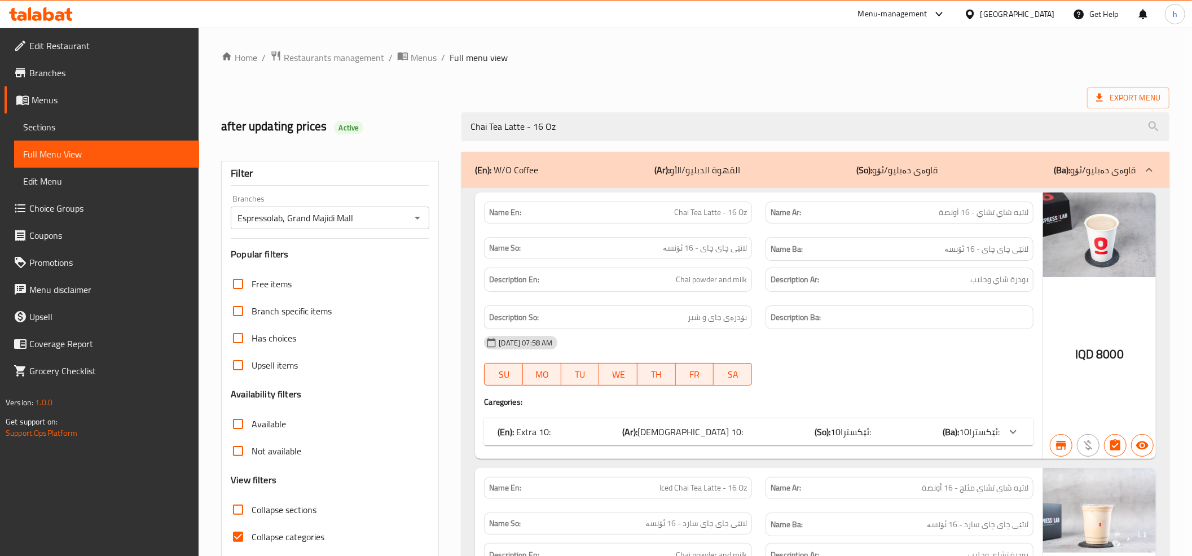
type input "Chai Tea Latte - 16 Oz"
drag, startPoint x: 666, startPoint y: 217, endPoint x: 767, endPoint y: 217, distance: 101.0
click at [767, 217] on div "Name En: Chai Tea Latte - 16 Oz Name Ar: لاتيه شاي تشاي - 16 أونصة Name So: لات…" at bounding box center [758, 231] width 563 height 73
copy span "Chai Tea Latte - 16 Oz"
click at [39, 102] on span "Menus" at bounding box center [111, 100] width 158 height 14
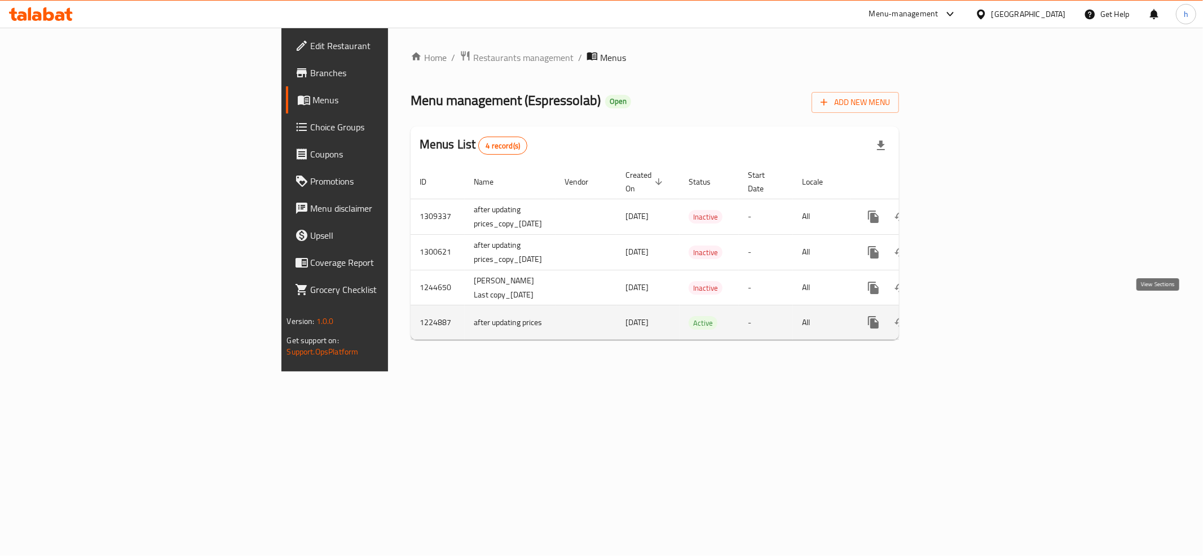
click at [962, 315] on icon "enhanced table" at bounding box center [955, 322] width 14 height 14
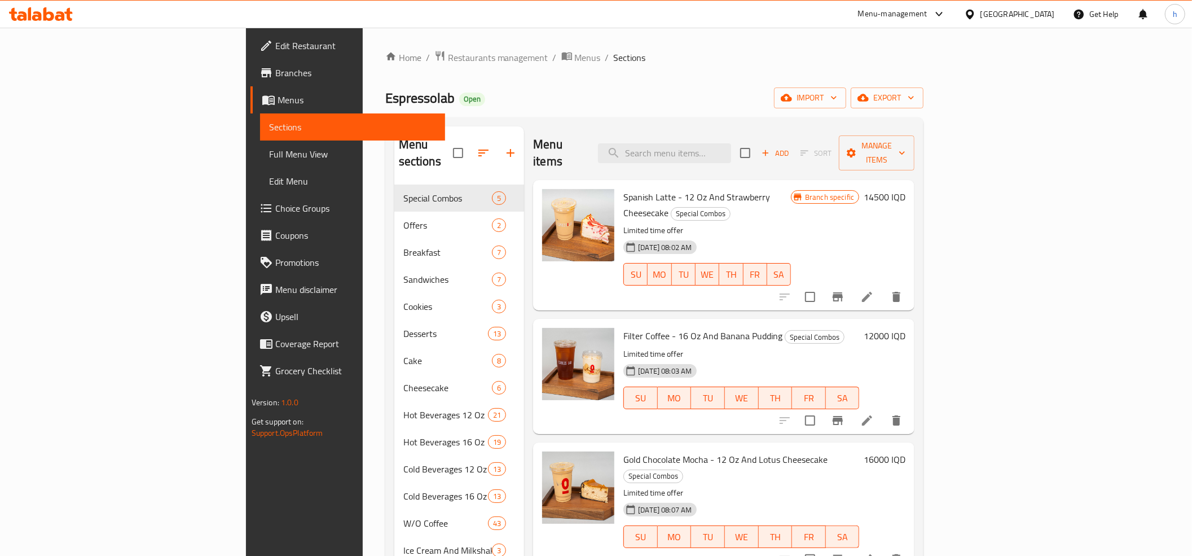
click at [734, 134] on div "Menu items Add Sort Manage items" at bounding box center [723, 153] width 381 height 54
click at [731, 148] on input "search" at bounding box center [664, 153] width 133 height 20
paste input "Chai Tea Latte - 16 Oz"
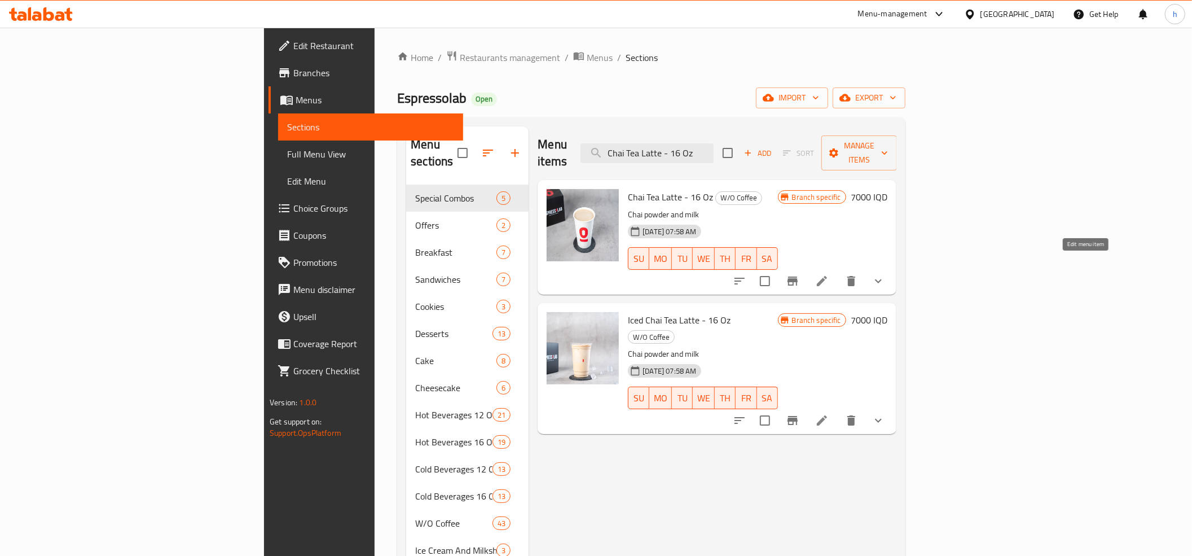
type input "Chai Tea Latte - 16 Oz"
click at [828, 274] on icon at bounding box center [822, 281] width 14 height 14
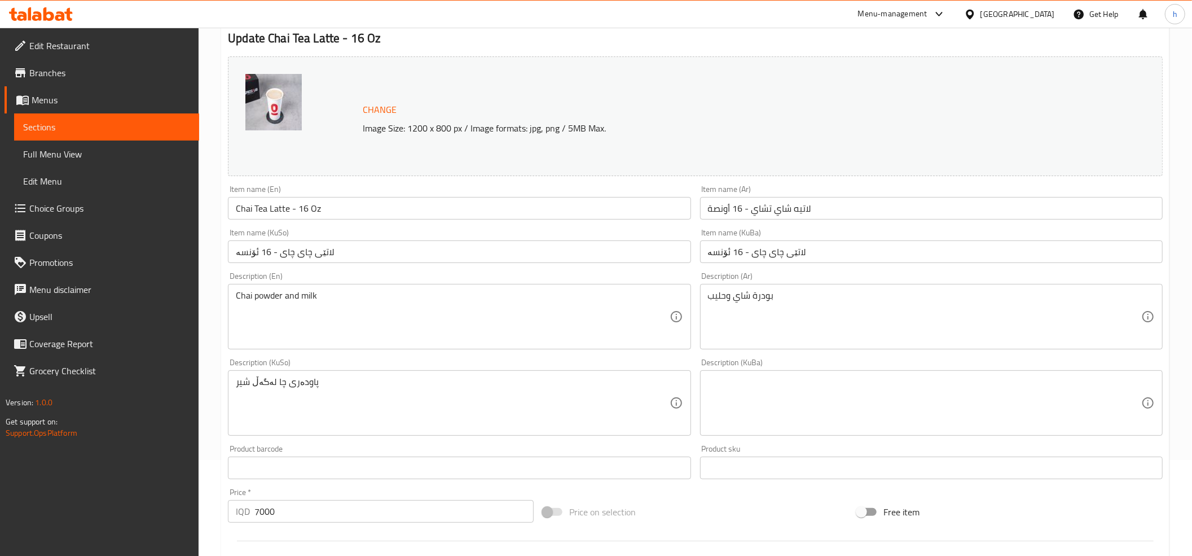
scroll to position [125, 0]
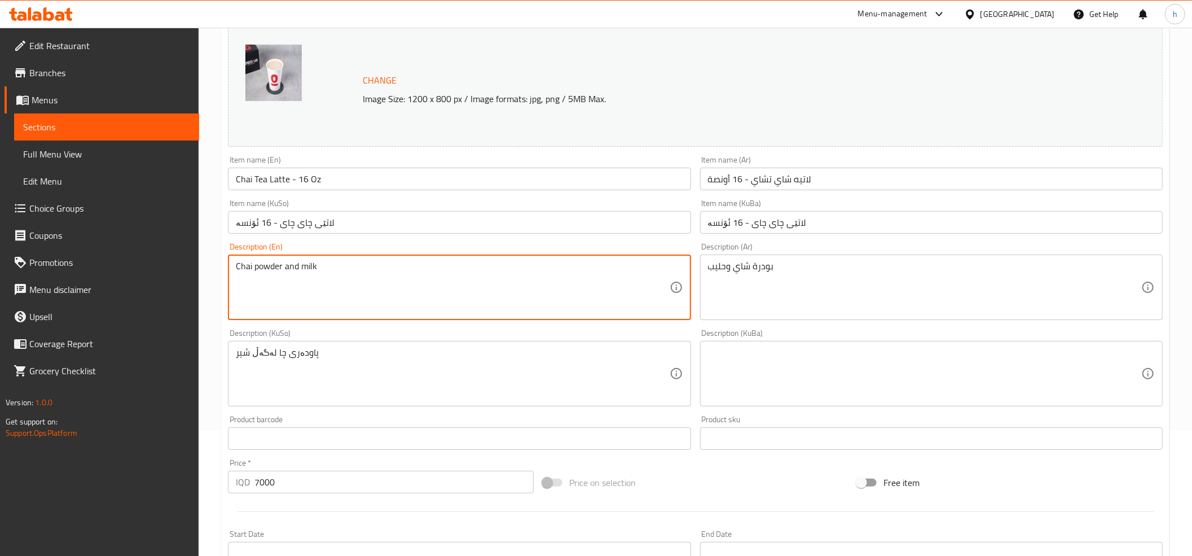
click at [292, 264] on textarea "Chai powder and milk" at bounding box center [452, 288] width 433 height 54
type textarea "Chai powder with milk"
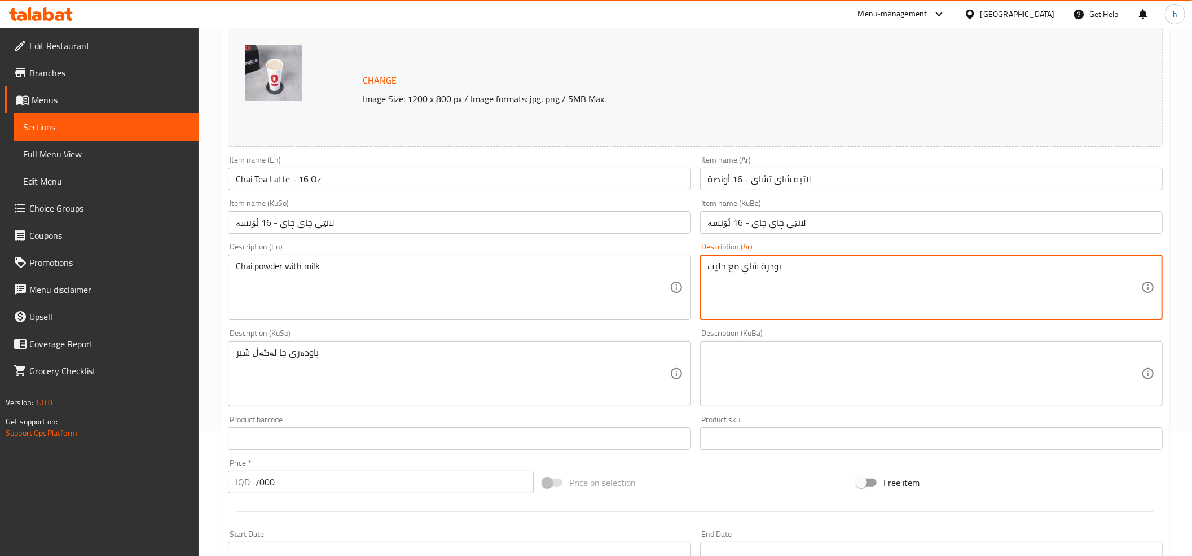
scroll to position [376, 0]
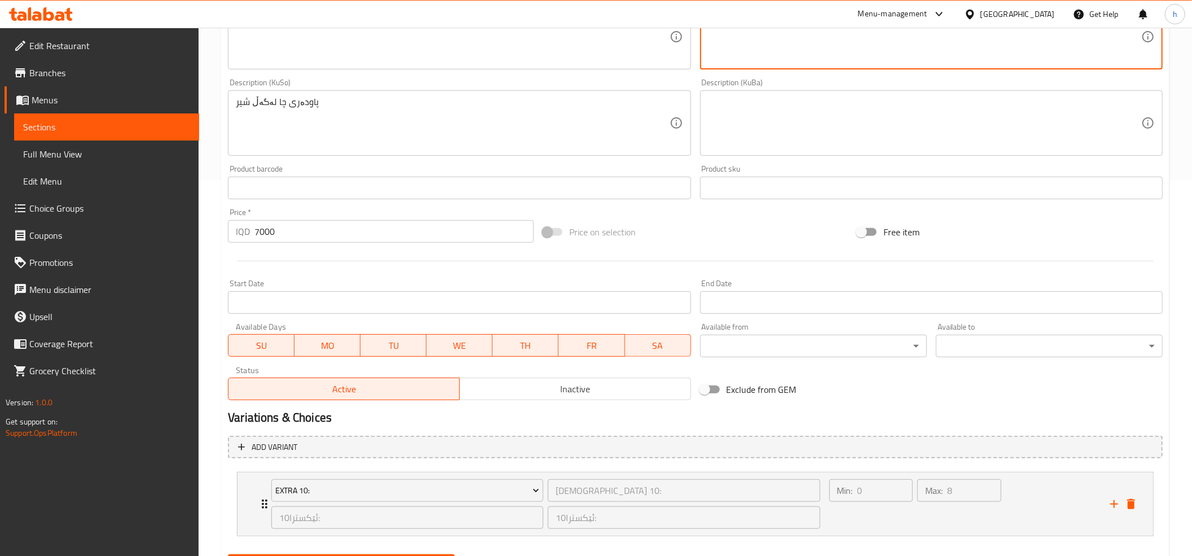
type textarea "بودرة شاي مع حليب"
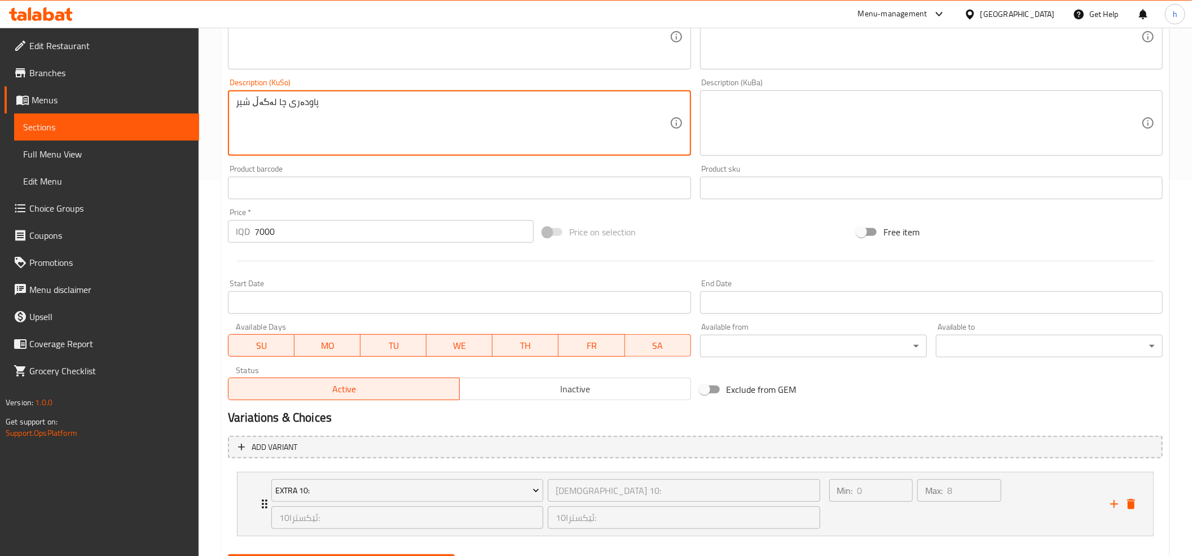
drag, startPoint x: 360, startPoint y: 105, endPoint x: 228, endPoint y: 99, distance: 132.1
click at [874, 94] on div "Description (KuBa)" at bounding box center [931, 122] width 462 height 65
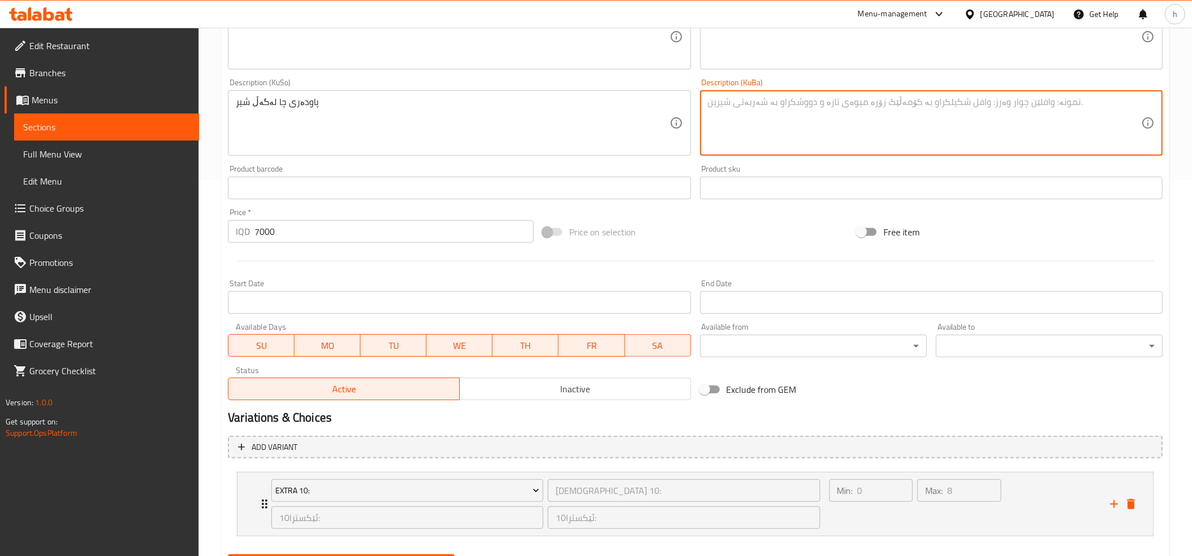
paste textarea "پاودەری چا لەگەڵ شیر"
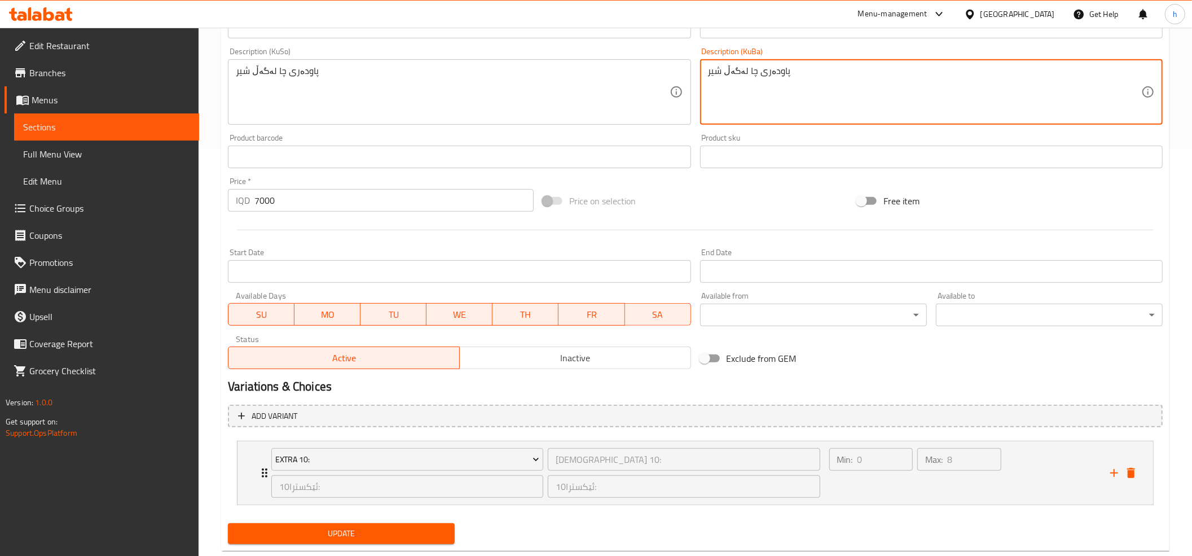
scroll to position [434, 0]
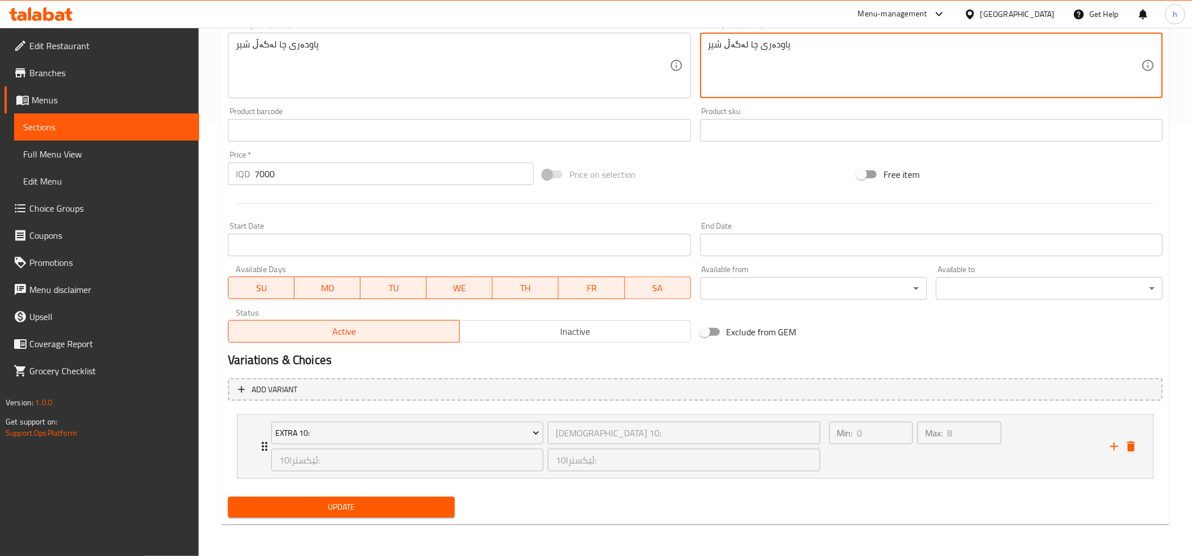
type textarea "پاودەری چا لەگەڵ شیر"
click at [418, 504] on span "Update" at bounding box center [341, 507] width 209 height 14
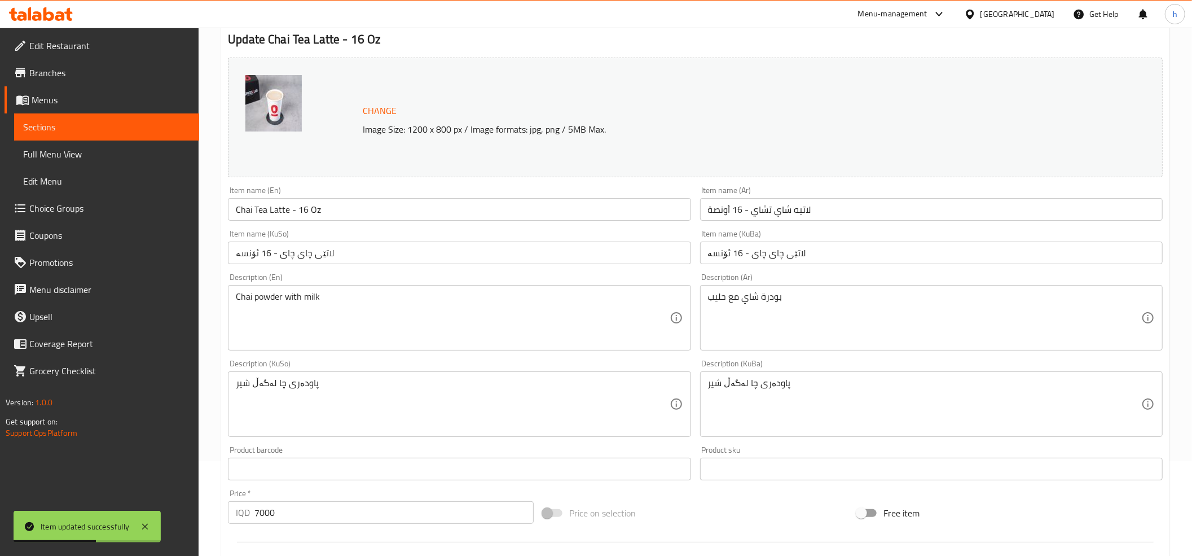
scroll to position [58, 0]
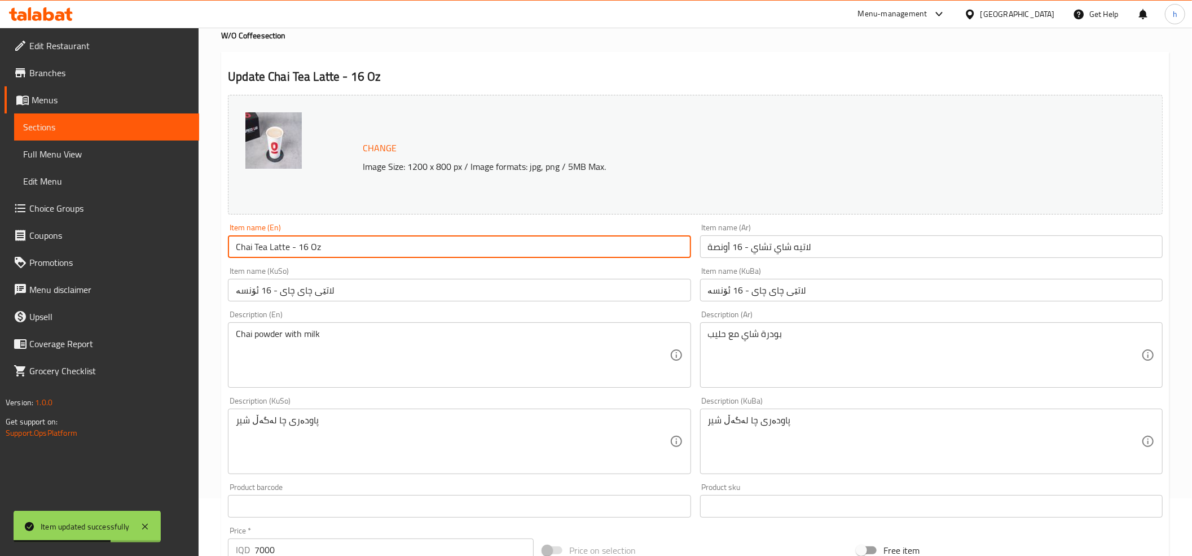
drag, startPoint x: 325, startPoint y: 249, endPoint x: 235, endPoint y: 246, distance: 90.9
click at [235, 246] on input "Chai Tea Latte - 16 Oz" at bounding box center [459, 246] width 462 height 23
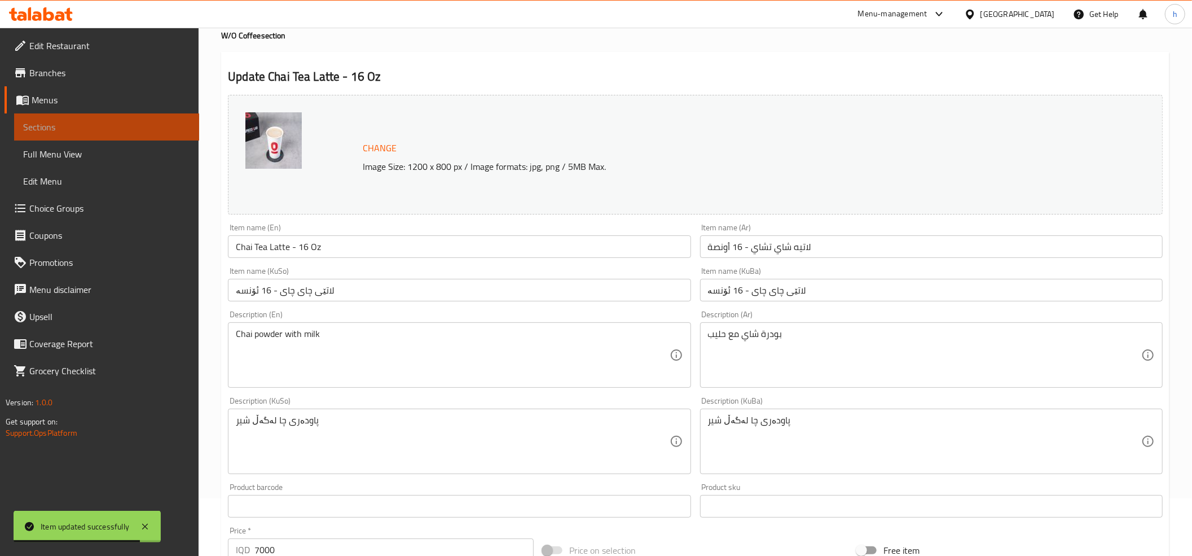
click at [45, 132] on span "Sections" at bounding box center [106, 127] width 167 height 14
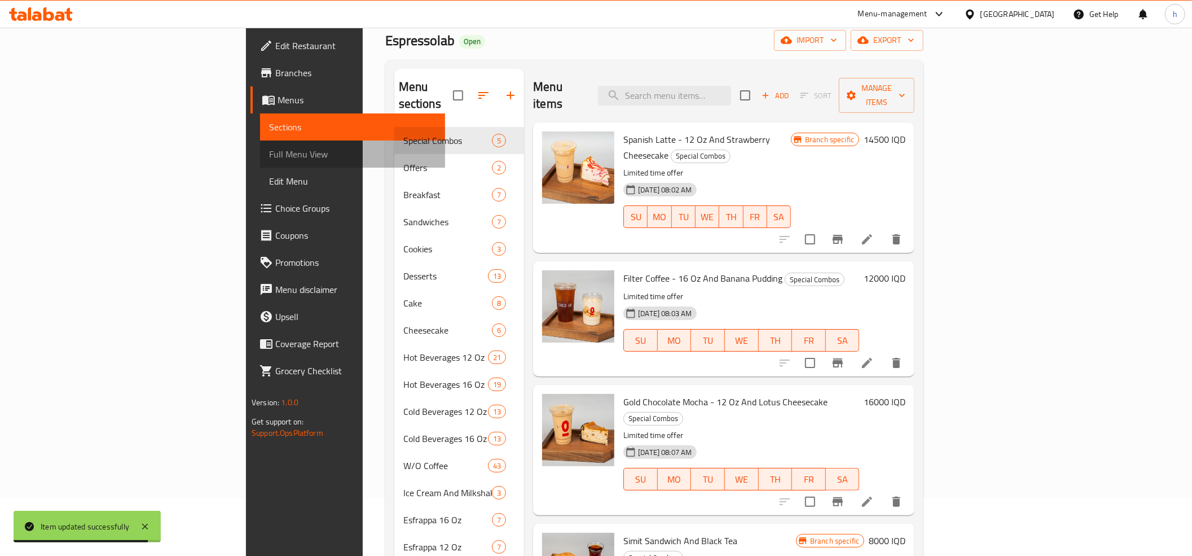
click at [269, 152] on span "Full Menu View" at bounding box center [352, 154] width 167 height 14
click at [269, 150] on span "Full Menu View" at bounding box center [352, 154] width 167 height 14
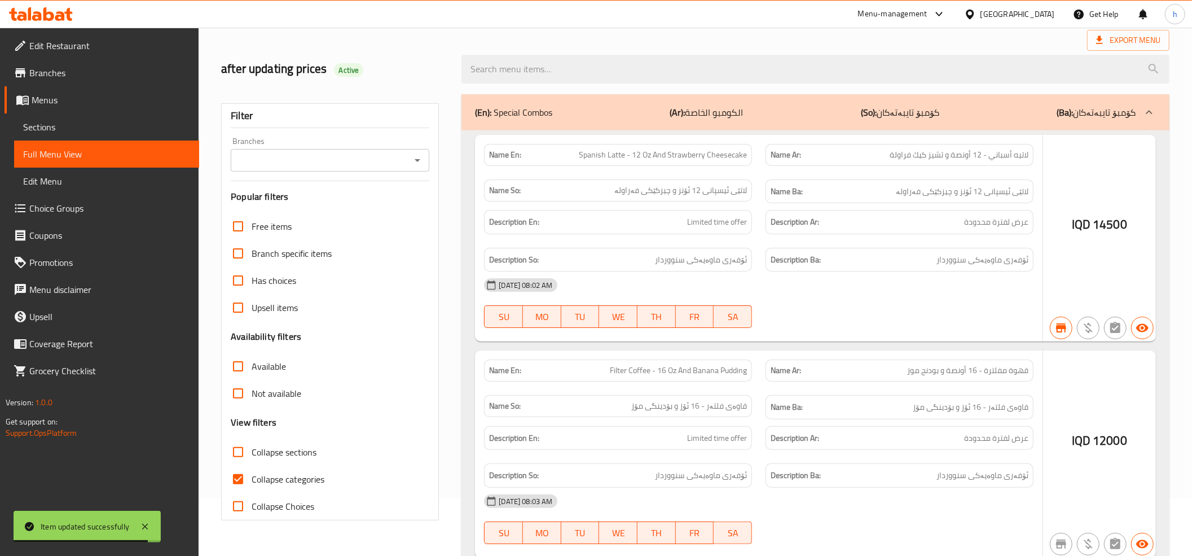
click at [409, 149] on div "Branches" at bounding box center [330, 160] width 199 height 23
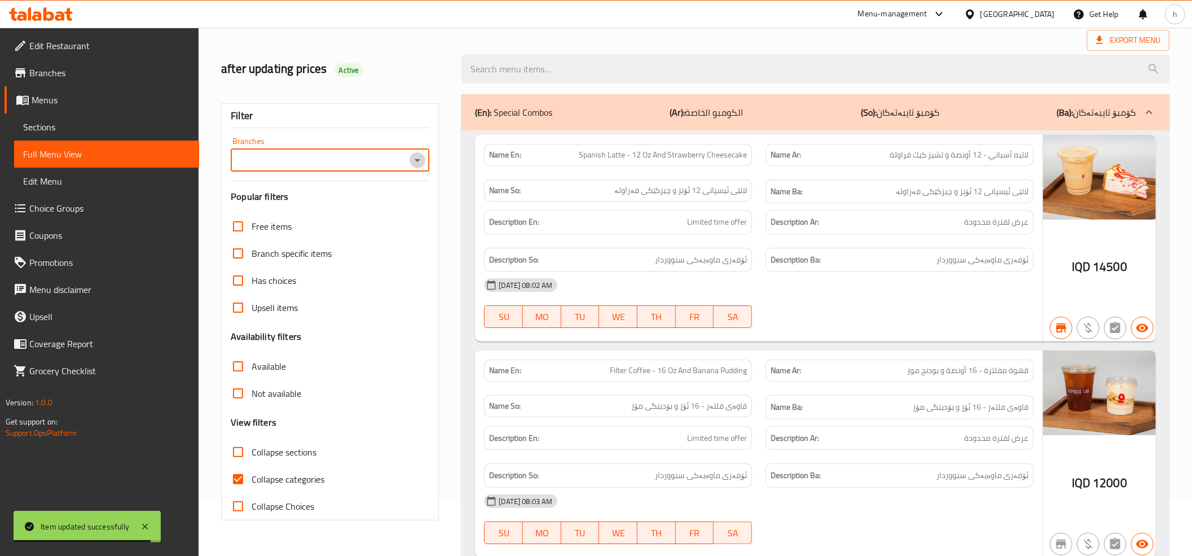
click at [416, 161] on icon "Open" at bounding box center [418, 160] width 14 height 14
click at [338, 214] on span "Espressolab, Grand Majidi Mall" at bounding box center [298, 210] width 116 height 14
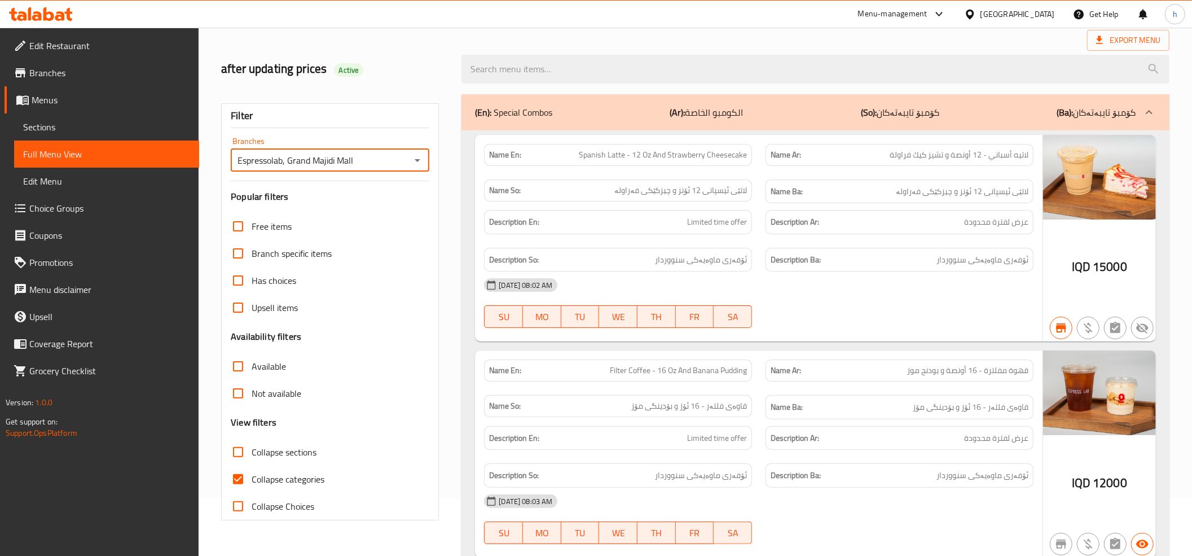
type input "Espressolab, Grand Majidi Mall"
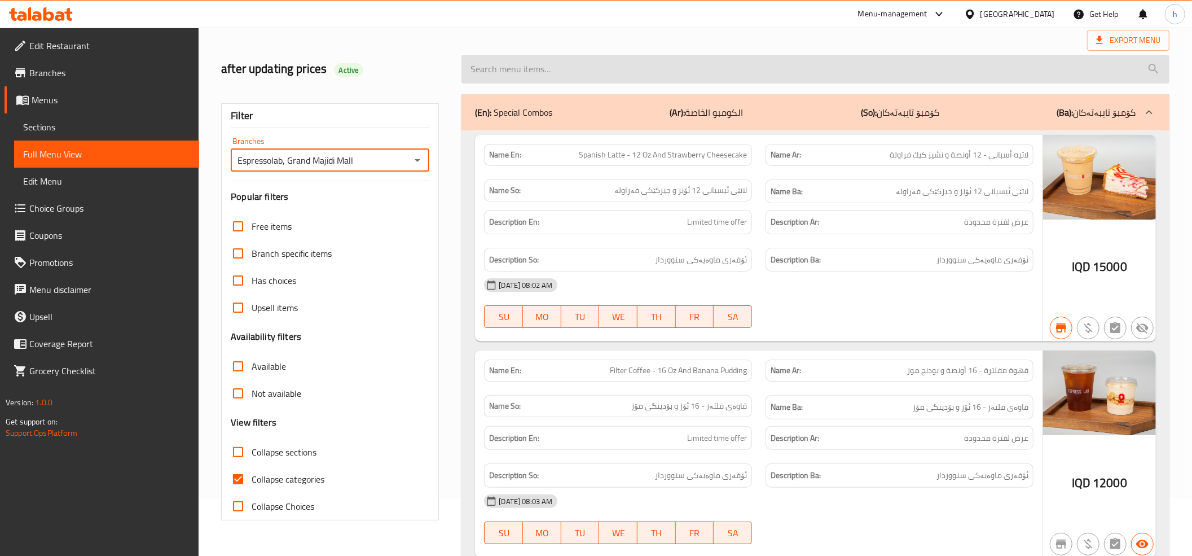
click at [545, 68] on input "search" at bounding box center [815, 69] width 708 height 29
paste input "Chai Tea Latte - 16 Oz"
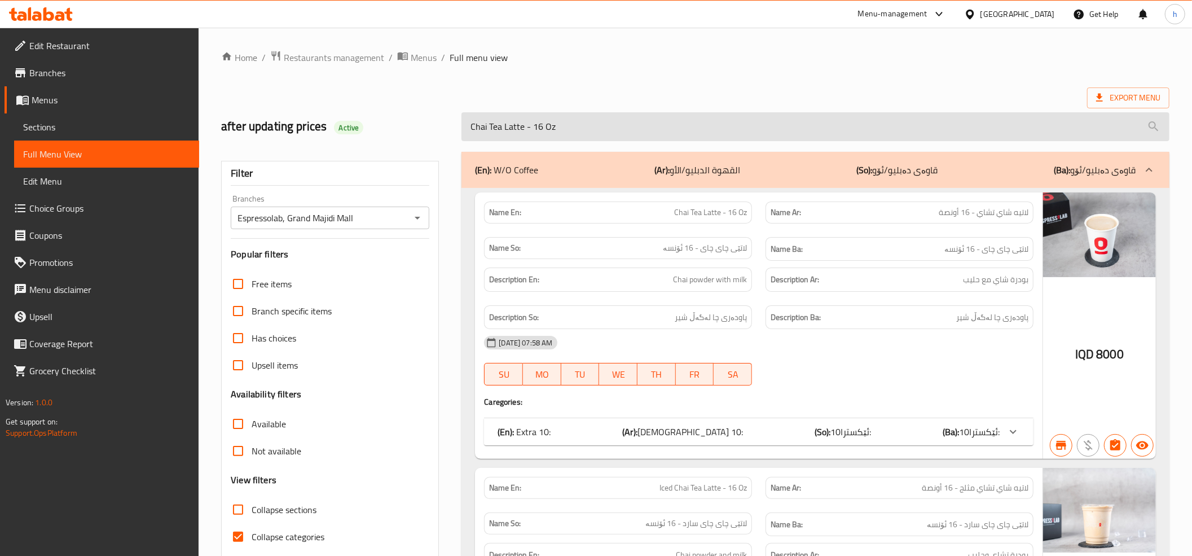
click at [540, 129] on input "Chai Tea Latte - 16 Oz" at bounding box center [815, 126] width 708 height 29
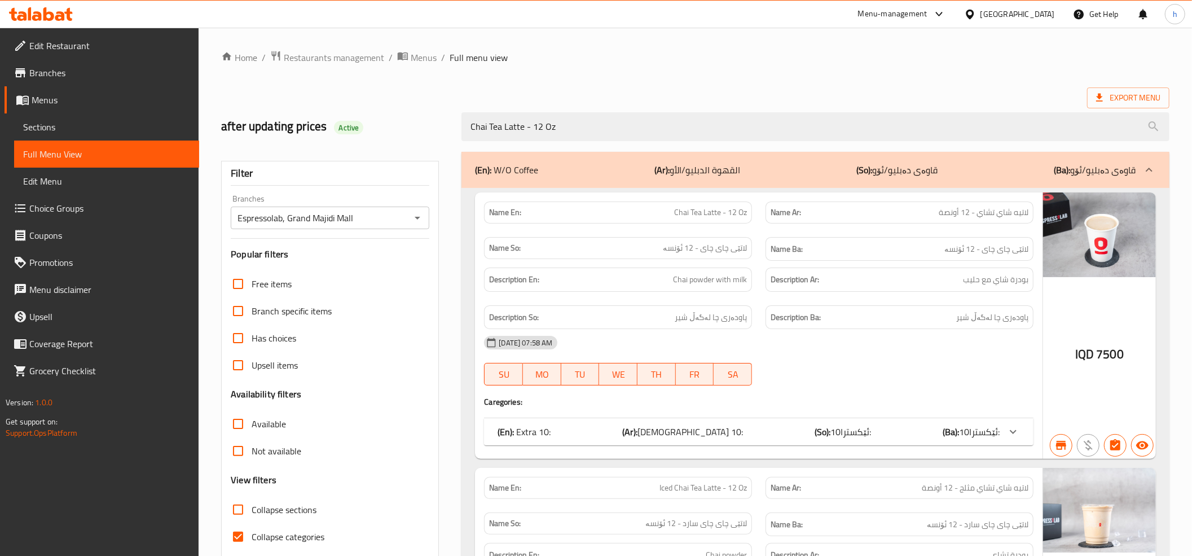
scroll to position [226, 0]
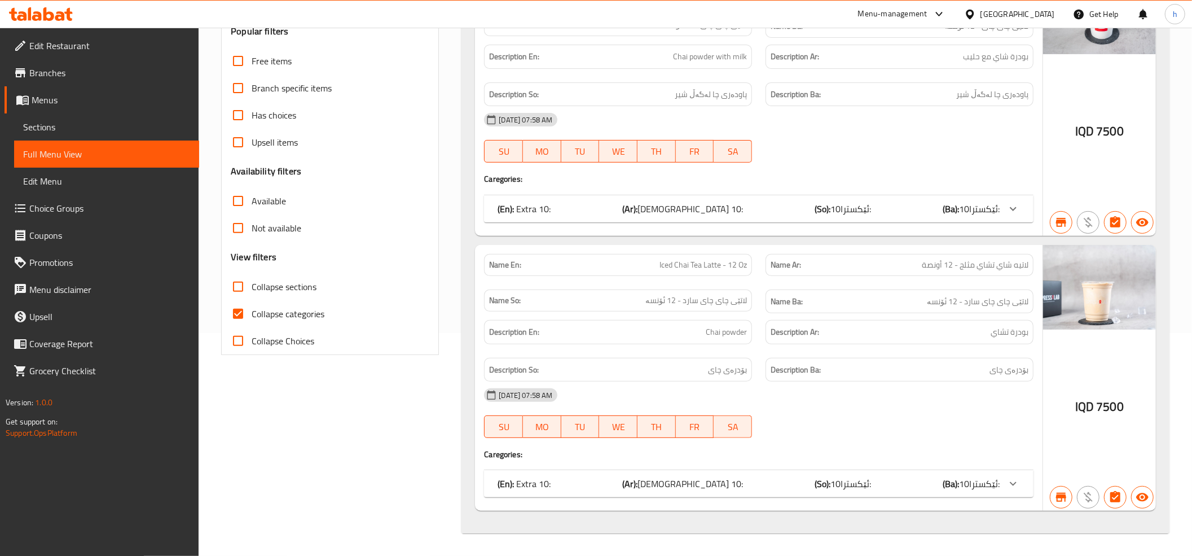
type input "Chai Tea Latte - 12 Oz"
drag, startPoint x: 656, startPoint y: 263, endPoint x: 756, endPoint y: 269, distance: 100.0
click at [756, 269] on div "Name En: Iced Chai Tea Latte - 12 Oz" at bounding box center [617, 265] width 281 height 36
copy span "Iced Chai Tea Latte - 12 Oz"
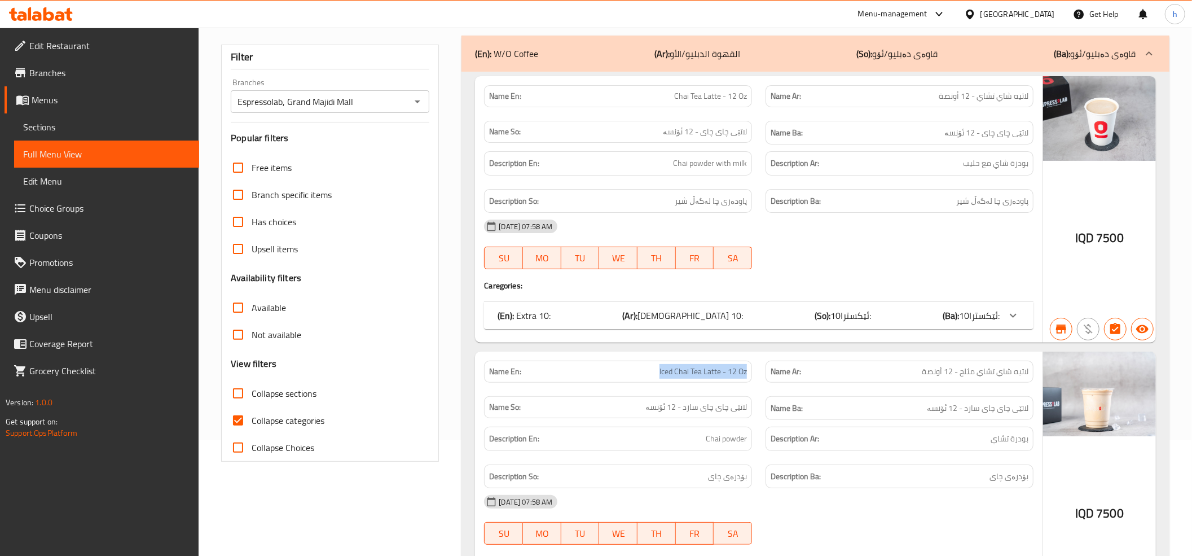
scroll to position [0, 0]
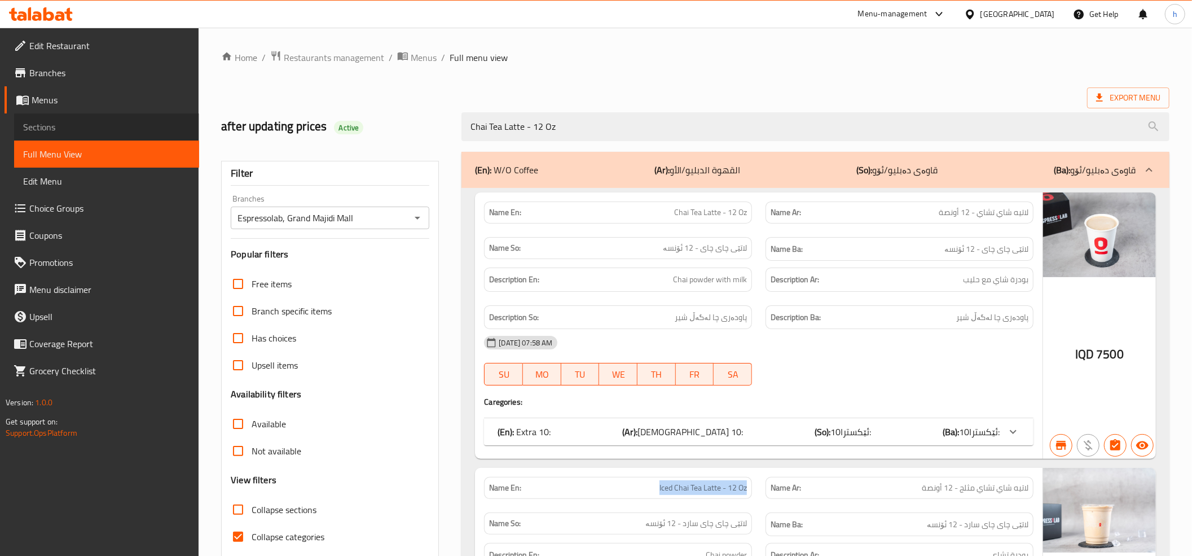
click at [37, 125] on span "Sections" at bounding box center [106, 127] width 167 height 14
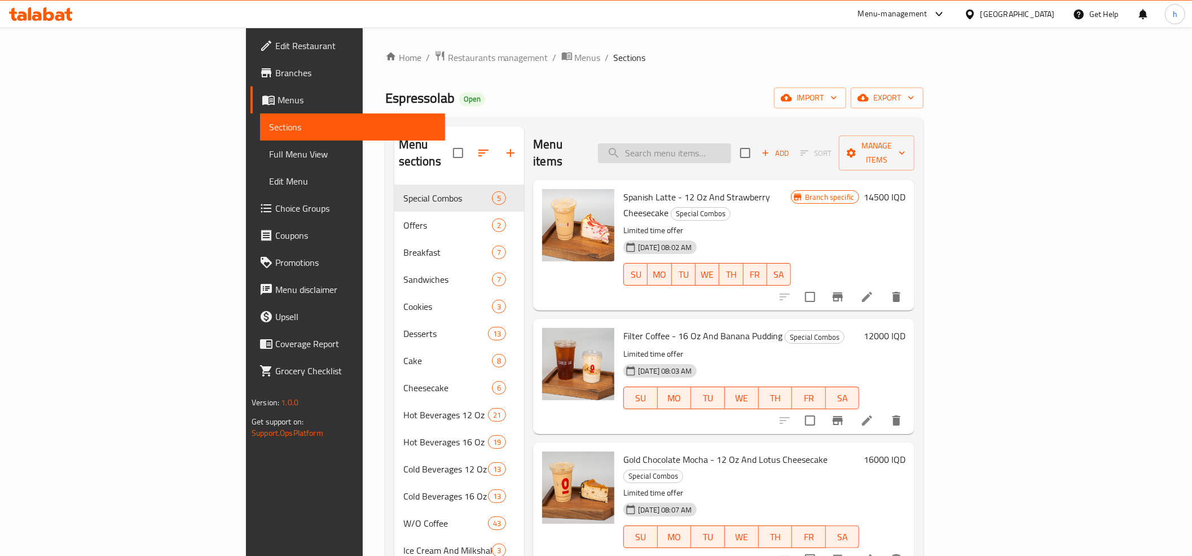
click at [731, 143] on input "search" at bounding box center [664, 153] width 133 height 20
paste input "Iced Chai Tea Latte - 12 Oz"
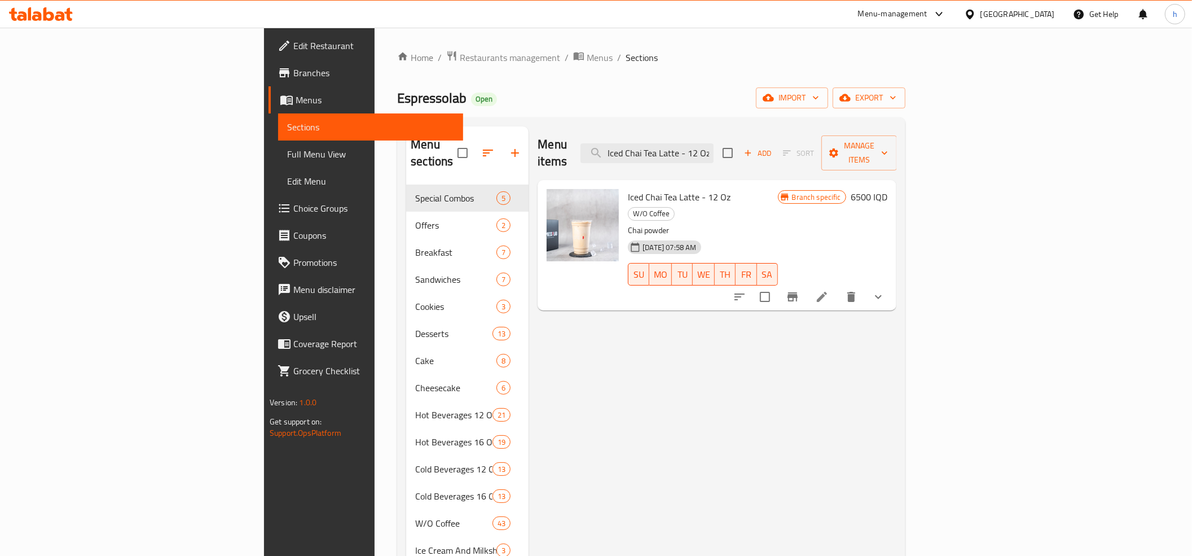
type input "Iced Chai Tea Latte - 12 Oz"
click at [828, 290] on icon at bounding box center [822, 297] width 14 height 14
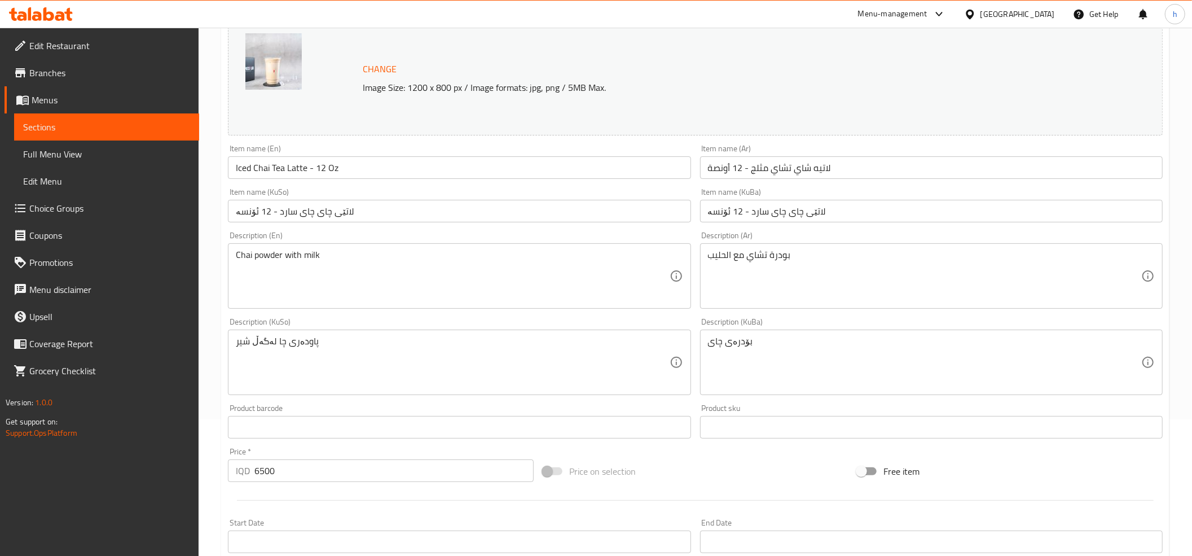
scroll to position [250, 0]
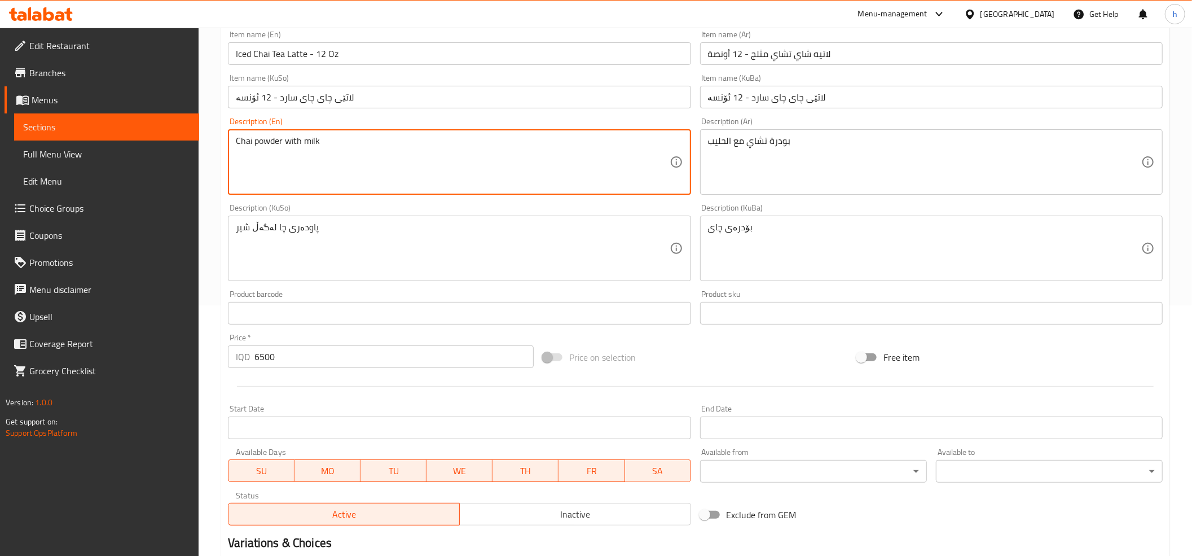
click at [274, 143] on textarea "Chai powder with milk" at bounding box center [452, 162] width 433 height 54
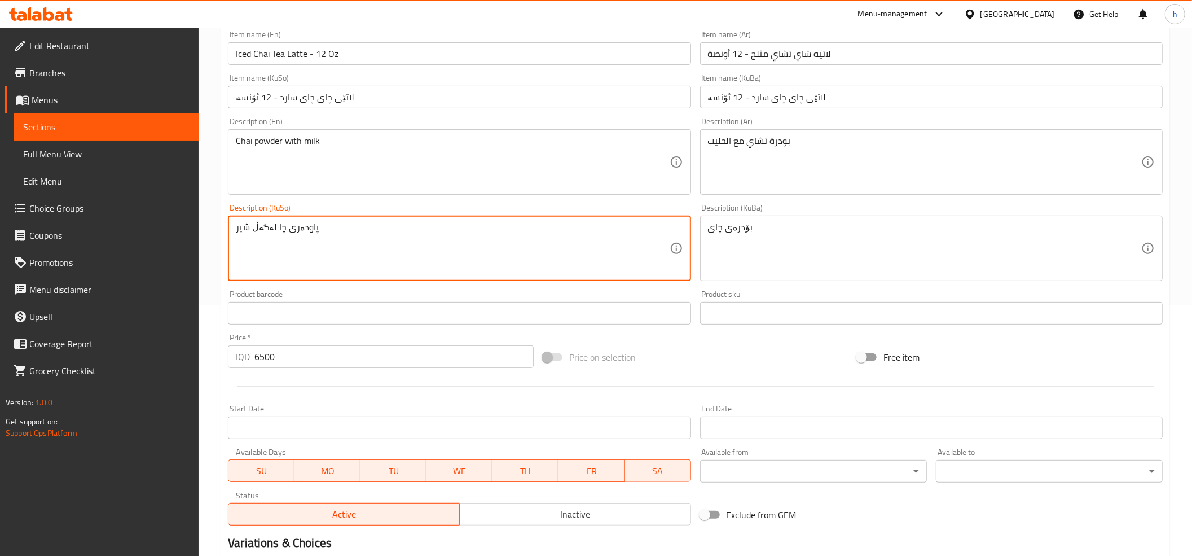
click at [294, 233] on textarea "پاودەری چا لەگەڵ شیر" at bounding box center [452, 249] width 433 height 54
paste textarea "بۆدرەی"
type textarea "بۆدرەی چا لەگەڵ شیر"
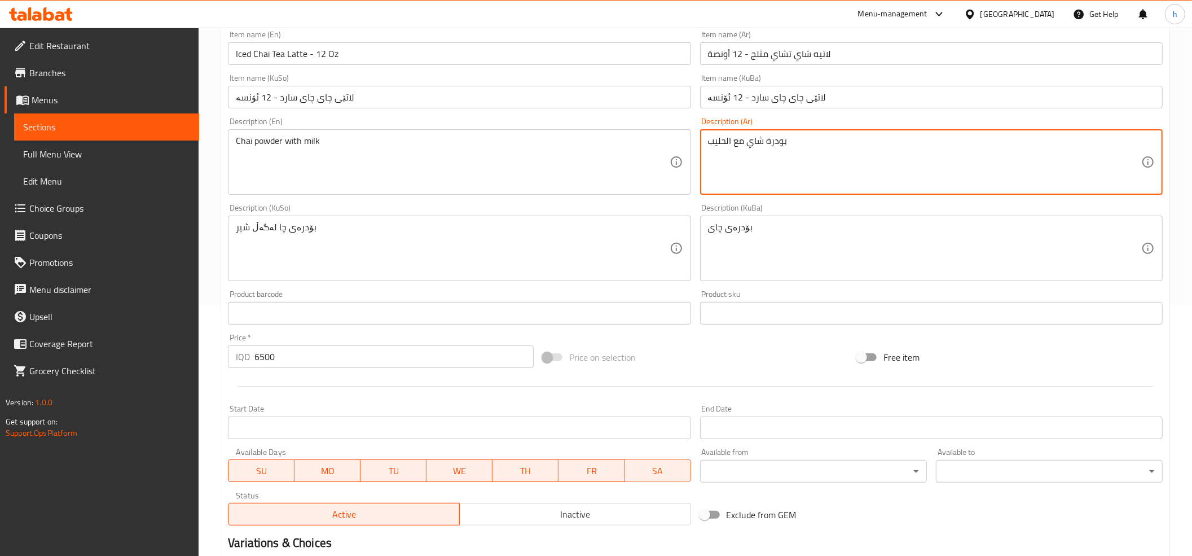
click at [727, 138] on textarea "بودرة شاي مع الحليب" at bounding box center [924, 162] width 433 height 54
type textarea "بودرة شاي مع حليب"
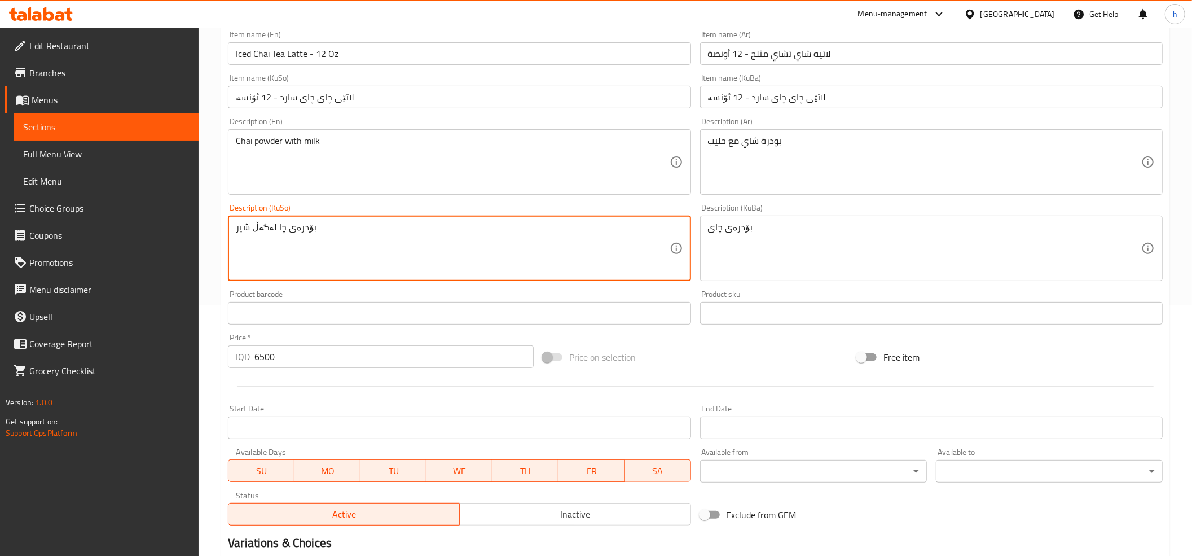
drag, startPoint x: 495, startPoint y: 236, endPoint x: 126, endPoint y: 222, distance: 369.1
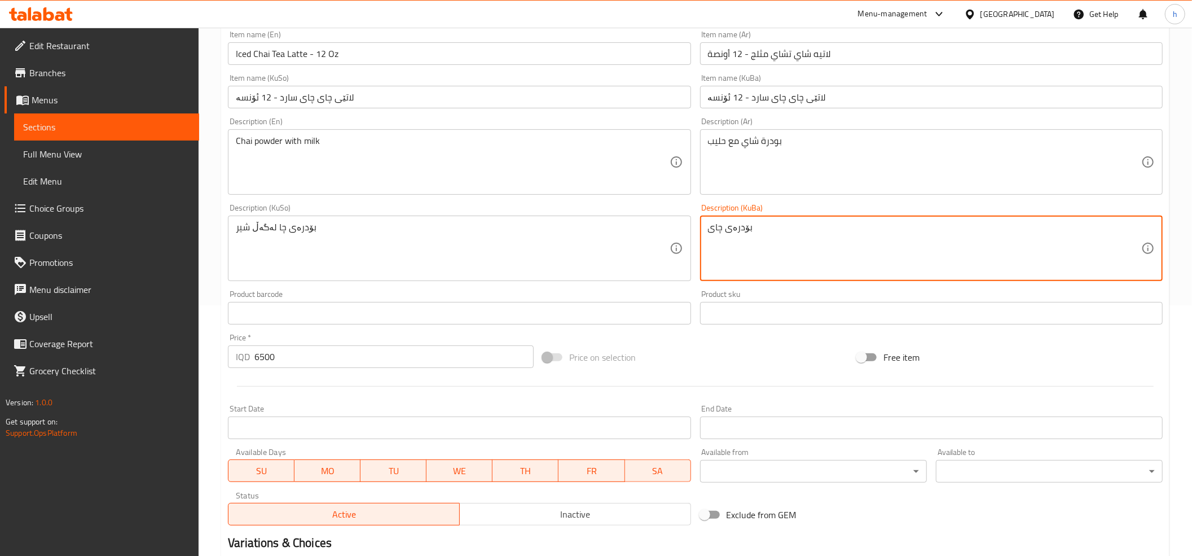
drag, startPoint x: 802, startPoint y: 241, endPoint x: 631, endPoint y: 245, distance: 171.5
paste textarea "لەگەڵ شیر"
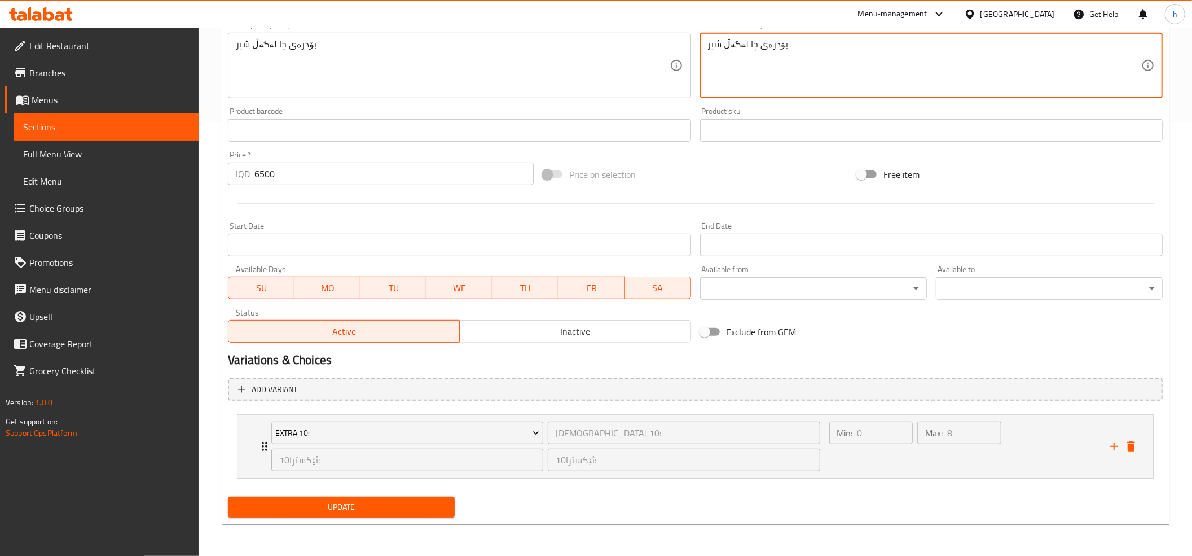
type textarea "بۆدرەی چا لەگەڵ شیر"
drag, startPoint x: 311, startPoint y: 501, endPoint x: 311, endPoint y: 494, distance: 7.3
click at [312, 501] on span "Update" at bounding box center [341, 507] width 209 height 14
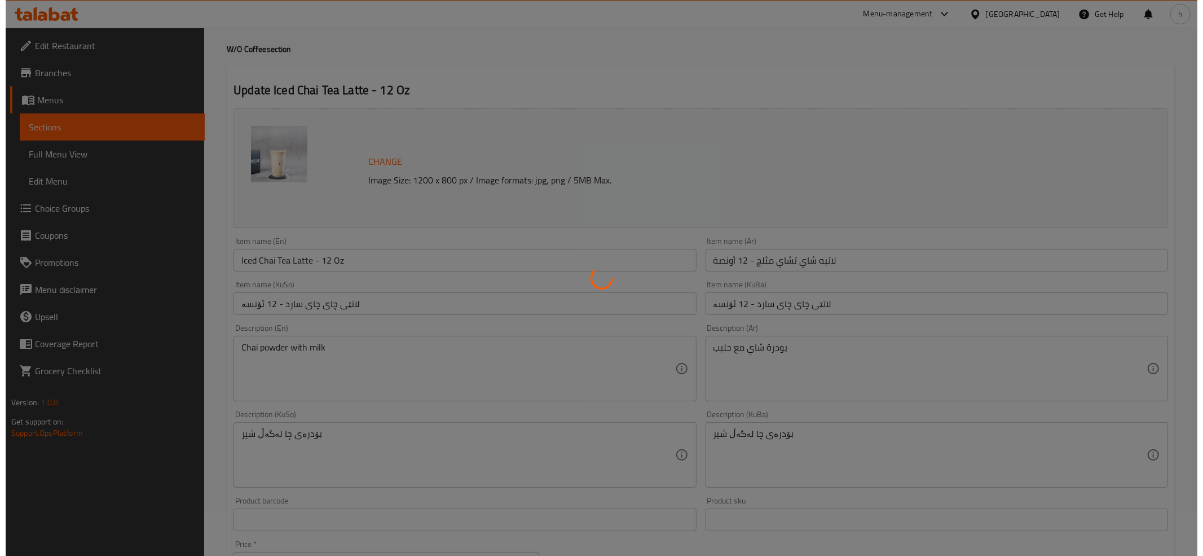
scroll to position [0, 0]
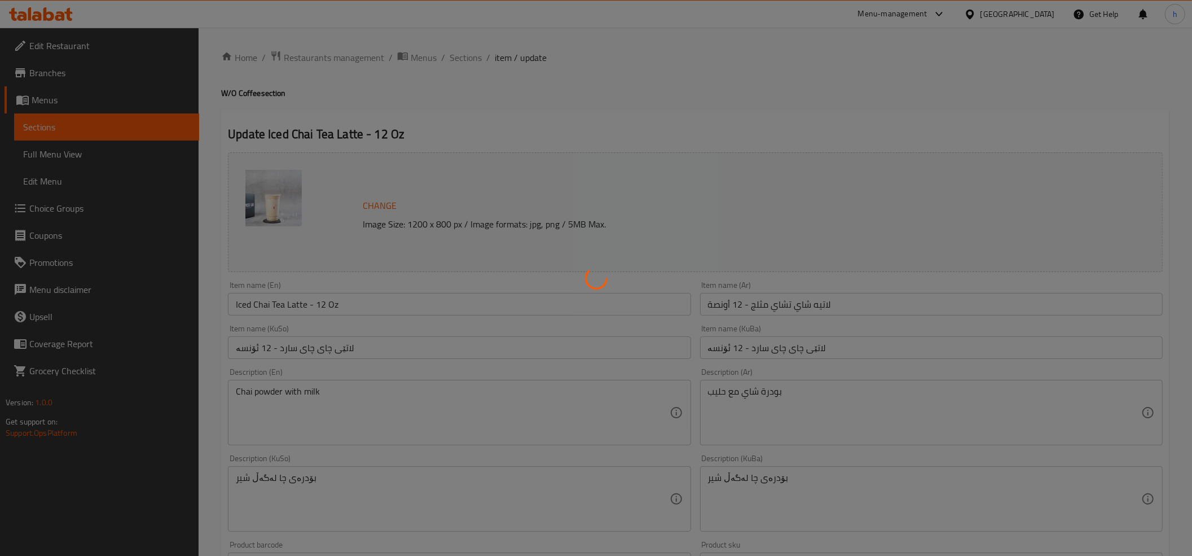
click at [353, 303] on div at bounding box center [596, 278] width 1192 height 556
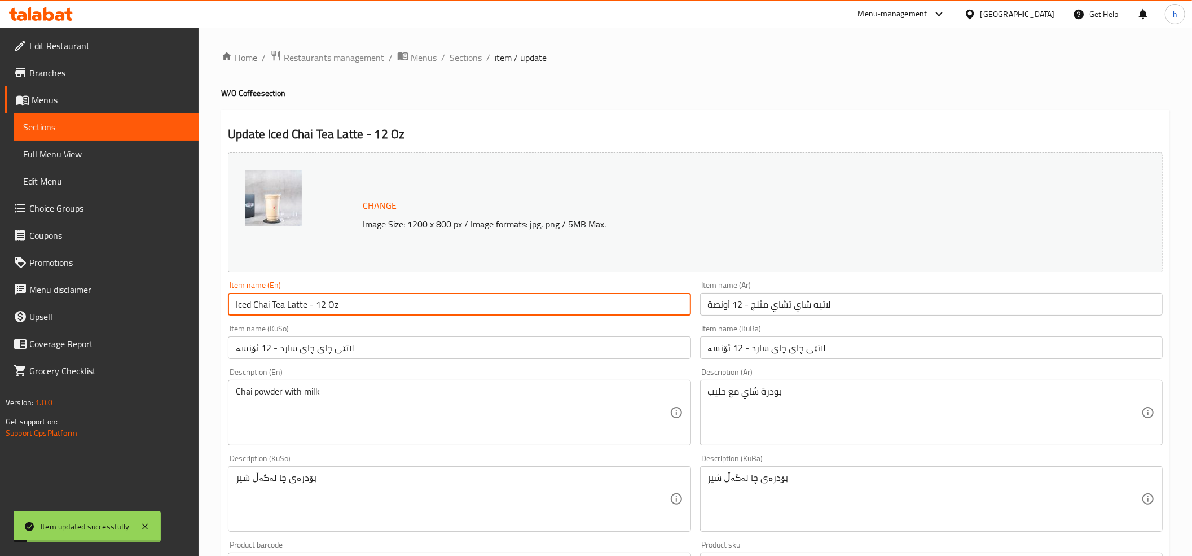
drag, startPoint x: 354, startPoint y: 303, endPoint x: 233, endPoint y: 298, distance: 120.8
click at [233, 298] on input "Iced Chai Tea Latte - 12 Oz" at bounding box center [459, 304] width 462 height 23
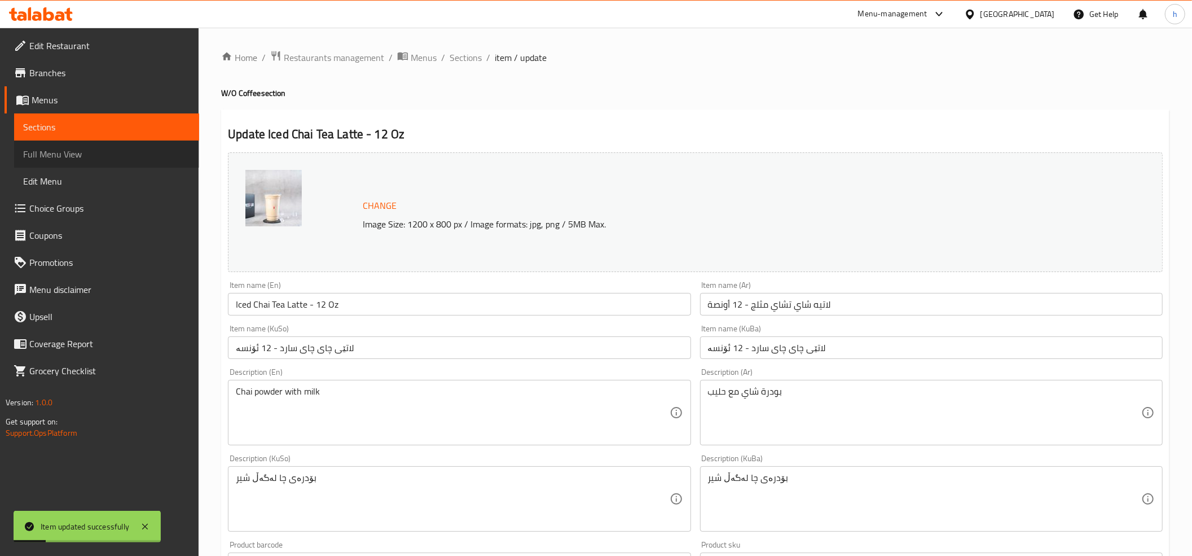
click at [41, 154] on span "Full Menu View" at bounding box center [106, 154] width 167 height 14
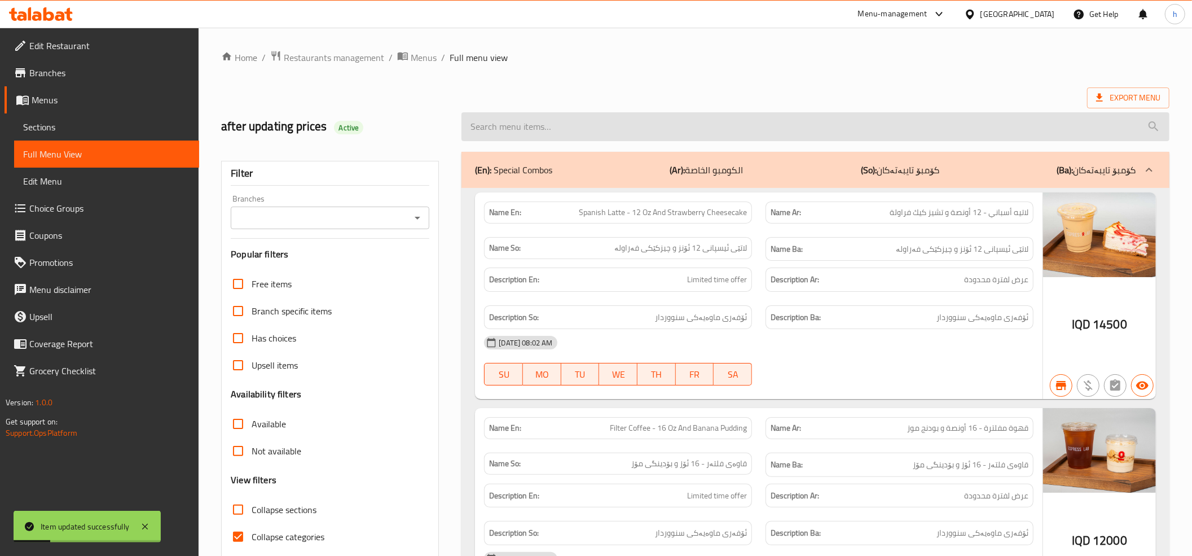
click at [592, 121] on input "search" at bounding box center [815, 126] width 708 height 29
paste input "Iced Chai Tea Latte - 12 Oz"
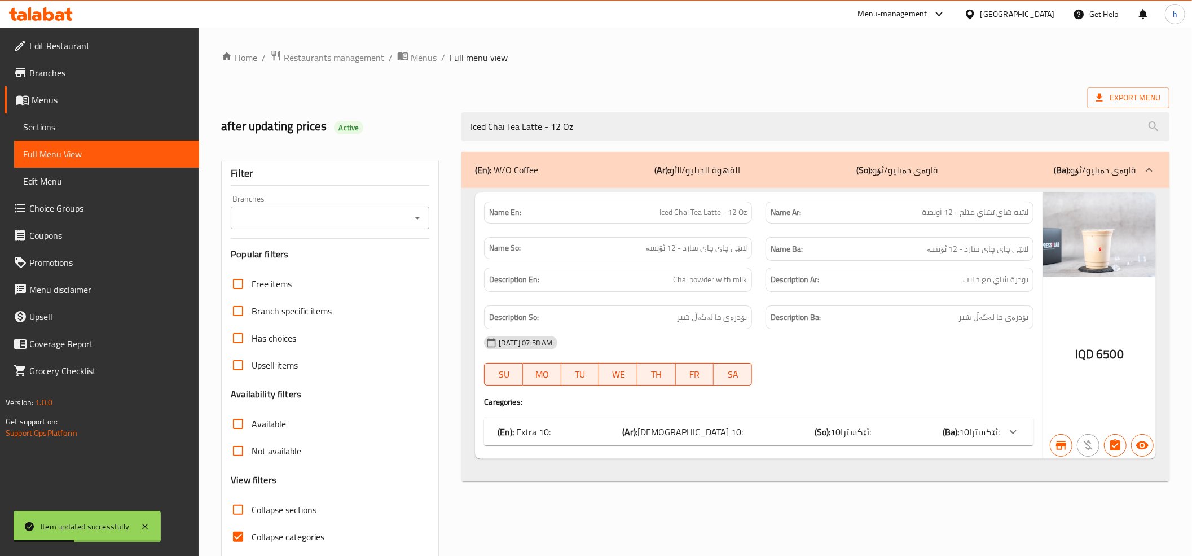
type input "Iced Chai Tea Latte - 12 Oz"
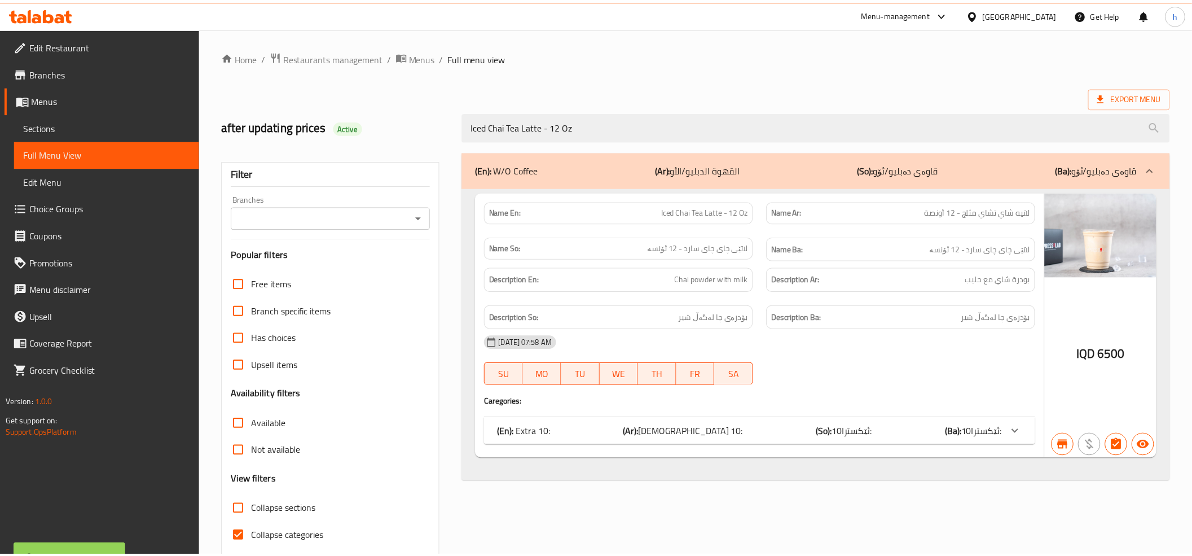
scroll to position [46, 0]
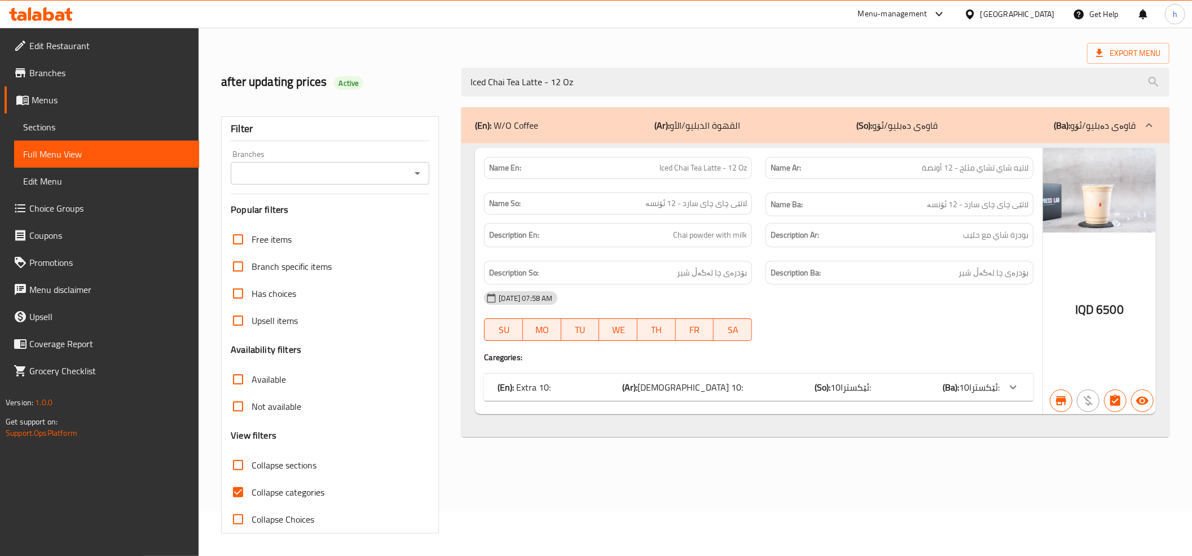
click at [413, 170] on icon "Open" at bounding box center [418, 173] width 14 height 14
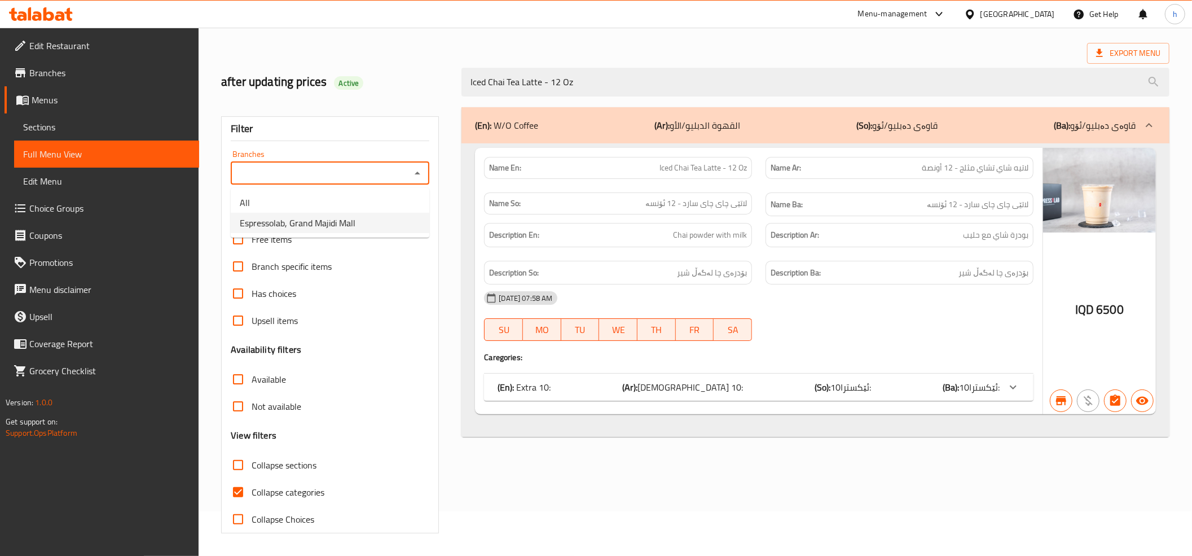
click at [325, 222] on span "Espressolab, Grand Majidi Mall" at bounding box center [298, 223] width 116 height 14
type input "Espressolab, Grand Majidi Mall"
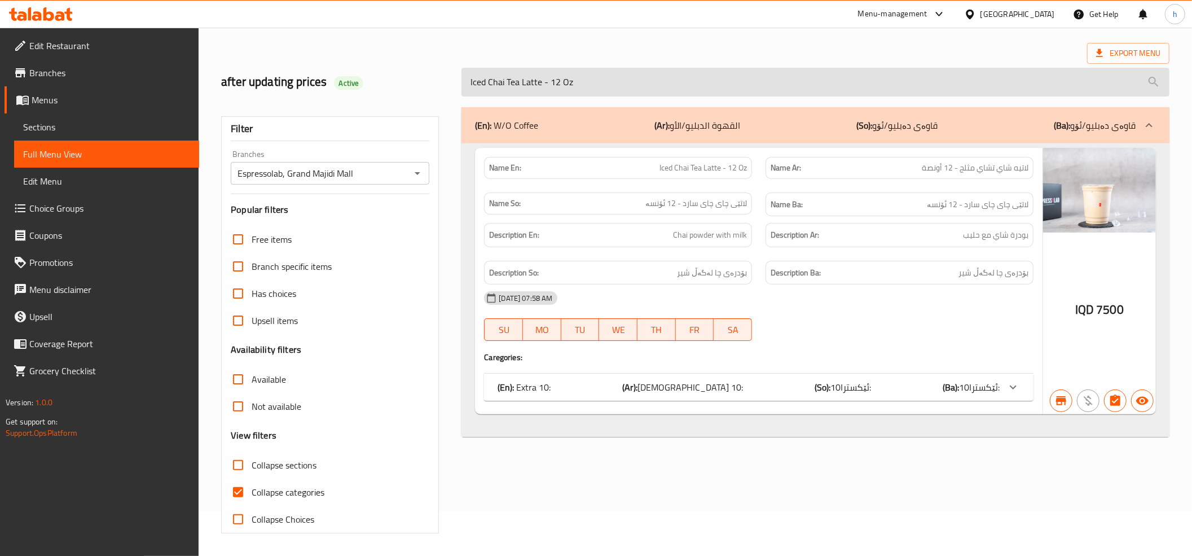
click at [487, 78] on input "Iced Chai Tea Latte - 12 Oz" at bounding box center [815, 82] width 708 height 29
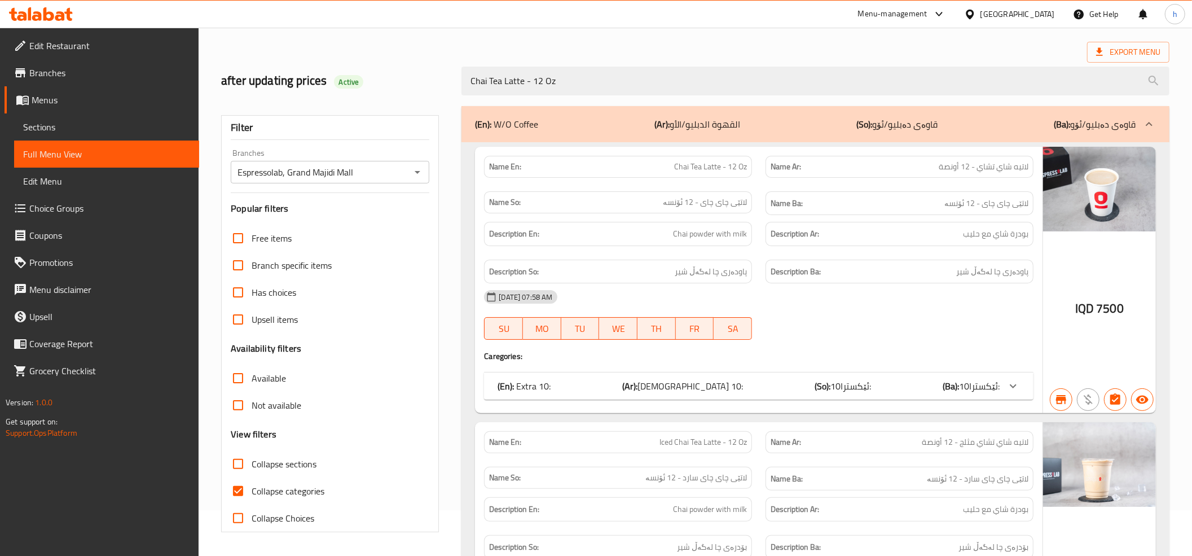
type input "Chai Tea Latte - 12 Oz"
click at [702, 167] on span "Chai Tea Latte - 12 Oz" at bounding box center [710, 167] width 73 height 12
copy span "Chai Tea Latte - 12 Oz"
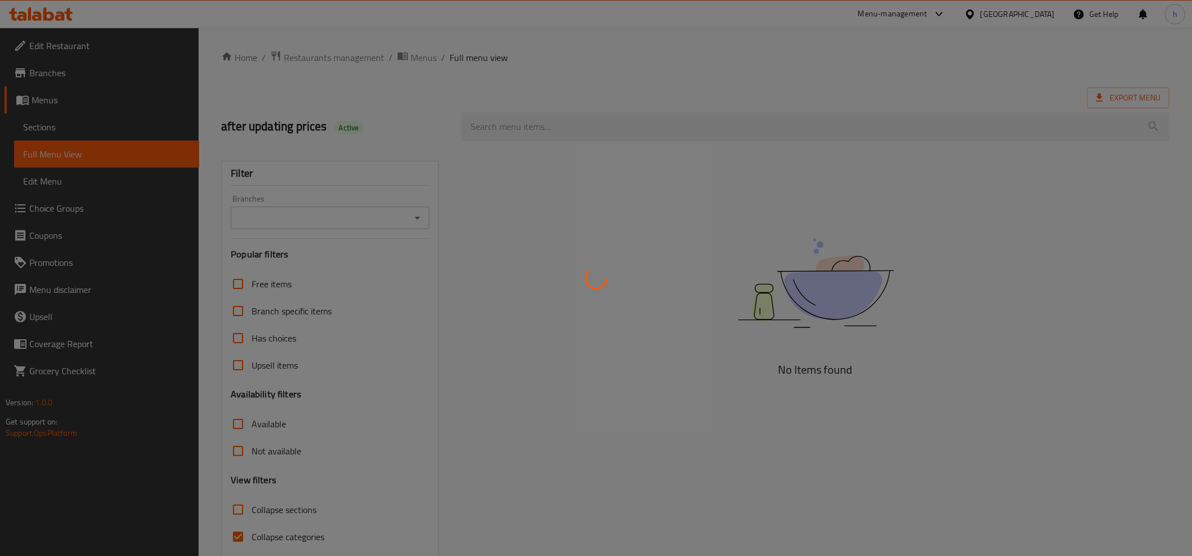
click at [19, 129] on div at bounding box center [596, 278] width 1192 height 556
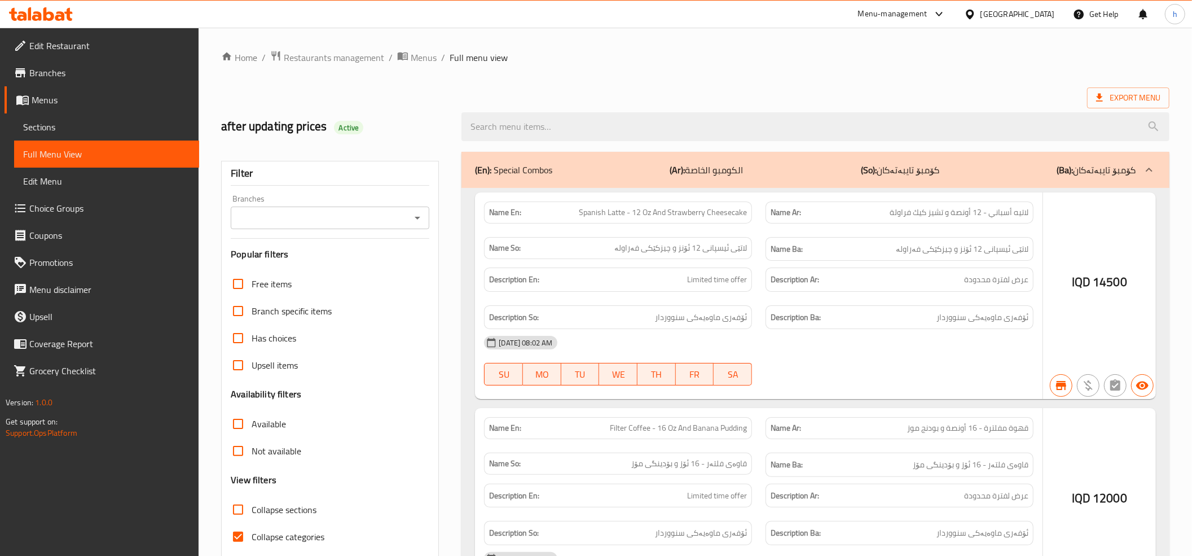
click at [20, 130] on div at bounding box center [596, 278] width 1192 height 556
click at [46, 126] on div at bounding box center [596, 278] width 1192 height 556
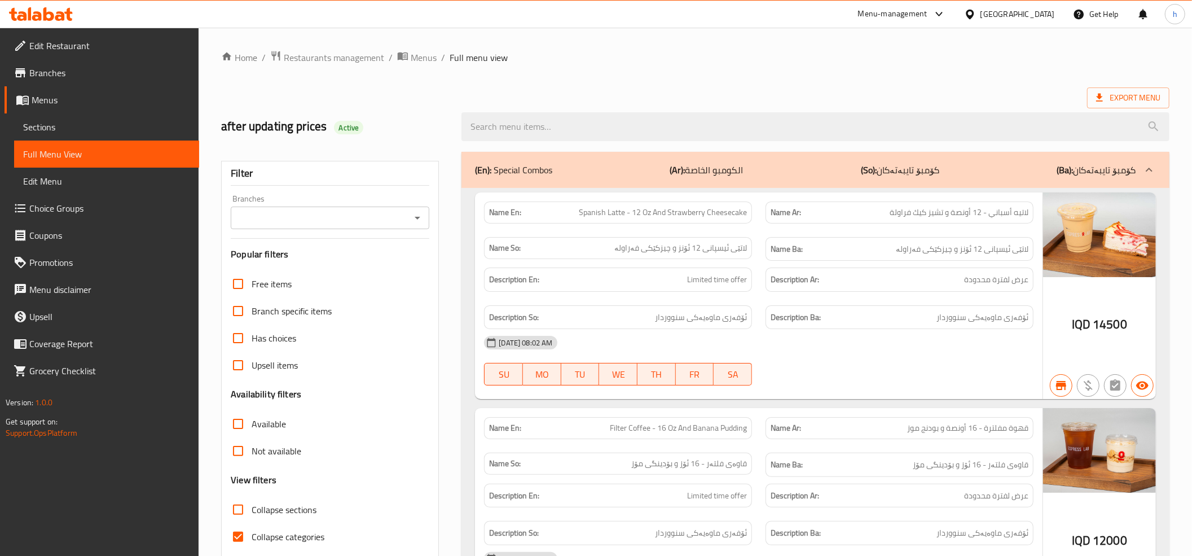
click at [50, 125] on span "Sections" at bounding box center [106, 127] width 167 height 14
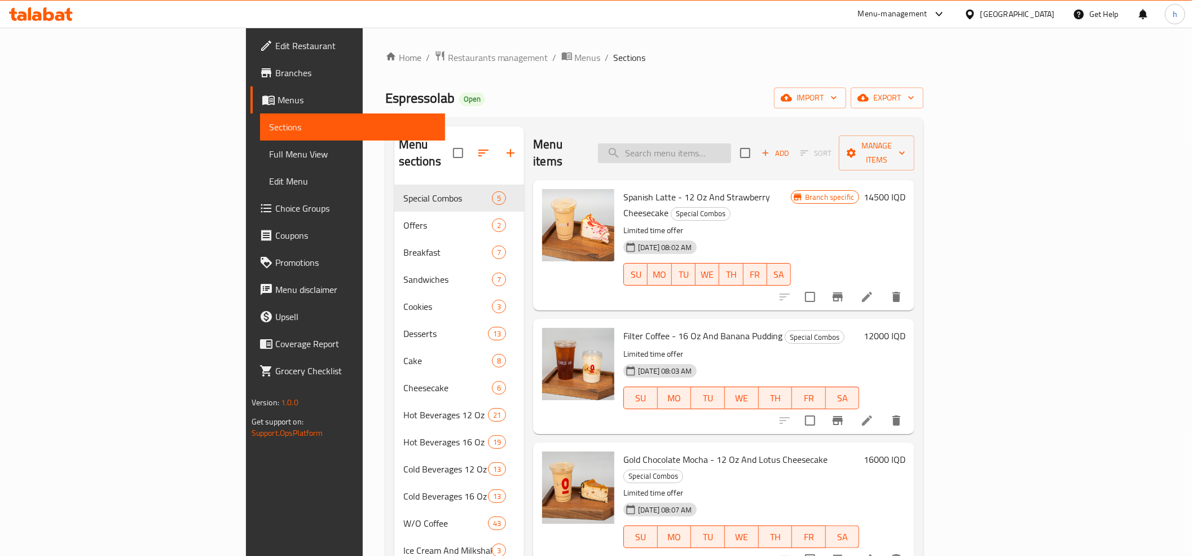
click at [731, 145] on input "search" at bounding box center [664, 153] width 133 height 20
paste input "Chai Tea Latte - 12 Oz"
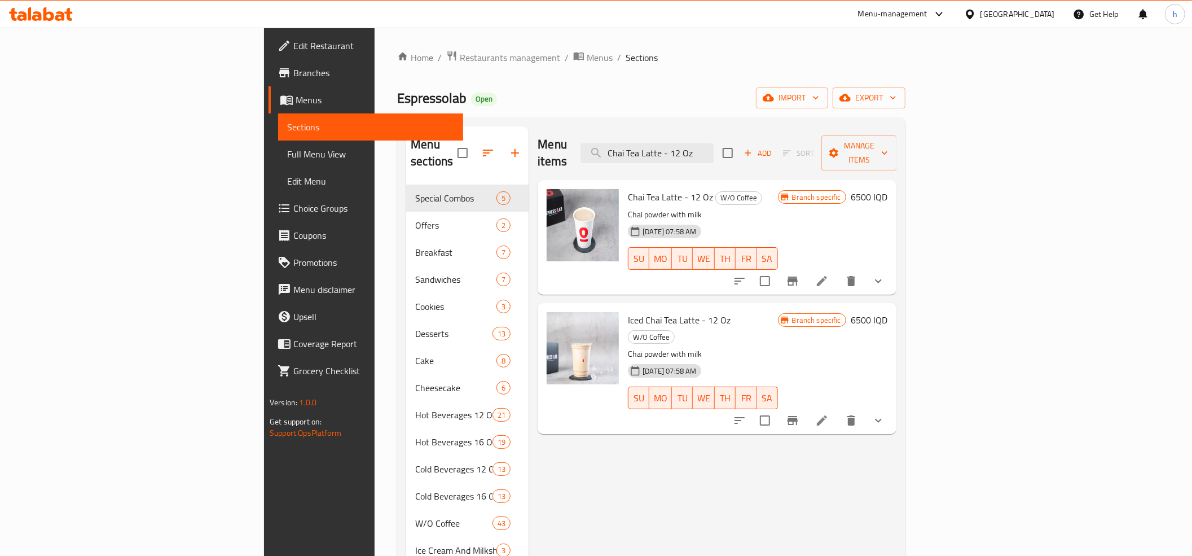
type input "Chai Tea Latte - 12 Oz"
click at [837, 271] on li at bounding box center [822, 281] width 32 height 20
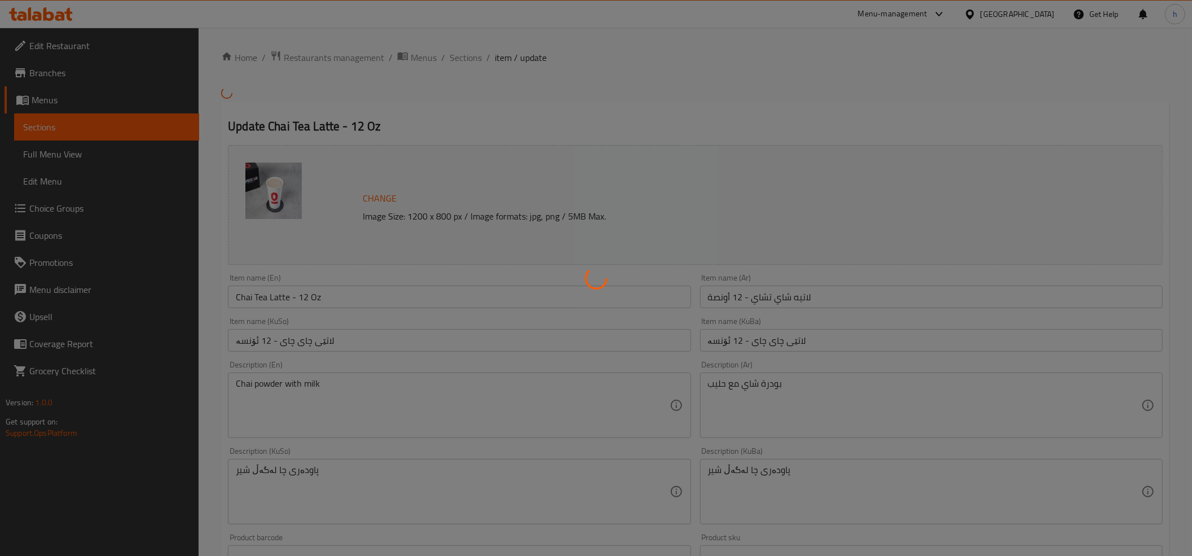
type input "[DEMOGRAPHIC_DATA] 10:"
type input "ئێکسترا10:"
type input "0"
type input "8"
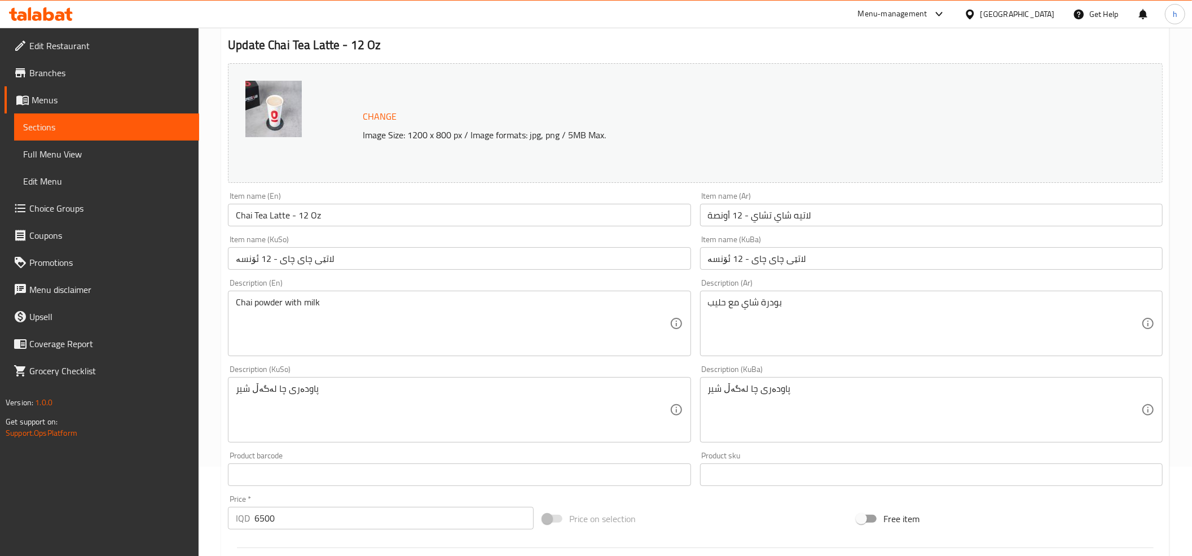
scroll to position [125, 0]
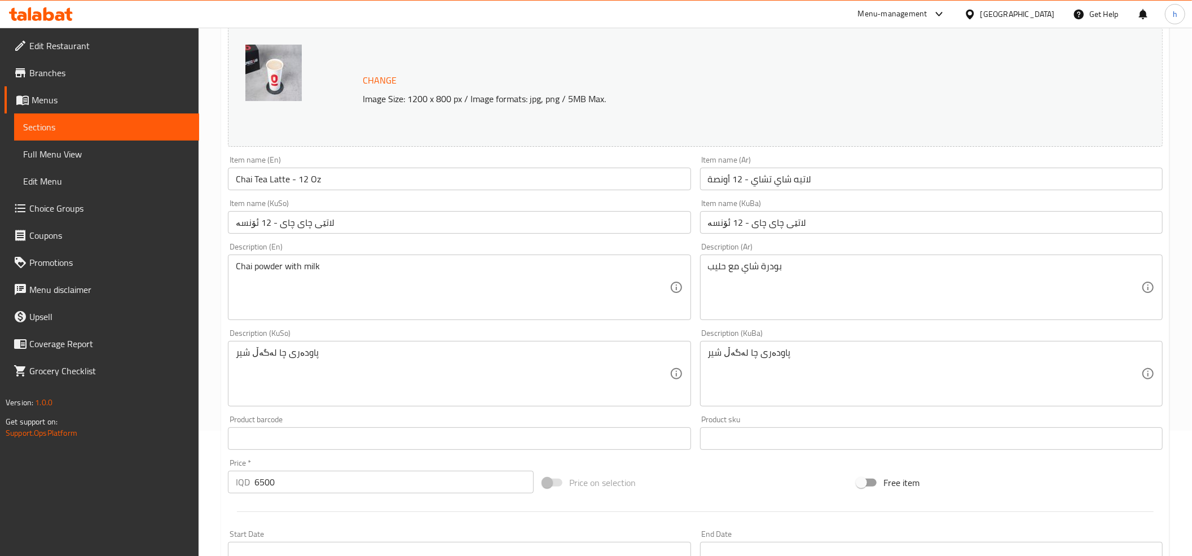
click at [291, 356] on textarea "پاودەری چا لەگەڵ شیر" at bounding box center [452, 374] width 433 height 54
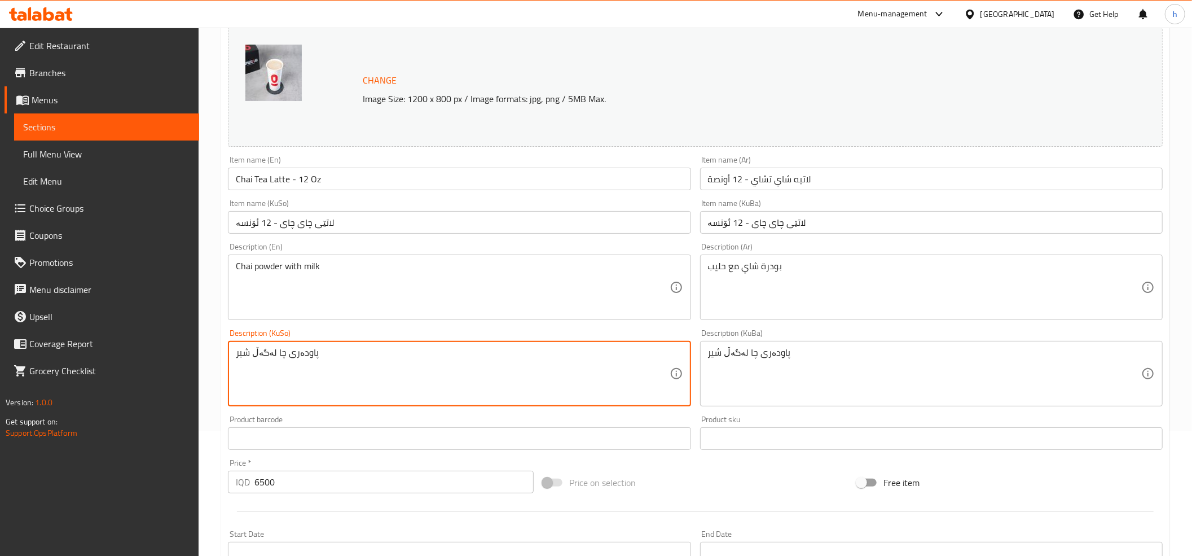
paste textarea "بۆدرەی"
drag, startPoint x: 257, startPoint y: 350, endPoint x: 217, endPoint y: 350, distance: 40.0
click at [217, 350] on div "Home / Restaurants management / Menus / Sections / item / update W/O Coffee sec…" at bounding box center [695, 382] width 993 height 961
type textarea "بۆدرەی چا لەگەڵ شیر"
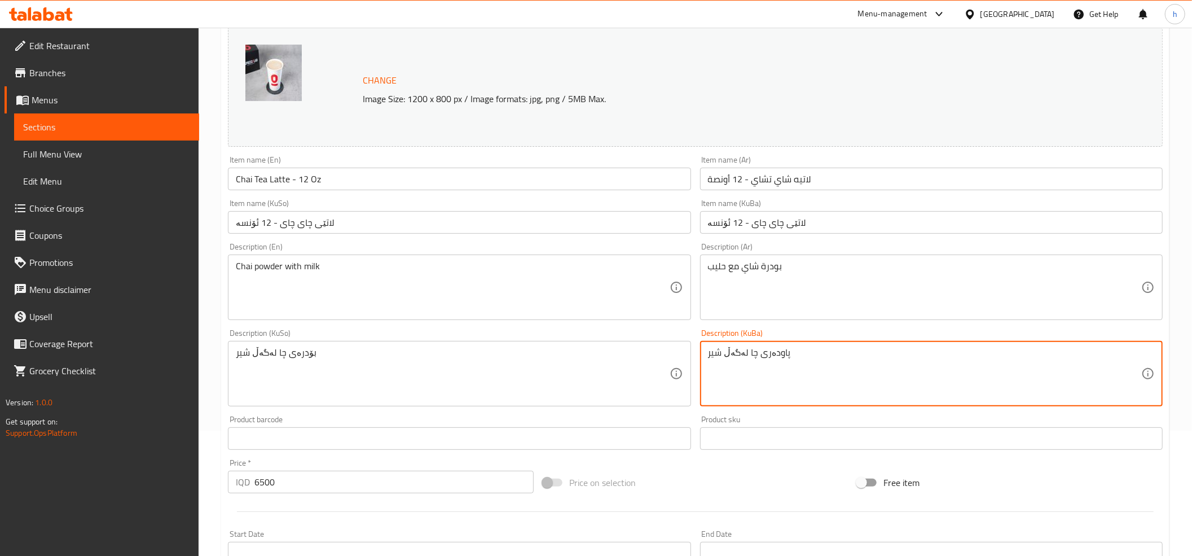
drag, startPoint x: 792, startPoint y: 353, endPoint x: 671, endPoint y: 346, distance: 120.9
paste textarea "بۆدرە"
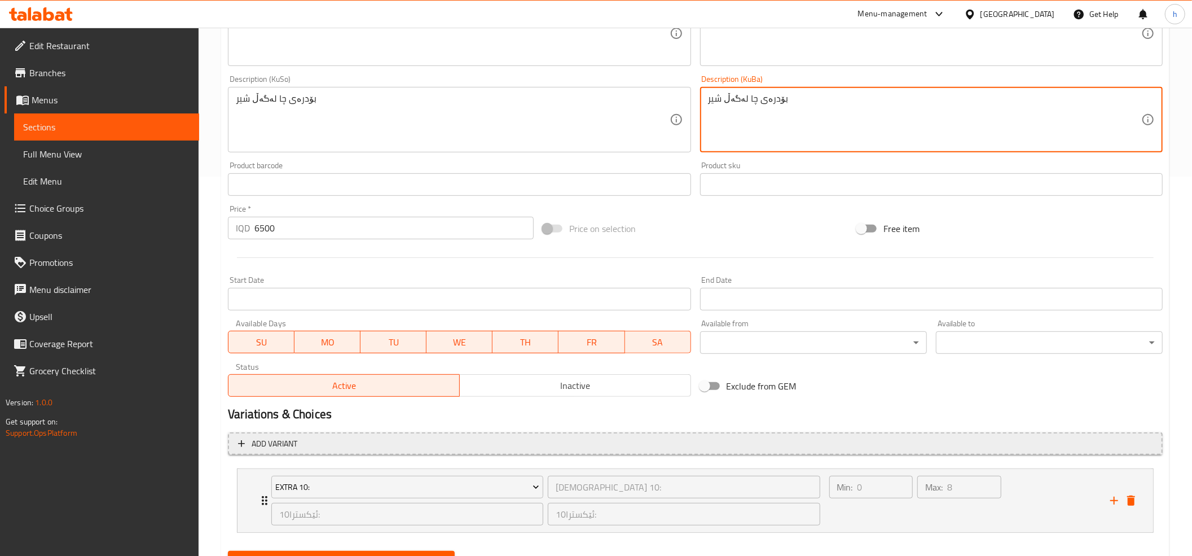
scroll to position [434, 0]
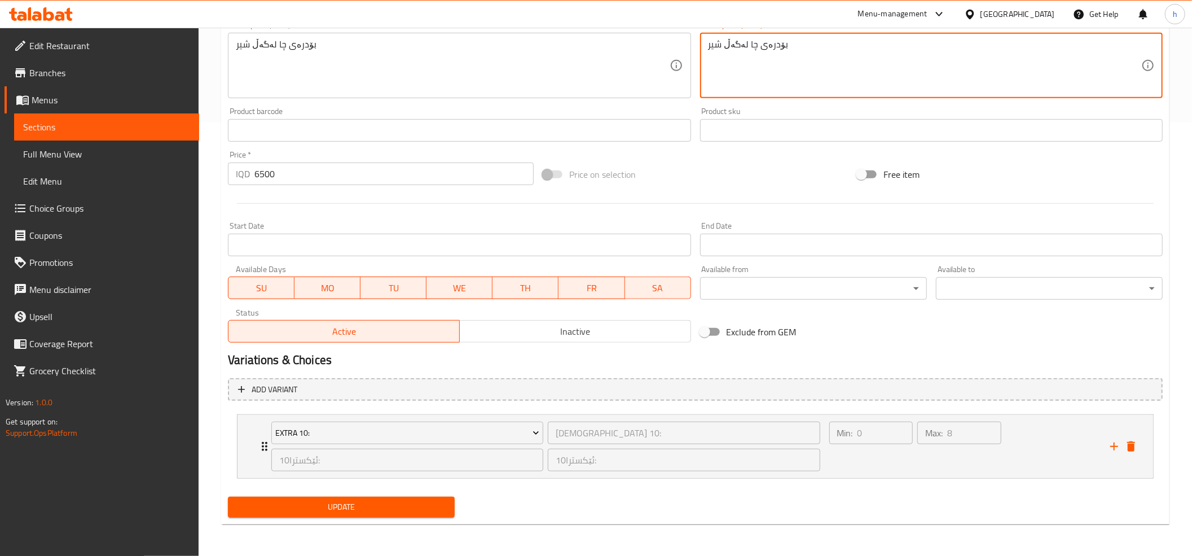
type textarea "بۆدرەی چا لەگەڵ شیر"
click at [404, 500] on span "Update" at bounding box center [341, 507] width 209 height 14
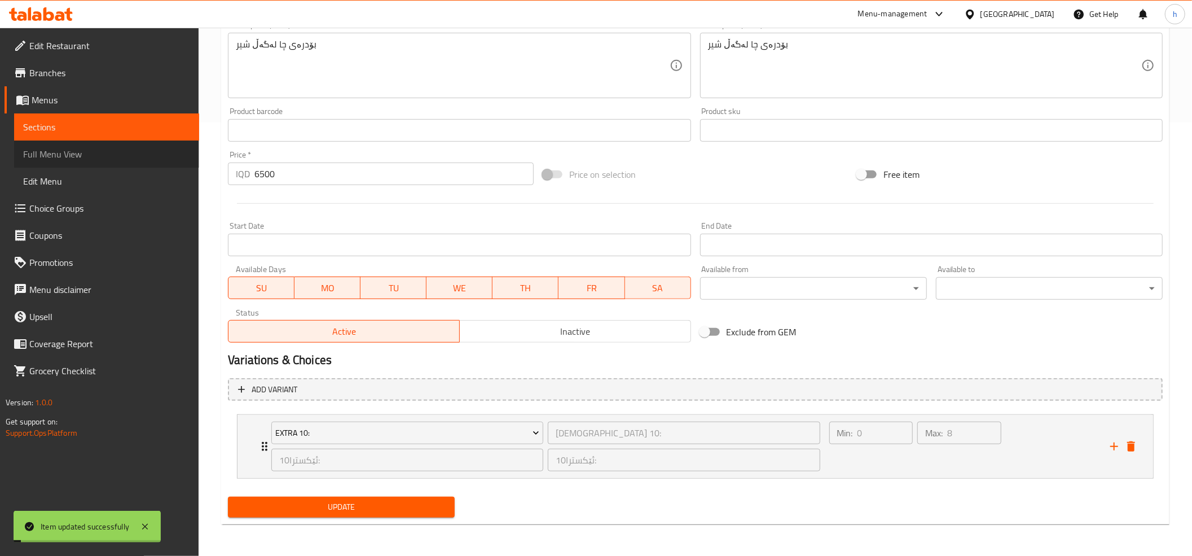
click at [60, 160] on span "Full Menu View" at bounding box center [106, 154] width 167 height 14
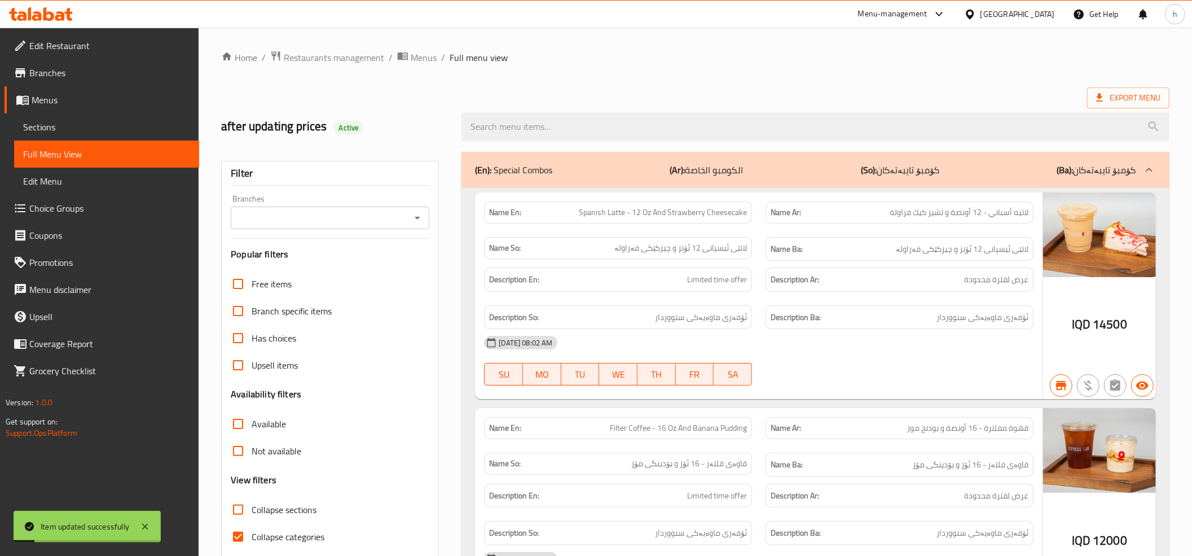
click at [421, 226] on div at bounding box center [416, 218] width 15 height 16
click at [416, 219] on icon "Open" at bounding box center [418, 218] width 14 height 14
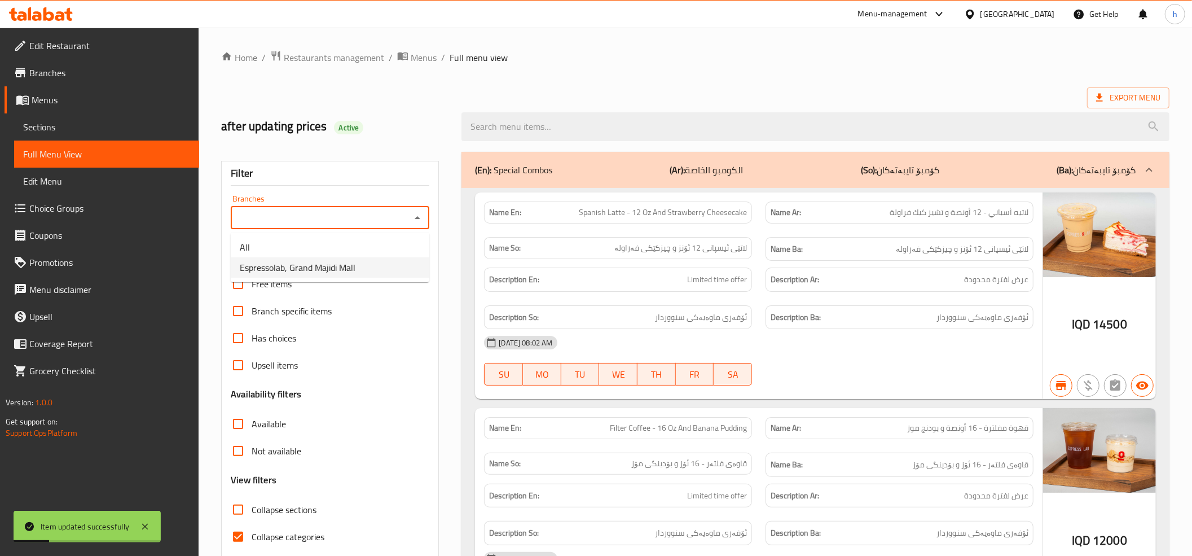
click at [314, 267] on span "Espressolab, Grand Majidi Mall" at bounding box center [298, 268] width 116 height 14
type input "Espressolab, Grand Majidi Mall"
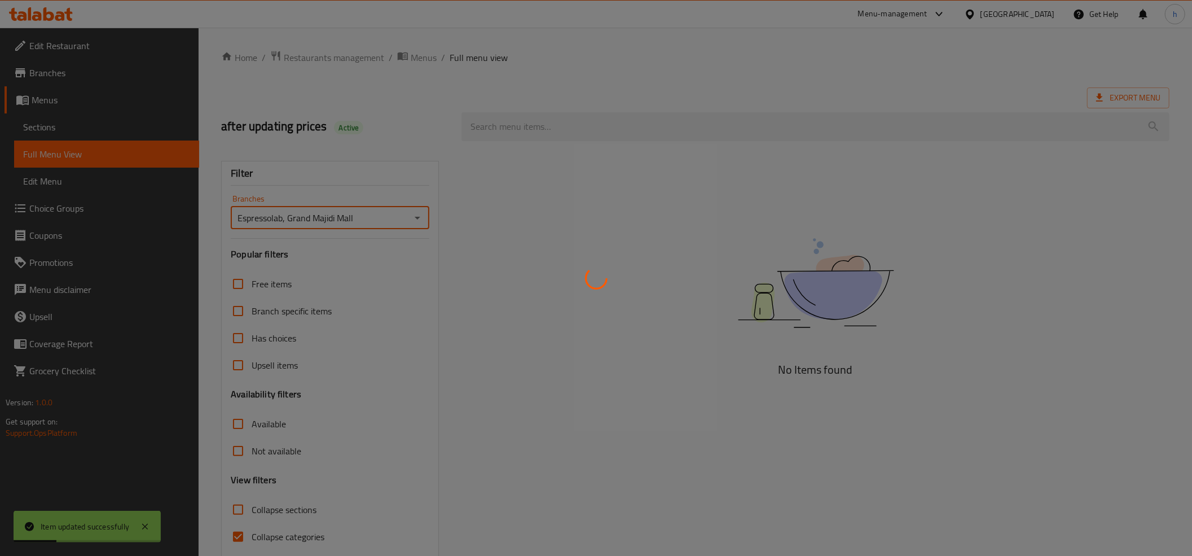
click at [513, 138] on div at bounding box center [596, 278] width 1192 height 556
click at [515, 129] on div at bounding box center [596, 278] width 1192 height 556
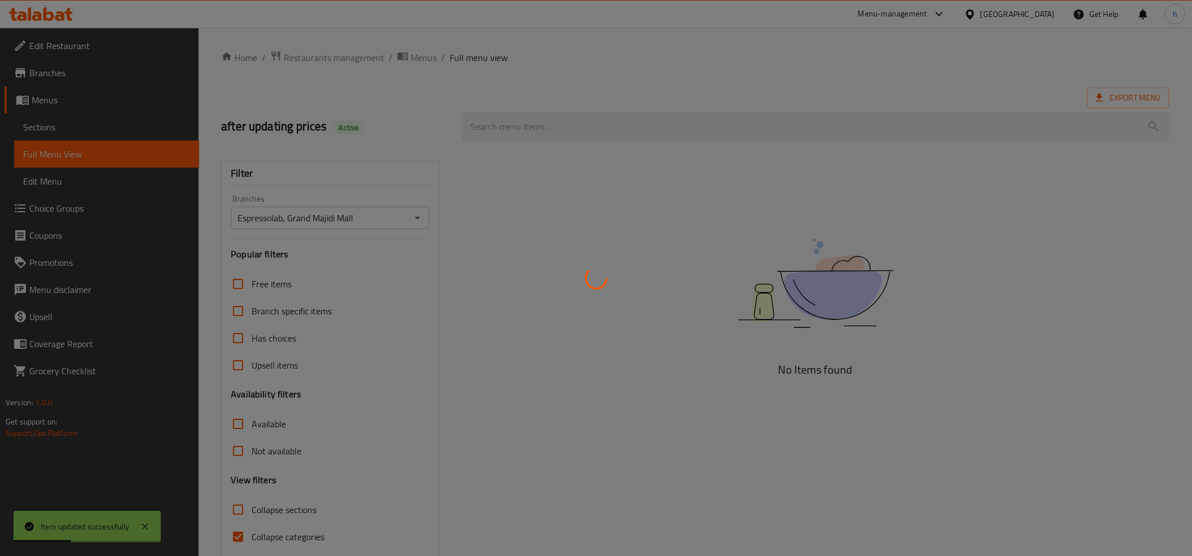
click at [515, 129] on div at bounding box center [596, 278] width 1192 height 556
click at [551, 129] on div at bounding box center [596, 278] width 1192 height 556
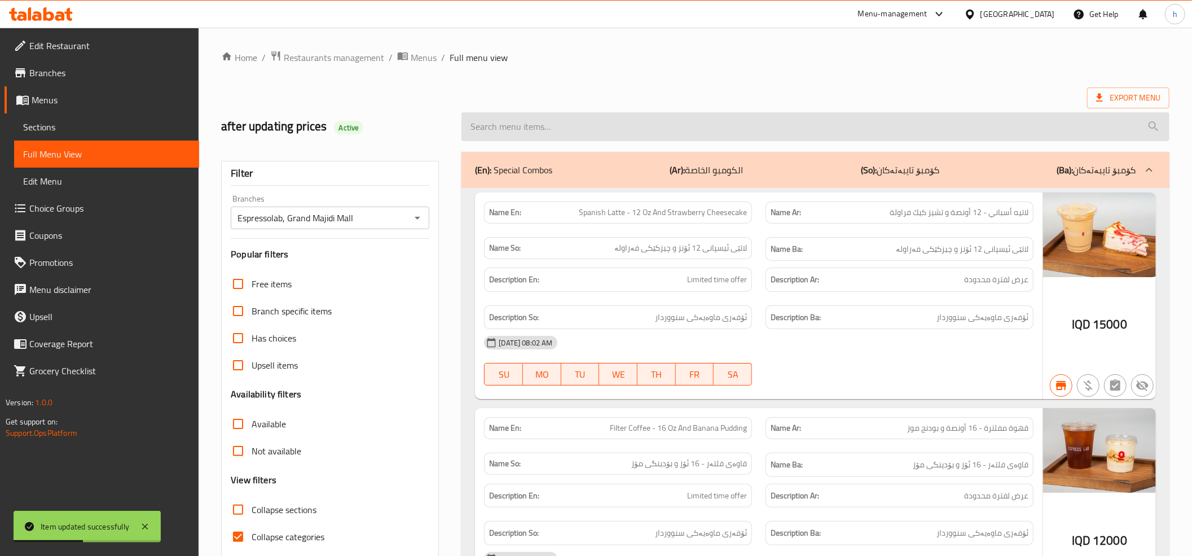
click at [614, 118] on input "search" at bounding box center [815, 126] width 708 height 29
paste input "Chai Tea Latte - 12 Oz"
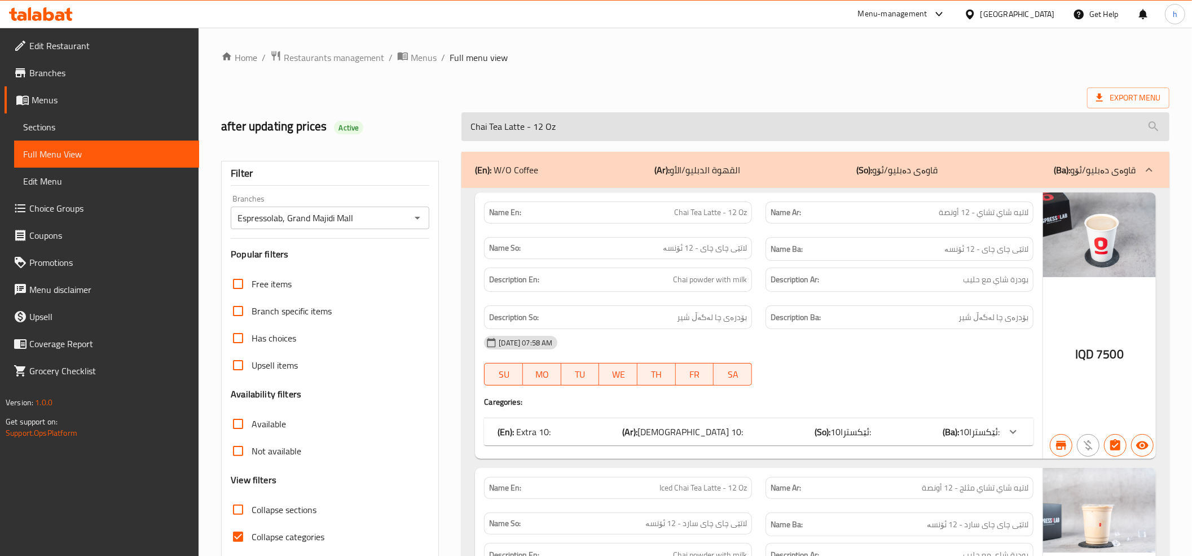
drag, startPoint x: 557, startPoint y: 127, endPoint x: 515, endPoint y: 134, distance: 42.8
click at [514, 134] on input "Chai Tea Latte - 12 Oz" at bounding box center [815, 126] width 708 height 29
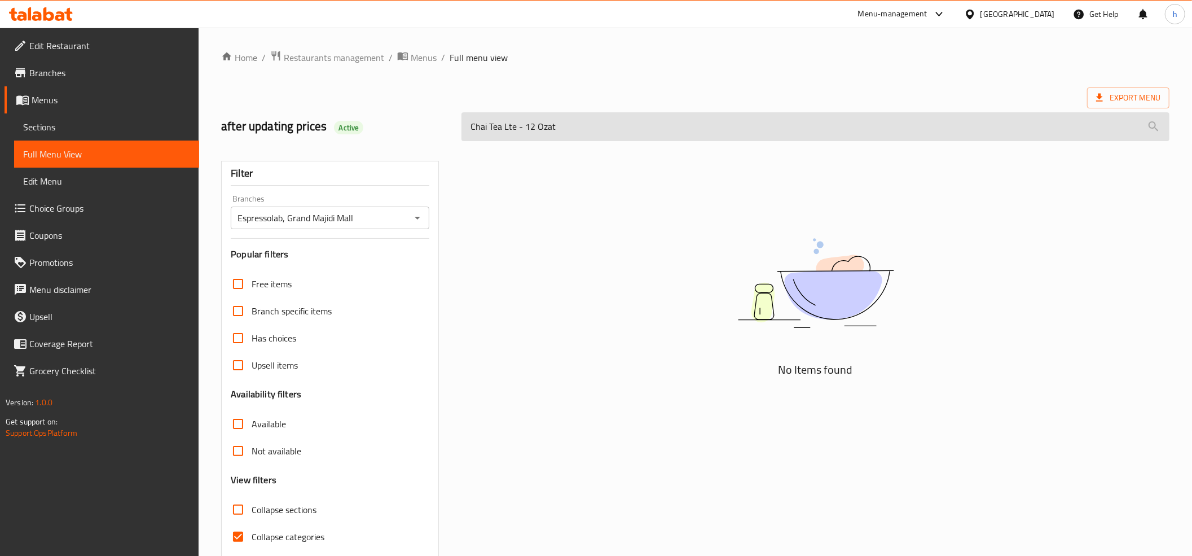
click at [578, 132] on input "Chai Tea Lte - 12 Ozat" at bounding box center [815, 126] width 708 height 29
type input "Chai Tea Latte - 12 Oz"
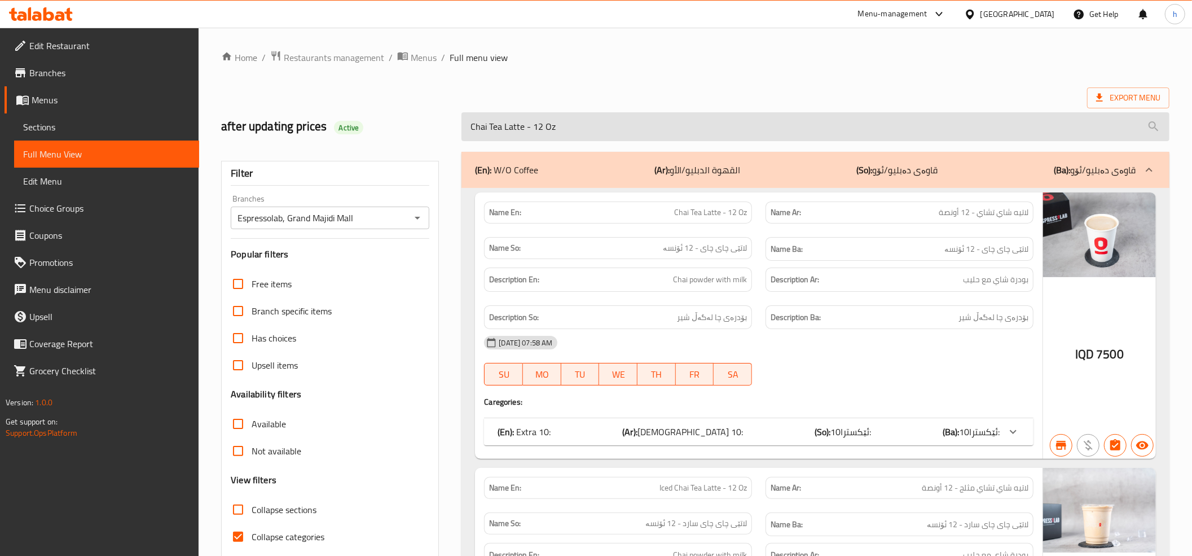
click at [546, 130] on input "Chai Tea Latte - 12 Oz" at bounding box center [815, 126] width 708 height 29
drag, startPoint x: 572, startPoint y: 126, endPoint x: 468, endPoint y: 125, distance: 103.8
click at [468, 125] on input "Chai Tea Latte - 12 Oz" at bounding box center [815, 126] width 708 height 29
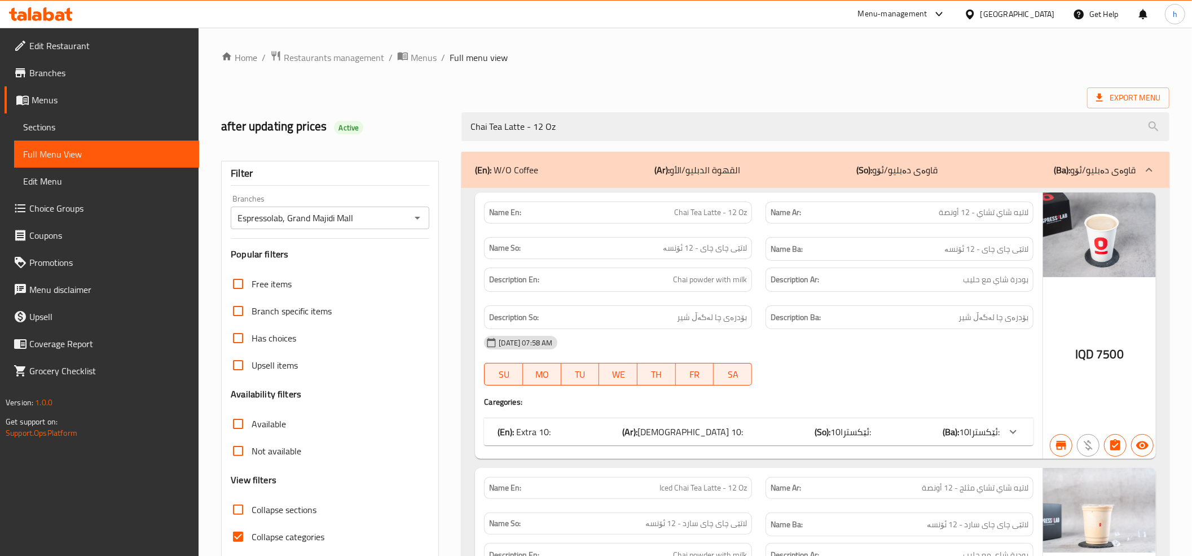
click at [108, 127] on span "Sections" at bounding box center [106, 127] width 167 height 14
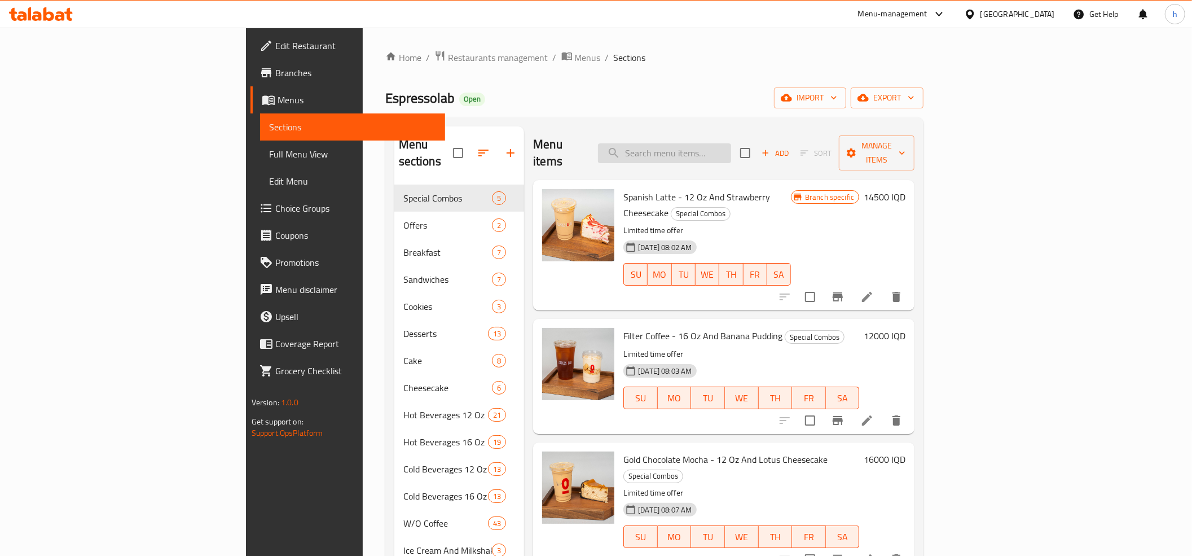
click at [731, 143] on input "search" at bounding box center [664, 153] width 133 height 20
paste input "Chai Tea Latte - 12 Oz"
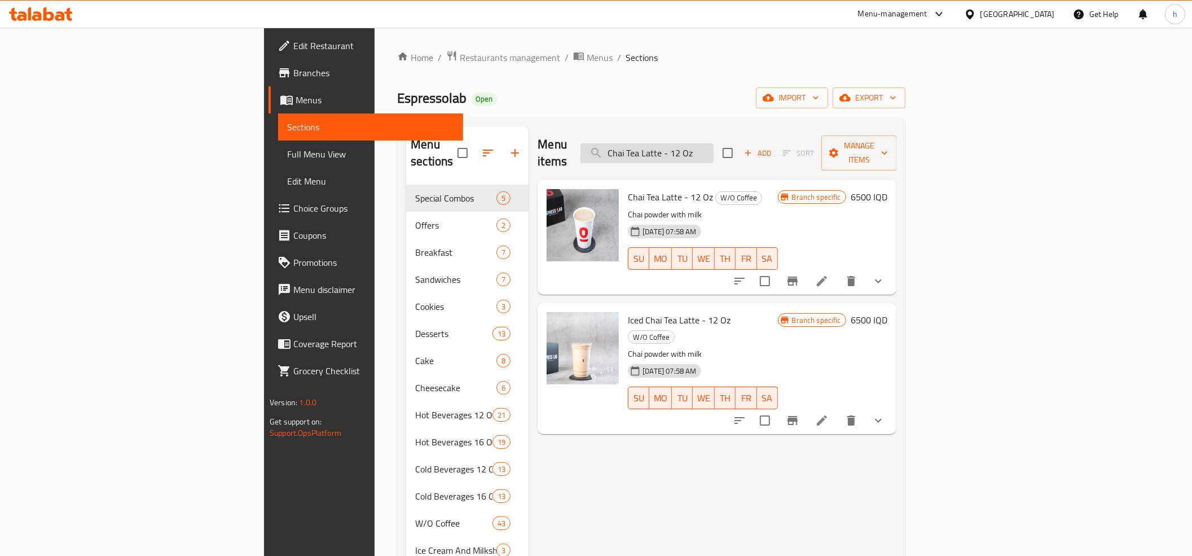
click at [713, 147] on input "Chai Tea Latte - 12 Oz" at bounding box center [646, 153] width 133 height 20
type input "Chai Tea Latte - 16 Oz"
click at [828, 274] on icon at bounding box center [822, 281] width 14 height 14
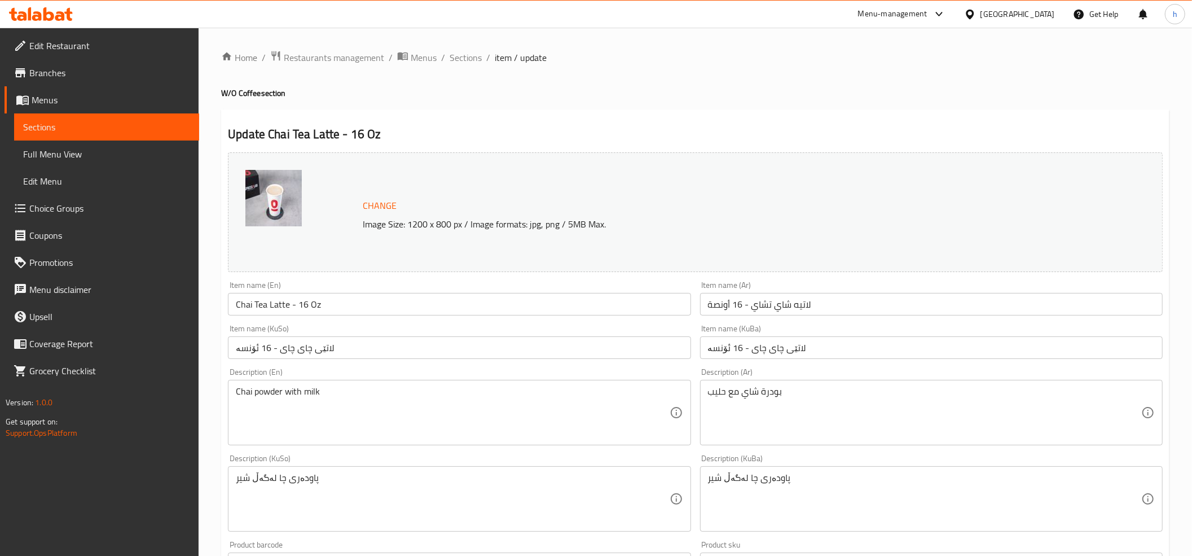
scroll to position [376, 0]
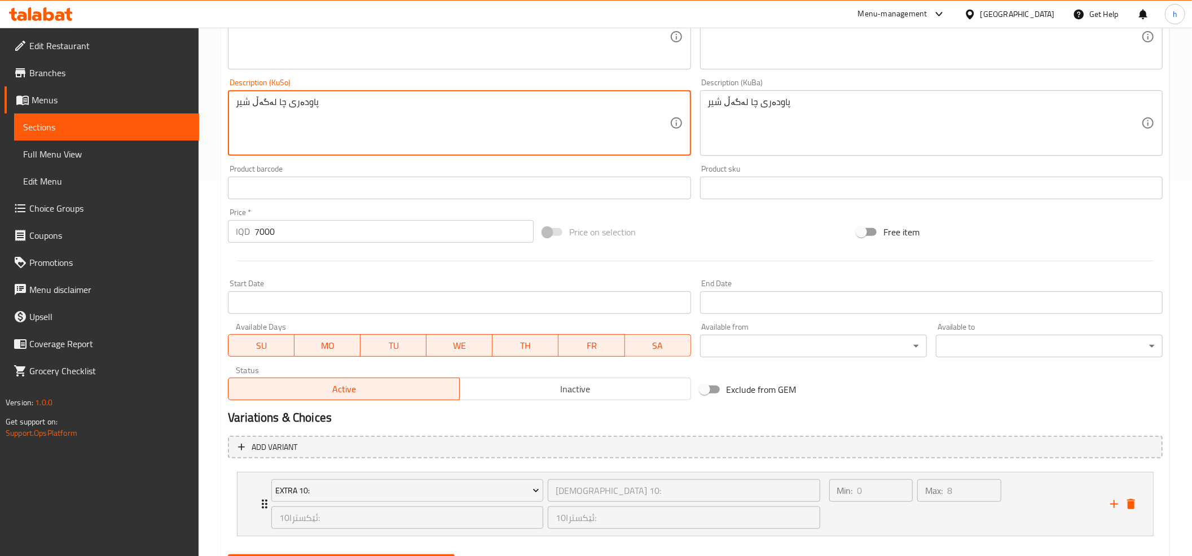
drag, startPoint x: 309, startPoint y: 98, endPoint x: 215, endPoint y: 91, distance: 93.8
type textarea "ر"
paste textarea "بۆدرەی چا لەگەڵ شیر"
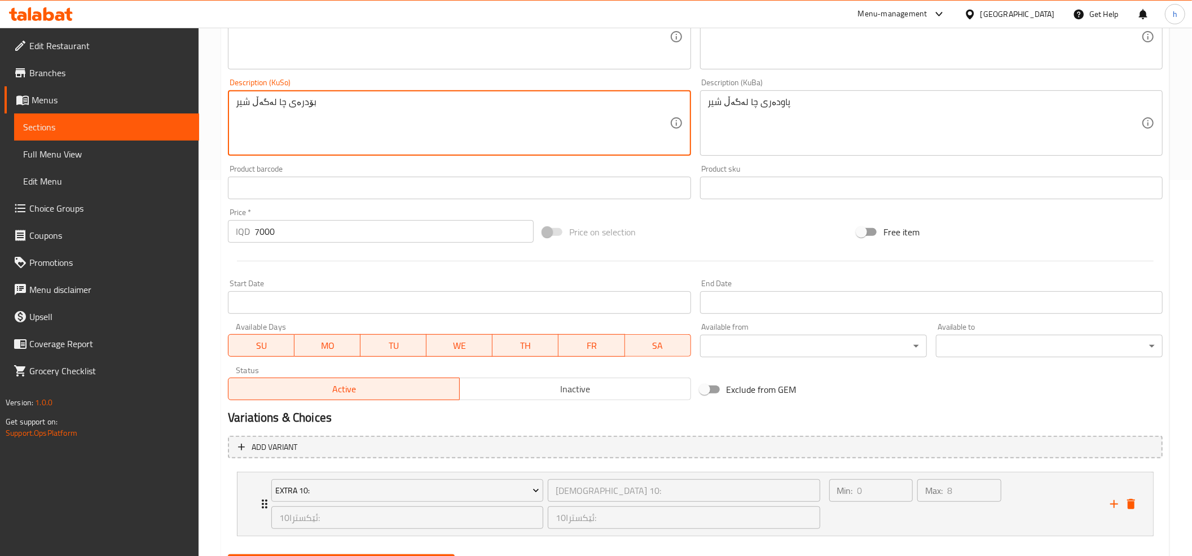
scroll to position [250, 0]
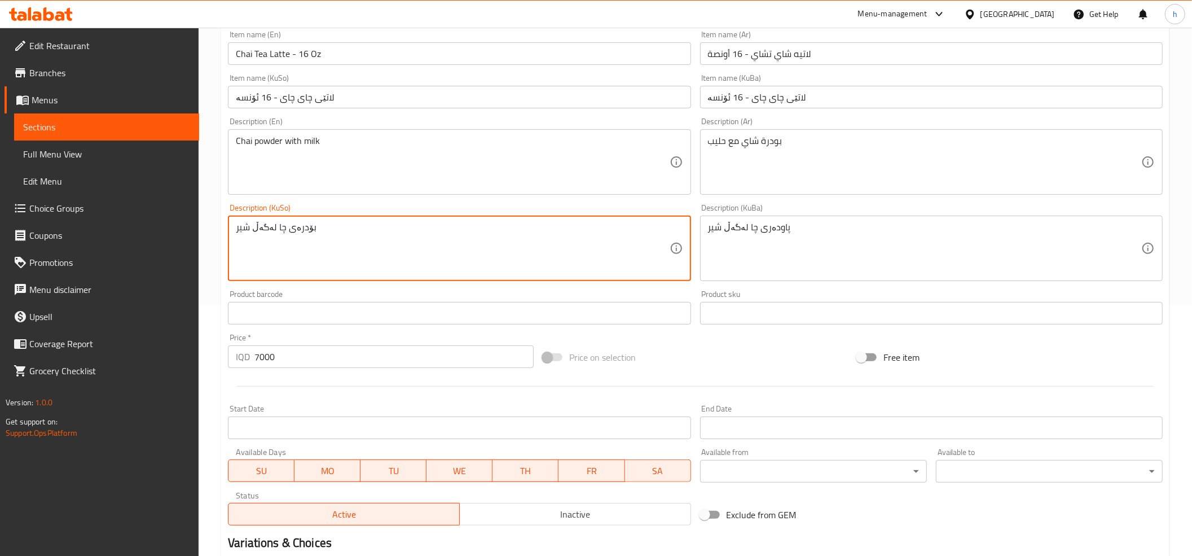
drag, startPoint x: 272, startPoint y: 249, endPoint x: 218, endPoint y: 242, distance: 54.6
click at [218, 242] on div "Home / Restaurants management / Menus / Sections / item / update W/O Coffee sec…" at bounding box center [695, 257] width 993 height 961
type textarea "بۆدرەی چا لەگەڵ شیر"
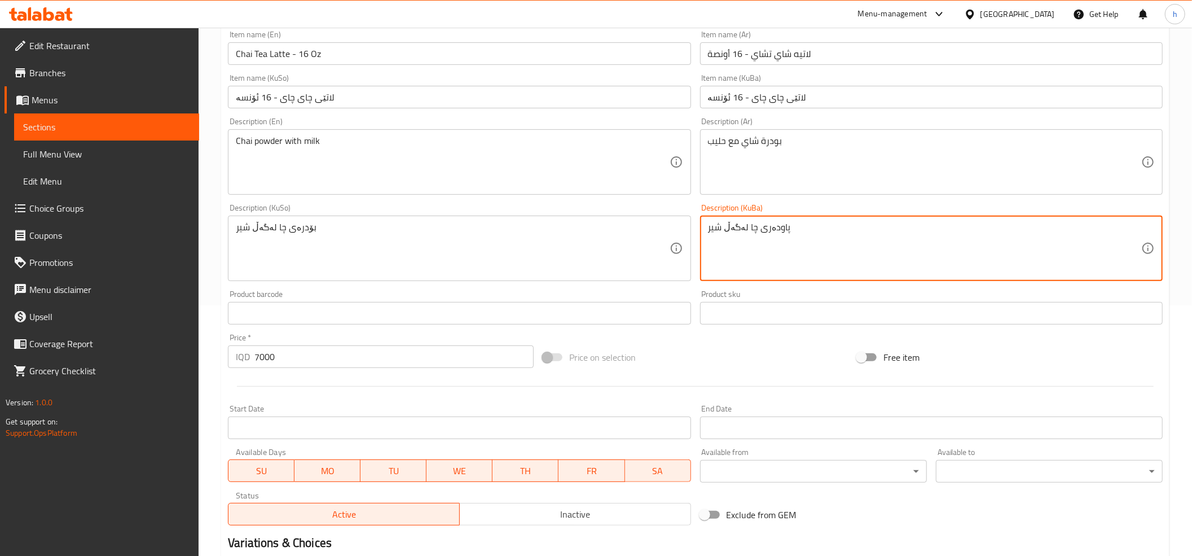
click at [766, 237] on textarea "پاودەری چا لەگەڵ شیر" at bounding box center [924, 249] width 433 height 54
paste textarea "بۆدرە"
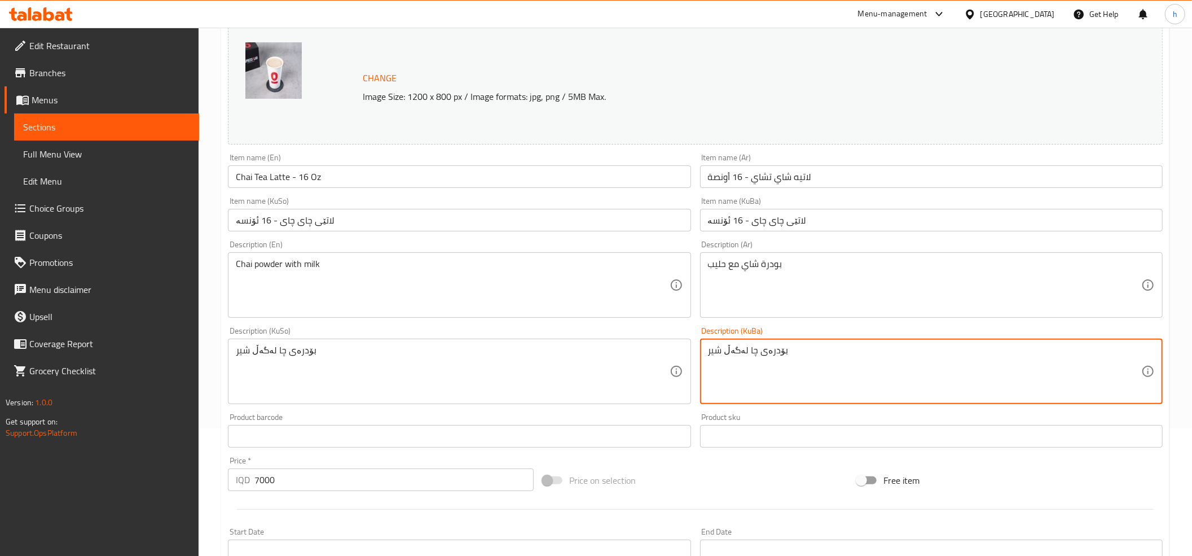
scroll to position [0, 0]
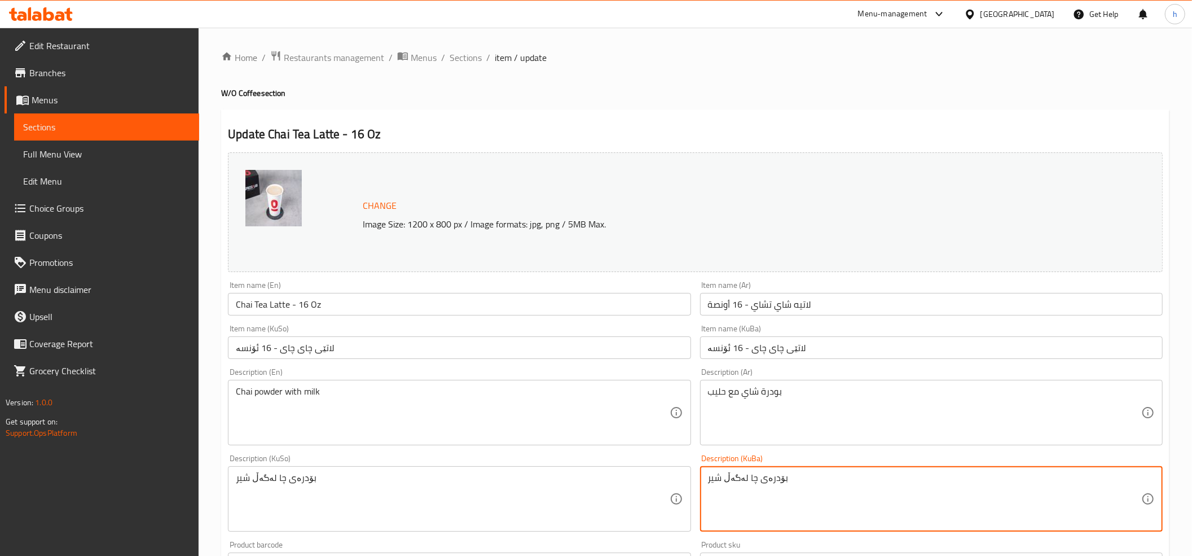
type textarea "بۆدرەی چا لەگەڵ شیر"
click at [276, 303] on input "Chai Tea Latte - 16 Oz" at bounding box center [459, 304] width 462 height 23
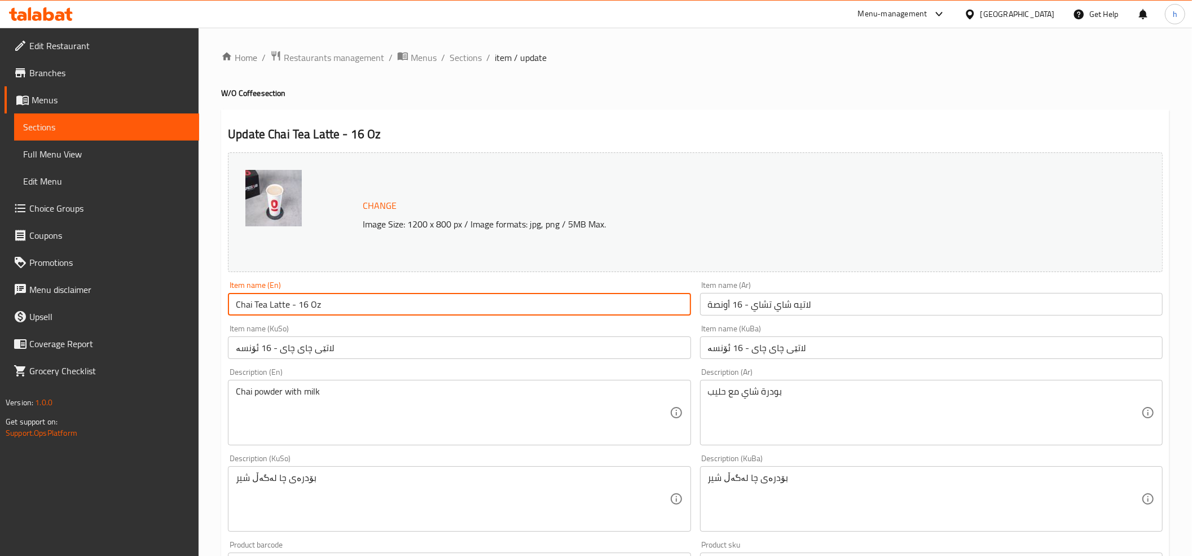
click at [276, 303] on input "Chai Tea Latte - 16 Oz" at bounding box center [459, 304] width 462 height 23
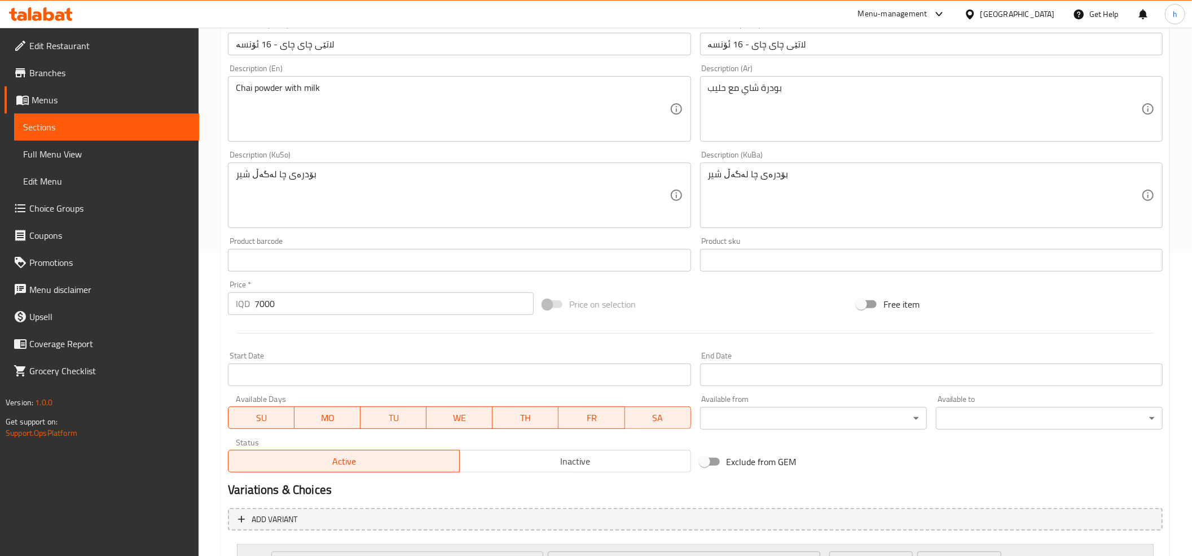
scroll to position [434, 0]
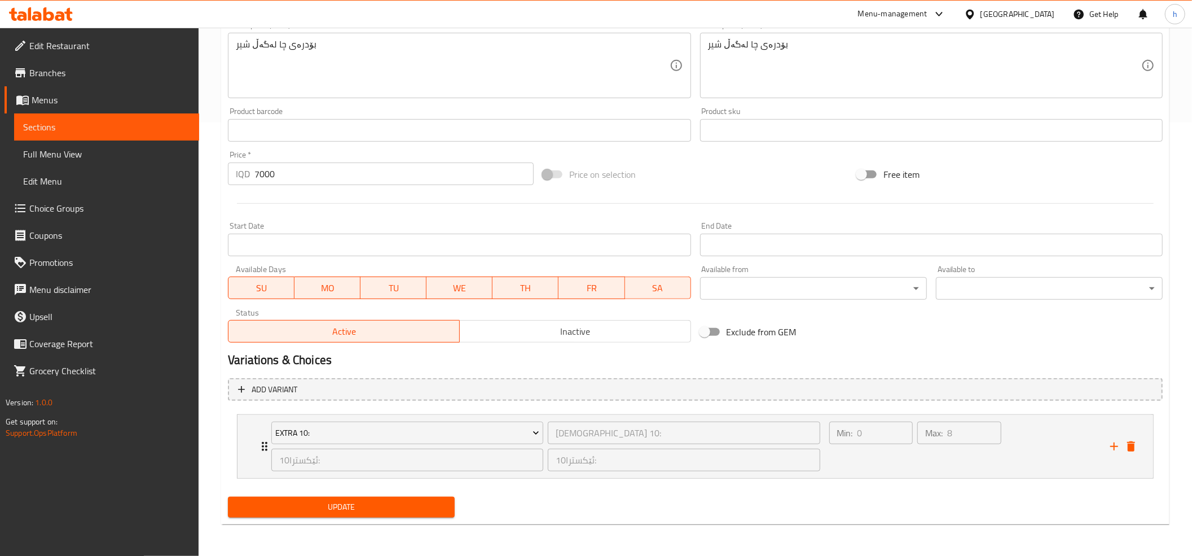
click at [345, 501] on span "Update" at bounding box center [341, 507] width 209 height 14
click at [43, 157] on span "Full Menu View" at bounding box center [106, 154] width 167 height 14
click at [123, 155] on span "Full Menu View" at bounding box center [106, 154] width 167 height 14
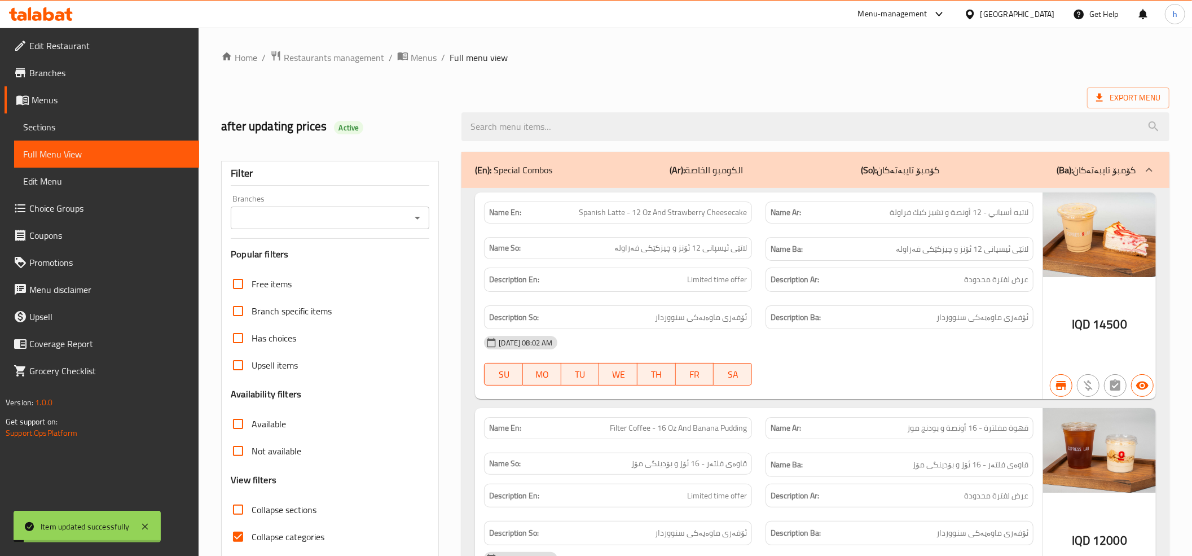
click at [320, 219] on input "Branches" at bounding box center [320, 218] width 173 height 16
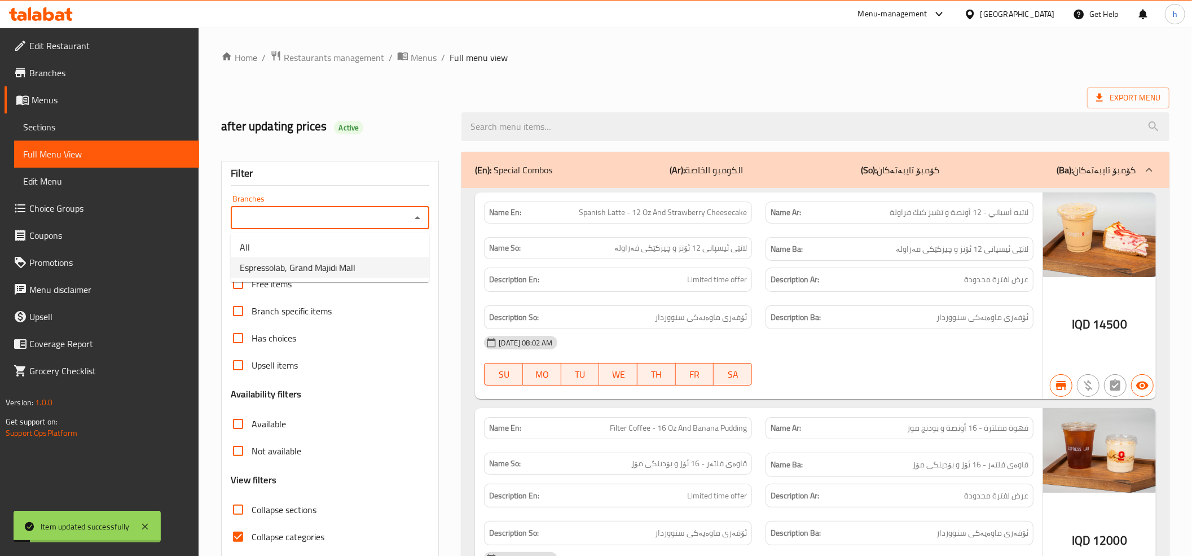
click at [298, 271] on span "Espressolab, Grand Majidi Mall" at bounding box center [298, 268] width 116 height 14
type input "Espressolab, Grand Majidi Mall"
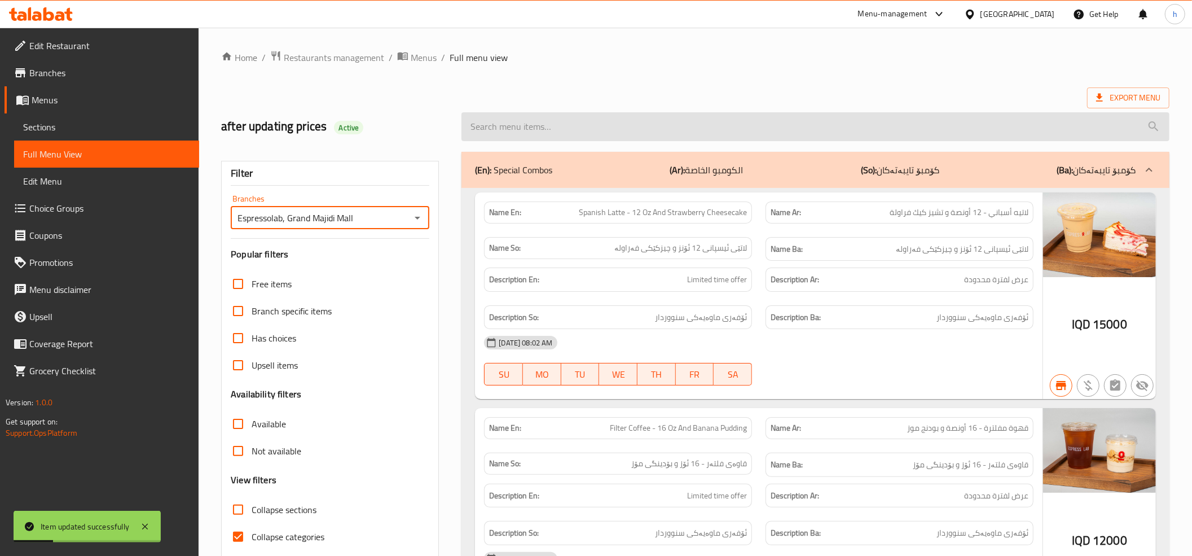
click at [596, 118] on input "search" at bounding box center [815, 126] width 708 height 29
paste input "Chai Tea Latte - 16 Oz"
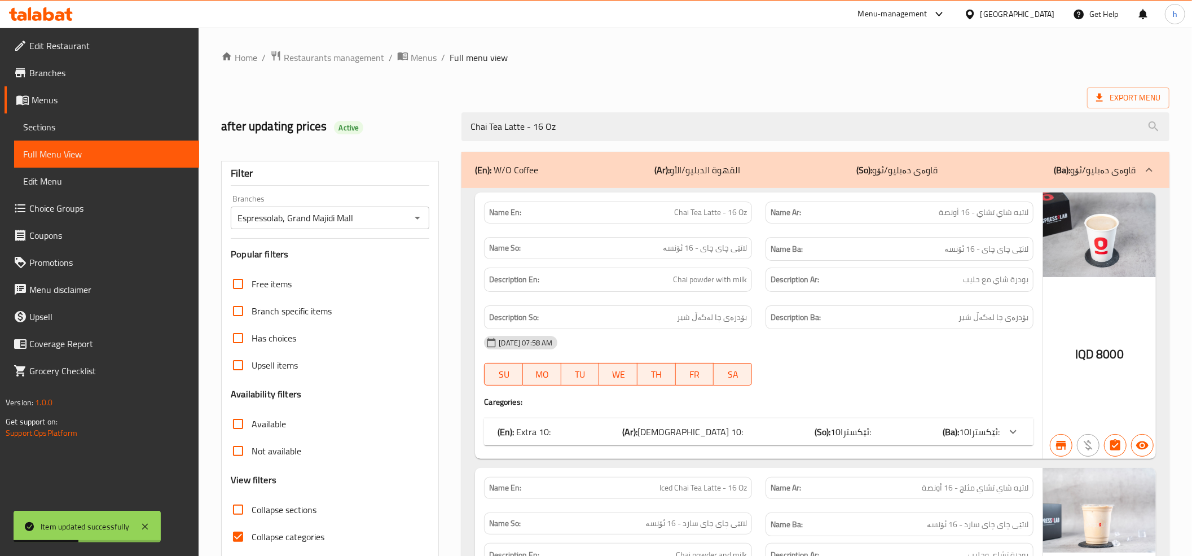
type input "Chai Tea Latte - 16 Oz"
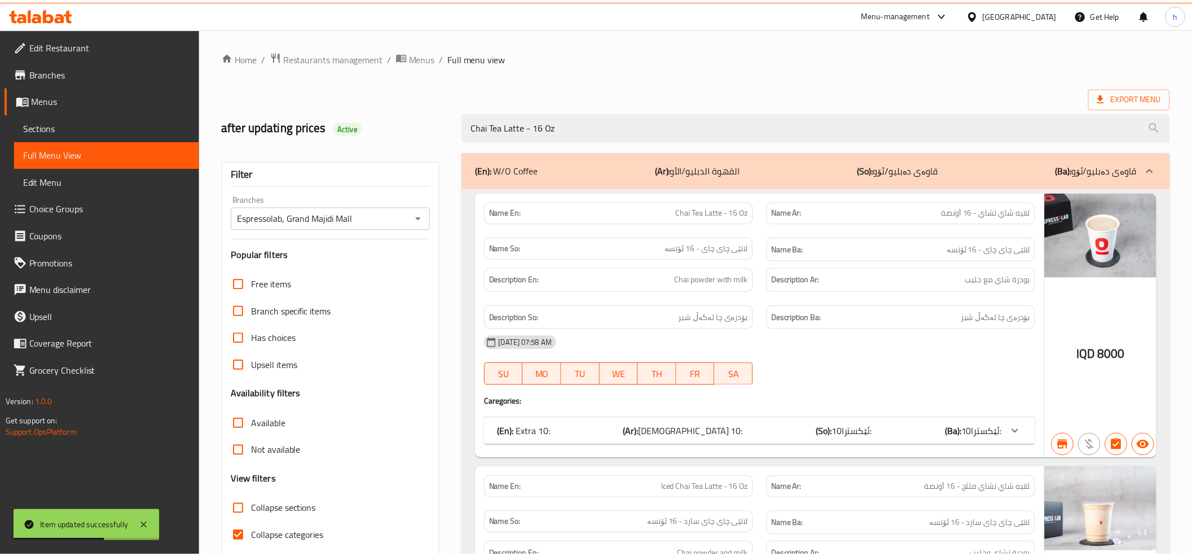
scroll to position [226, 0]
